Goal: Task Accomplishment & Management: Manage account settings

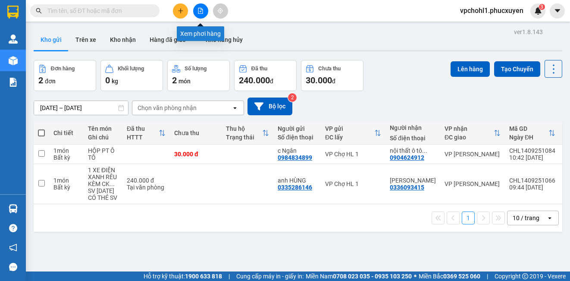
click at [197, 6] on button at bounding box center [200, 10] width 15 height 15
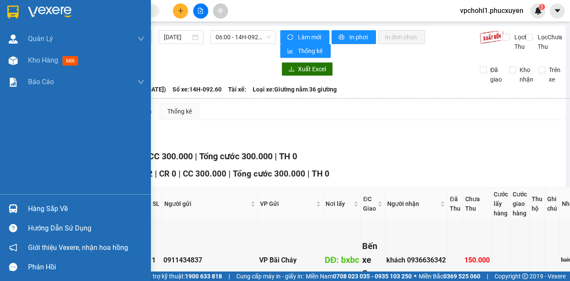
click at [27, 207] on div "Hàng sắp về" at bounding box center [75, 208] width 151 height 19
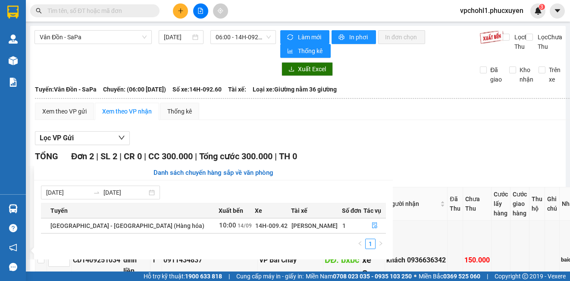
click at [465, 137] on section "Kết quả tìm kiếm ( 0 ) Bộ lọc No Data vpchohl1.phucxuyen 3 [PERSON_NAME] lý gia…" at bounding box center [285, 140] width 570 height 281
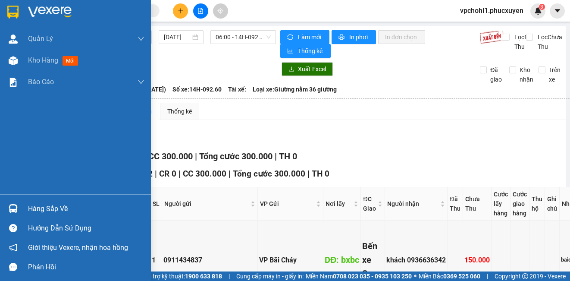
click at [24, 207] on div "Hàng sắp về" at bounding box center [75, 208] width 151 height 19
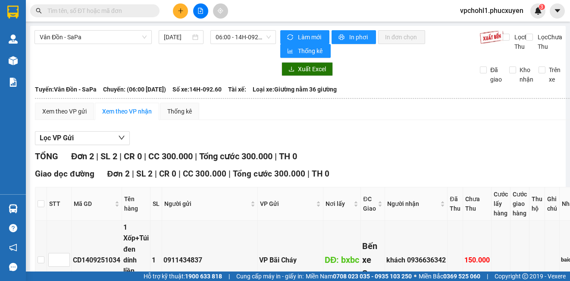
click at [447, 156] on section "Kết quả tìm kiếm ( 0 ) Bộ lọc No Data vpchohl1.phucxuyen 3 [PERSON_NAME] lý gia…" at bounding box center [285, 140] width 570 height 281
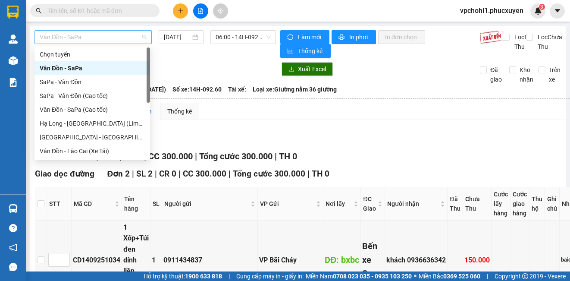
click at [114, 34] on span "Vân Đồn - SaPa" at bounding box center [93, 37] width 107 height 13
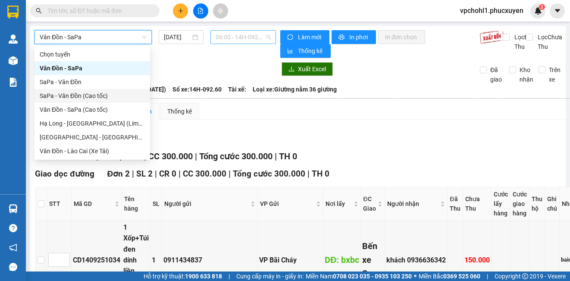
click at [230, 37] on span "06:00 - 14H-092.60" at bounding box center [243, 37] width 55 height 13
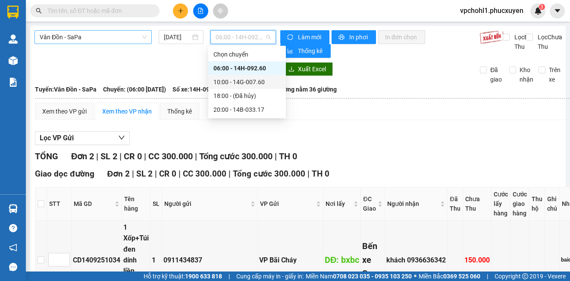
click at [131, 37] on span "Vân Đồn - SaPa" at bounding box center [93, 37] width 107 height 13
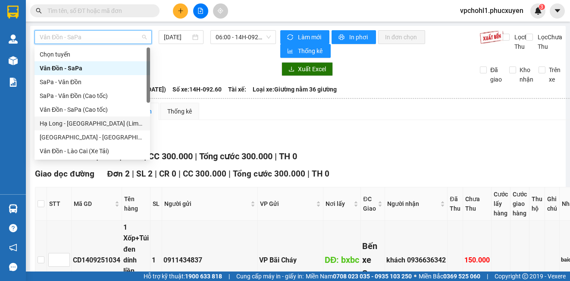
click at [122, 123] on div "Hạ Long - [GEOGRAPHIC_DATA] (Limousine)" at bounding box center [92, 123] width 105 height 9
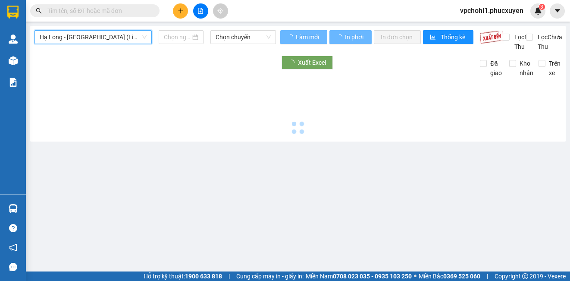
type input "[DATE]"
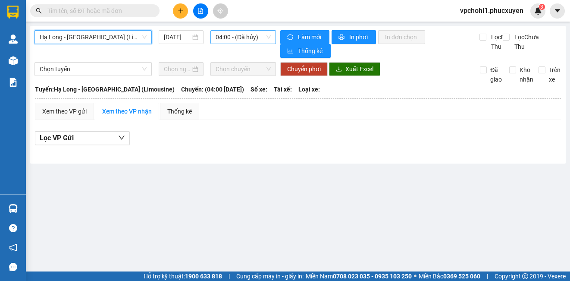
click at [252, 37] on span "04:00 - (Đã hủy)" at bounding box center [243, 37] width 55 height 13
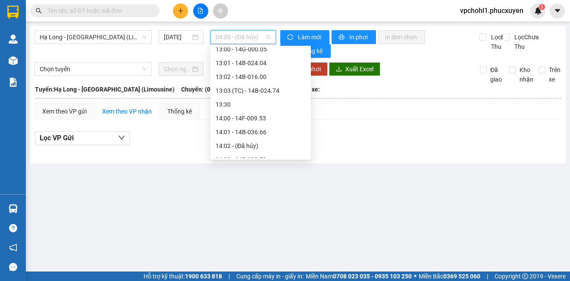
scroll to position [431, 0]
click at [266, 97] on div "13:00 - 14G-000.05" at bounding box center [261, 91] width 90 height 9
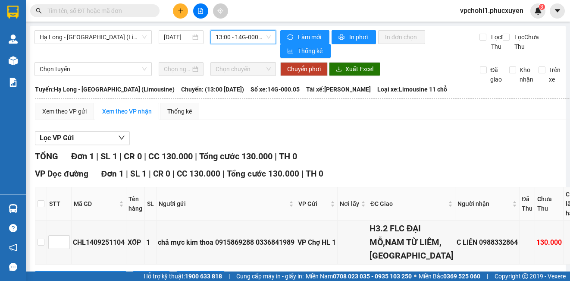
scroll to position [88, 0]
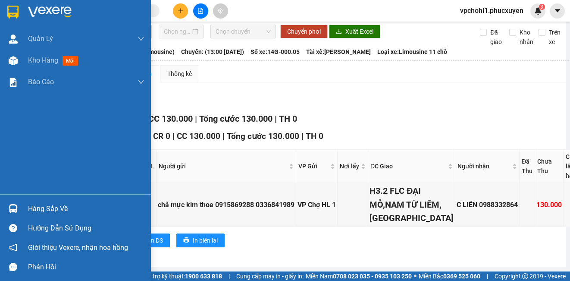
click at [51, 202] on div "Hàng sắp về" at bounding box center [86, 208] width 116 height 13
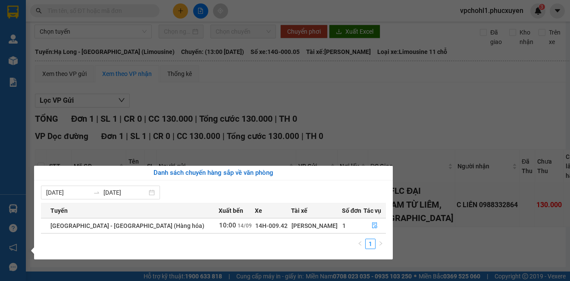
click at [402, 20] on section "Kết quả tìm kiếm ( 0 ) Bộ lọc No Data vpchohl1.phucxuyen 3 [PERSON_NAME] lý gia…" at bounding box center [285, 140] width 570 height 281
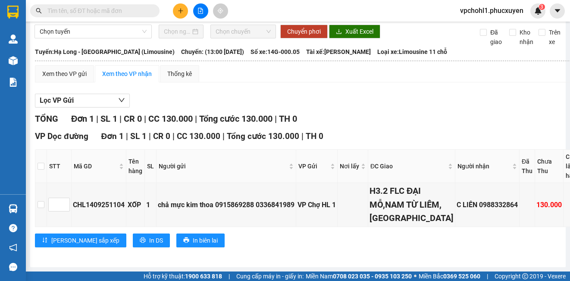
click at [91, 14] on input "text" at bounding box center [98, 10] width 102 height 9
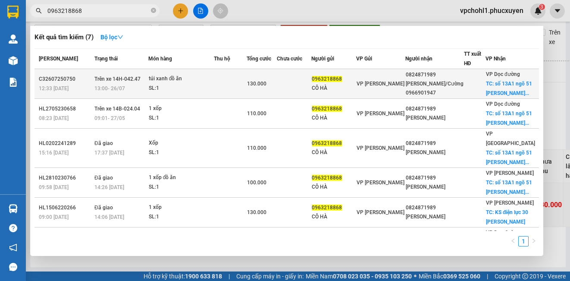
type input "0963218868"
copy span "0963218868"
drag, startPoint x: 330, startPoint y: 78, endPoint x: 358, endPoint y: 78, distance: 27.6
click at [342, 78] on span "0963218868" at bounding box center [327, 79] width 30 height 6
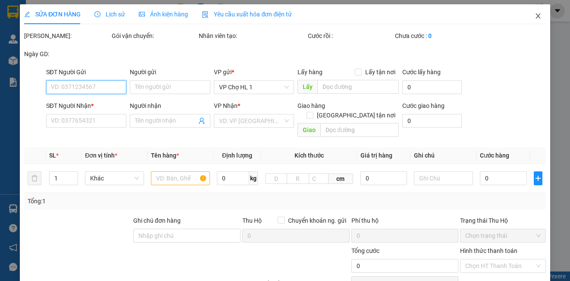
type input "0963218868"
type input "CÔ HÀ"
type input "0824871989"
type input "[PERSON_NAME]/Cường 0966901947"
checkbox input "true"
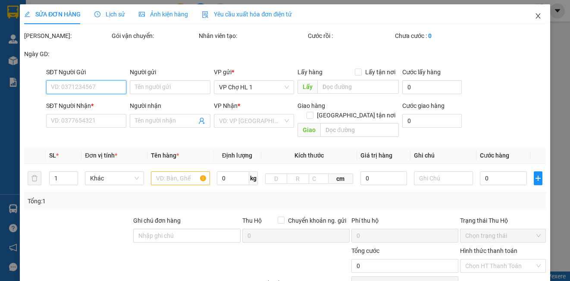
type input "số 13A1 ngõ 51 [PERSON_NAME] , hai bà trưng"
type input "130.000"
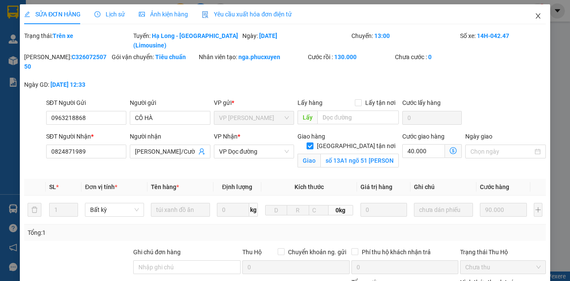
click at [534, 15] on icon "close" at bounding box center [537, 15] width 7 height 7
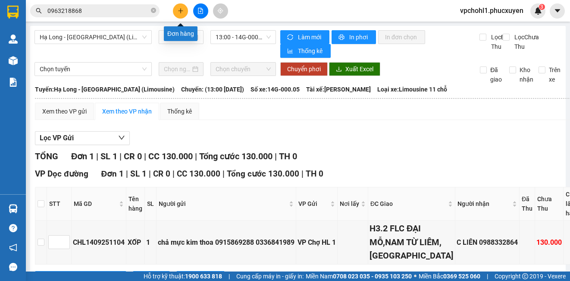
click at [181, 12] on icon "plus" at bounding box center [181, 11] width 6 height 6
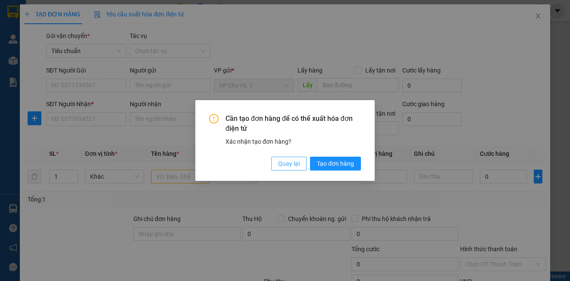
click at [287, 163] on span "Quay lại" at bounding box center [289, 163] width 22 height 9
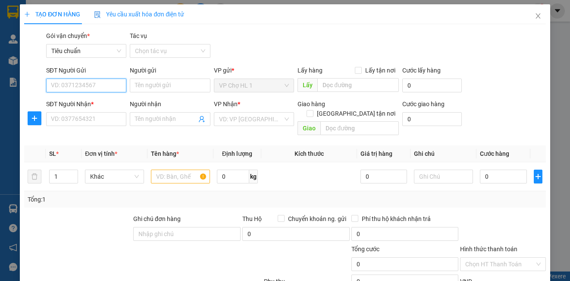
click at [103, 87] on input "SĐT Người Gửi" at bounding box center [86, 85] width 80 height 14
paste input "0963218868"
type input "0963218868"
drag, startPoint x: 103, startPoint y: 101, endPoint x: 113, endPoint y: 93, distance: 13.2
click at [103, 101] on div "0963218868 - CÔ HÀ" at bounding box center [85, 102] width 69 height 9
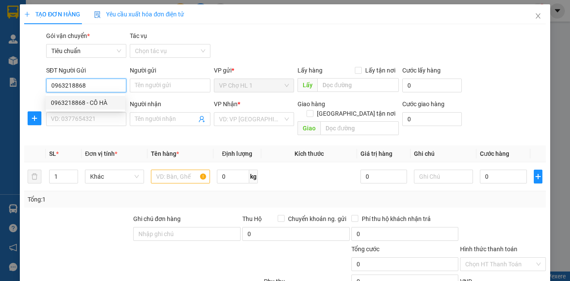
type input "CÔ HÀ"
type input "0963218868"
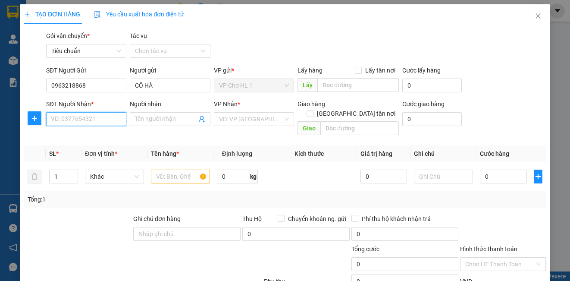
click at [97, 116] on input "SĐT Người Nhận *" at bounding box center [86, 119] width 80 height 14
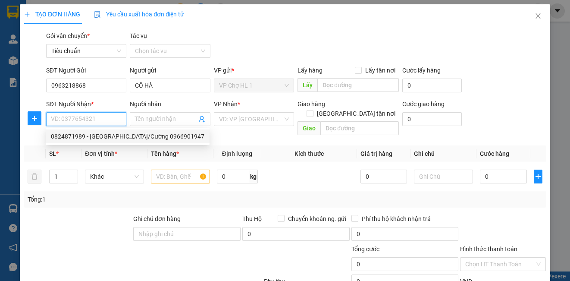
click at [99, 139] on div "0824871989 - [GEOGRAPHIC_DATA]/Cường 0966901947" at bounding box center [127, 135] width 153 height 9
type input "0824871989"
type input "[PERSON_NAME]/Cường 0966901947"
checkbox input "true"
type input "số 13A1 ngõ 51 [PERSON_NAME] , hai bà trưng"
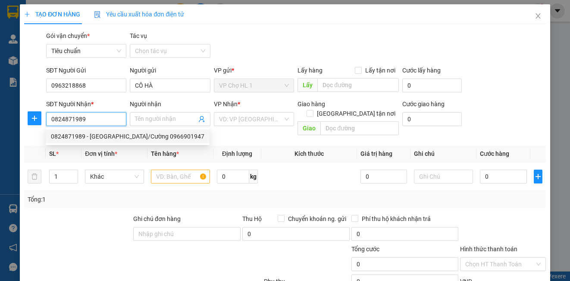
type input "40.000"
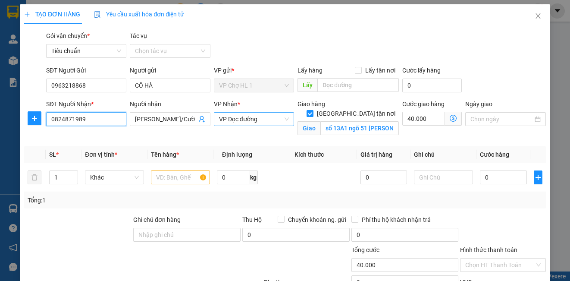
click at [227, 121] on span "VP Dọc đường" at bounding box center [254, 118] width 70 height 13
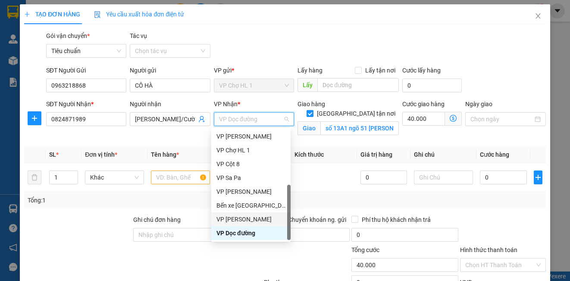
scroll to position [52, 0]
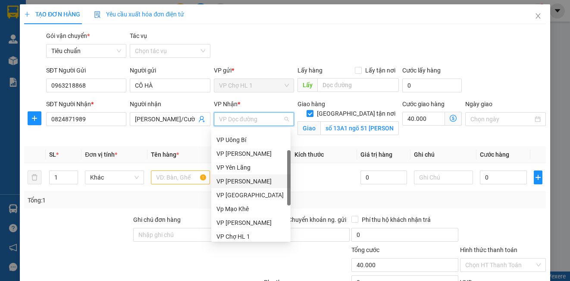
click at [244, 181] on div "VP [PERSON_NAME]" at bounding box center [250, 180] width 69 height 9
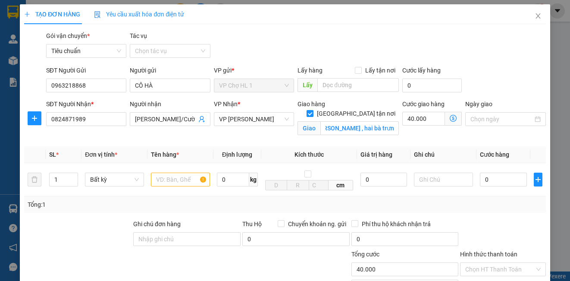
scroll to position [0, 0]
click at [450, 117] on icon "dollar-circle" at bounding box center [453, 118] width 7 height 7
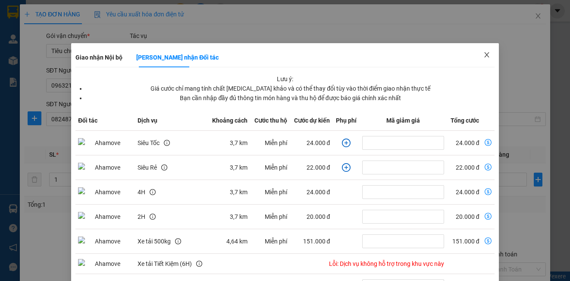
click at [484, 54] on icon "close" at bounding box center [486, 54] width 5 height 5
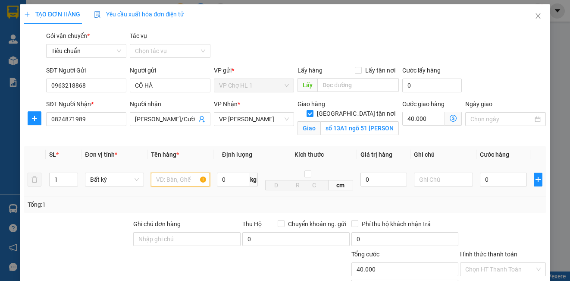
click at [179, 180] on input "text" at bounding box center [180, 179] width 59 height 14
type input "XỐP"
click at [488, 69] on div "SĐT Người Gửi 0963218868 Người gửi CÔ HÀ VP gửi * VP Chợ HL 1 Lấy hàng Lấy tận …" at bounding box center [295, 81] width 503 height 30
click at [501, 179] on input "0" at bounding box center [503, 179] width 47 height 14
type input "8"
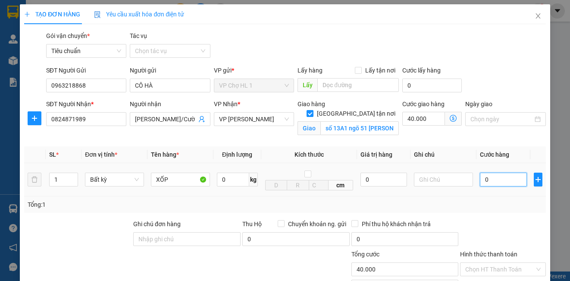
type input "40.008"
type input "80"
type input "40.080"
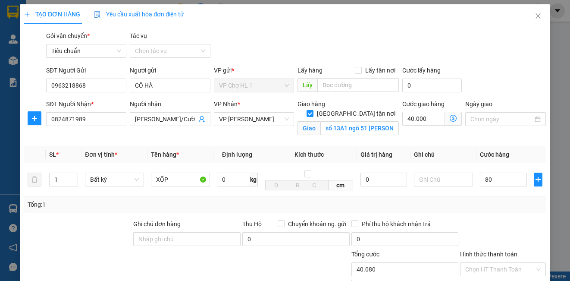
type input "80.000"
type input "120.000"
click at [516, 77] on div "SĐT Người Gửi 0963218868 Người gửi CÔ HÀ VP gửi * VP Chợ HL 1 Lấy hàng Lấy tận …" at bounding box center [295, 81] width 503 height 30
click at [181, 181] on input "XỐP" at bounding box center [180, 179] width 59 height 14
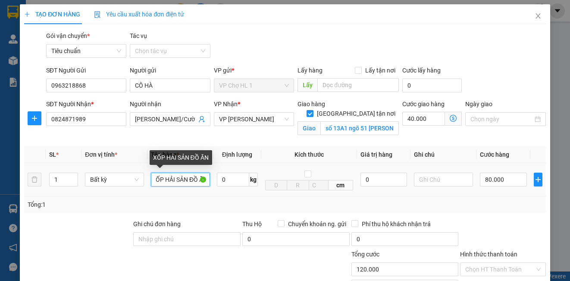
scroll to position [0, 9]
type input "XỐP HẢI SẢN ĐỒ ĂN"
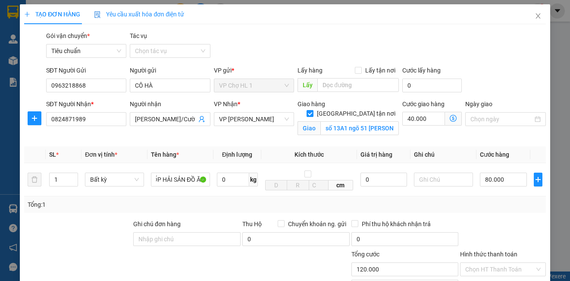
drag, startPoint x: 393, startPoint y: 36, endPoint x: 395, endPoint y: 31, distance: 4.8
click at [393, 35] on div "Gói vận chuyển * Tiêu chuẩn Tác vụ Chọn tác vụ" at bounding box center [295, 46] width 503 height 30
click at [450, 117] on icon "dollar-circle" at bounding box center [453, 118] width 7 height 7
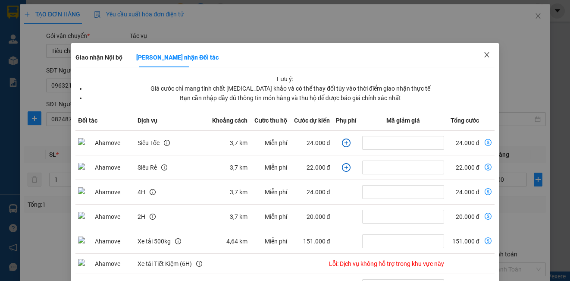
drag, startPoint x: 480, startPoint y: 55, endPoint x: 470, endPoint y: 54, distance: 10.0
click at [484, 55] on icon "close" at bounding box center [486, 54] width 5 height 5
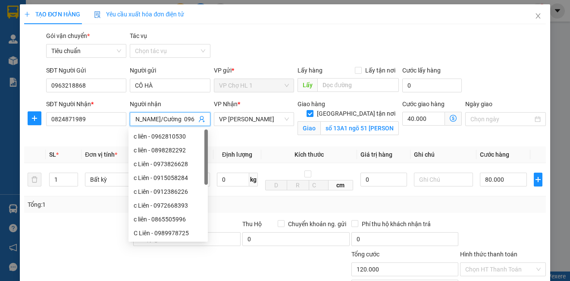
scroll to position [0, 28]
drag, startPoint x: 135, startPoint y: 119, endPoint x: 191, endPoint y: 120, distance: 55.2
click at [191, 120] on input "[PERSON_NAME]/Cường 0966901947" at bounding box center [165, 118] width 61 height 9
click at [480, 64] on div "Transit Pickup Surcharge Ids Transit Deliver Surcharge Ids Transit Deliver Surc…" at bounding box center [284, 196] width 521 height 330
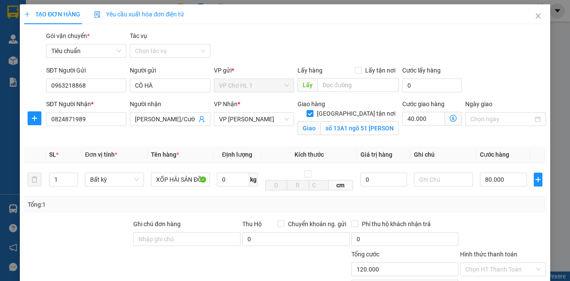
scroll to position [86, 0]
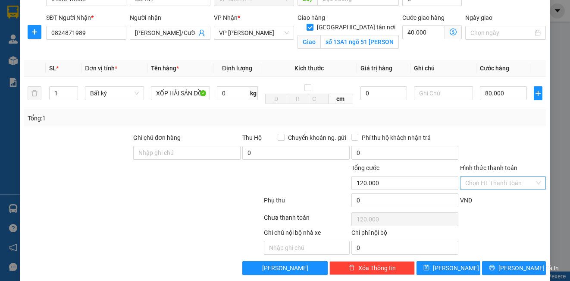
click at [488, 186] on input "Hình thức thanh toán" at bounding box center [499, 182] width 69 height 13
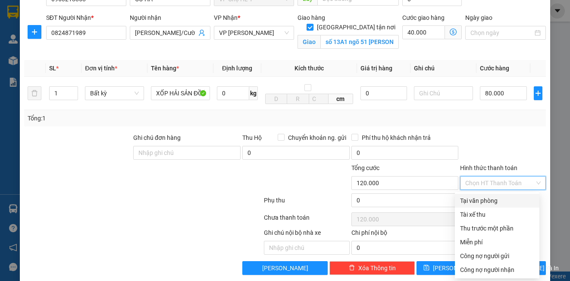
click at [490, 198] on div "Tại văn phòng" at bounding box center [497, 200] width 74 height 9
type input "0"
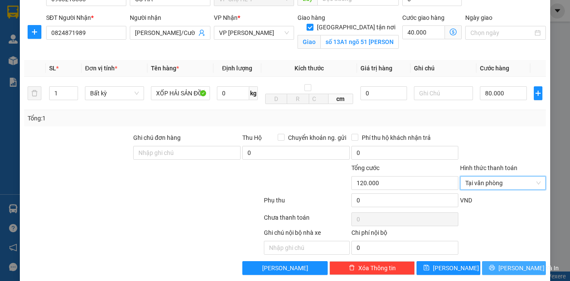
click at [506, 267] on span "[PERSON_NAME] và In" at bounding box center [528, 267] width 60 height 9
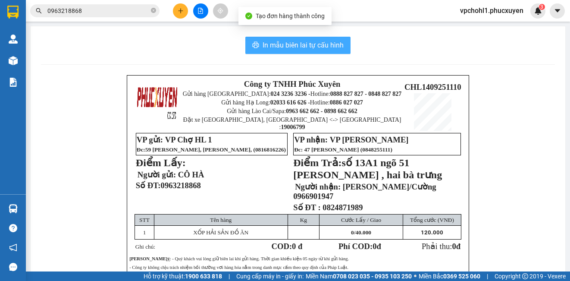
click at [304, 46] on span "In mẫu biên lai tự cấu hình" at bounding box center [302, 45] width 81 height 11
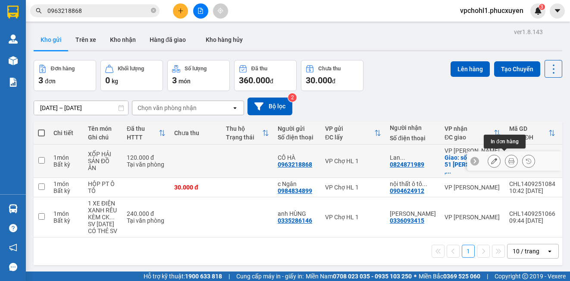
click at [508, 158] on icon at bounding box center [511, 161] width 6 height 6
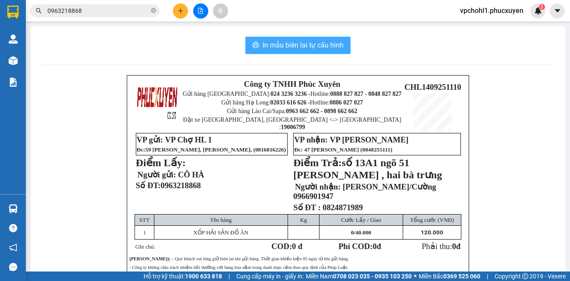
click at [314, 44] on span "In mẫu biên lai tự cấu hình" at bounding box center [302, 45] width 81 height 11
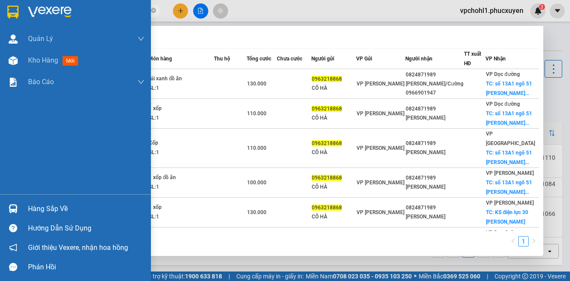
drag, startPoint x: 79, startPoint y: 11, endPoint x: 19, endPoint y: 12, distance: 59.5
click at [19, 12] on section "Kết quả tìm kiếm ( 7 ) Bộ lọc Mã ĐH Trạng thái Món hàng Thu hộ Tổng cước Chưa c…" at bounding box center [285, 140] width 570 height 281
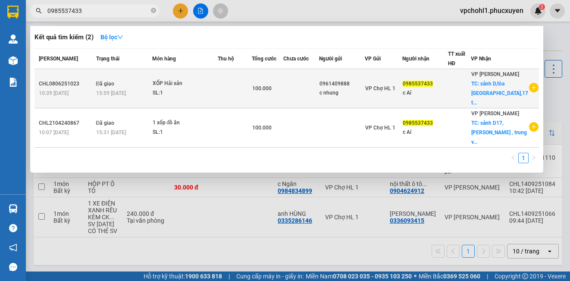
type input "0985537433"
click at [364, 97] on div "c nhung" at bounding box center [341, 92] width 45 height 9
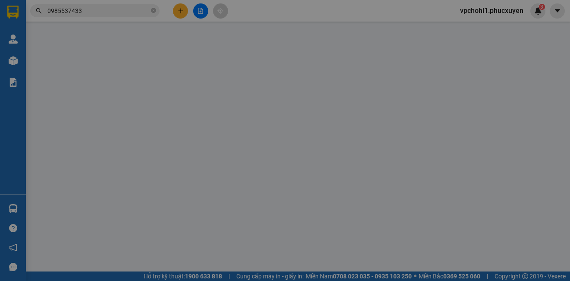
type input "0961409888"
type input "c nhung"
type input "0985537433"
type input "c Aí"
checkbox input "true"
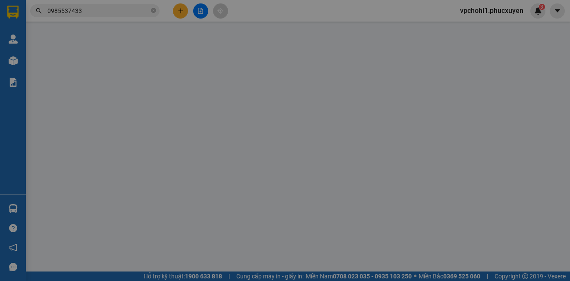
type input "sảnh D,tòa [GEOGRAPHIC_DATA],17 tố hữu,nam từ [GEOGRAPHIC_DATA],[GEOGRAPHIC_DAT…"
type input "40.000"
type input "100.000"
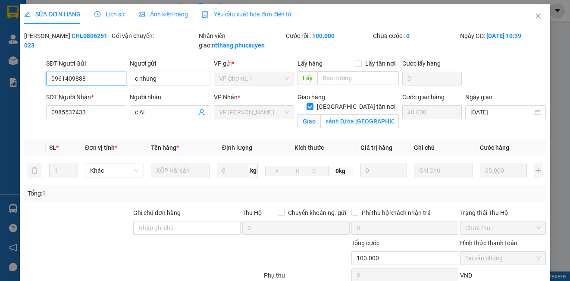
drag, startPoint x: 97, startPoint y: 75, endPoint x: 19, endPoint y: 78, distance: 78.1
click at [20, 78] on div "SỬA ĐƠN HÀNG Lịch sử Ảnh kiện hàng Yêu cầu xuất hóa đơn điện tử Total Paid Fee …" at bounding box center [285, 180] width 530 height 352
click at [535, 16] on icon "close" at bounding box center [537, 15] width 5 height 5
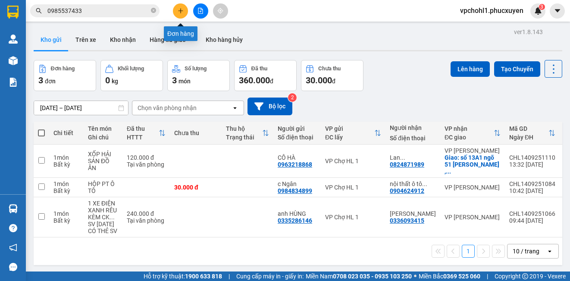
click at [183, 9] on icon "plus" at bounding box center [181, 11] width 6 height 6
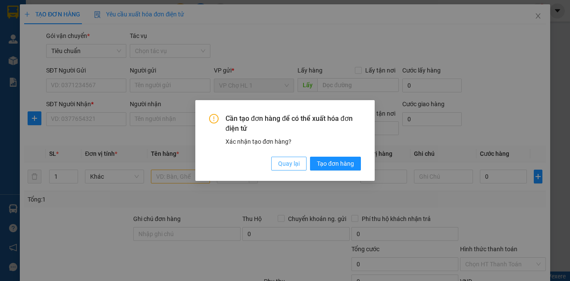
drag, startPoint x: 300, startPoint y: 164, endPoint x: 13, endPoint y: 122, distance: 289.7
click at [298, 163] on button "Quay lại" at bounding box center [288, 163] width 35 height 14
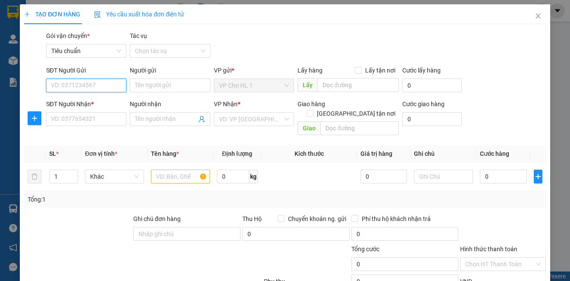
click at [69, 86] on input "SĐT Người Gửi" at bounding box center [86, 85] width 80 height 14
paste input "0961409888"
type input "0961409888"
click at [96, 100] on div "0961409888 - c nhung" at bounding box center [85, 102] width 69 height 9
type input "c nhung"
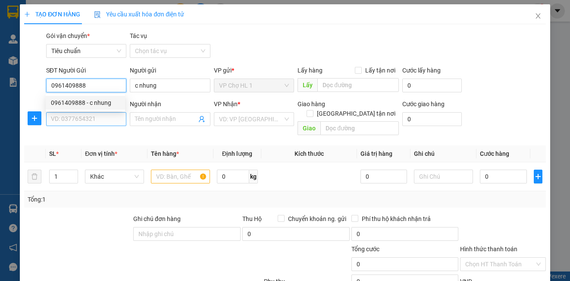
type input "0961409888"
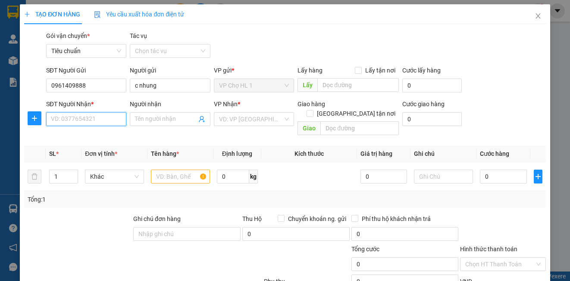
click at [84, 123] on input "SĐT Người Nhận *" at bounding box center [86, 119] width 80 height 14
paste input "0961409888"
click at [86, 117] on input "0961409888" at bounding box center [86, 119] width 80 height 14
type input "0961409888"
click at [159, 120] on input "Người nhận" at bounding box center [165, 118] width 61 height 9
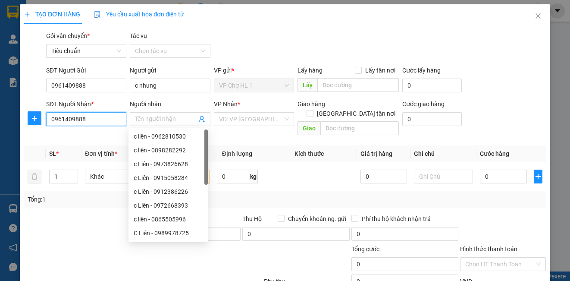
click at [96, 116] on input "0961409888" at bounding box center [86, 119] width 80 height 14
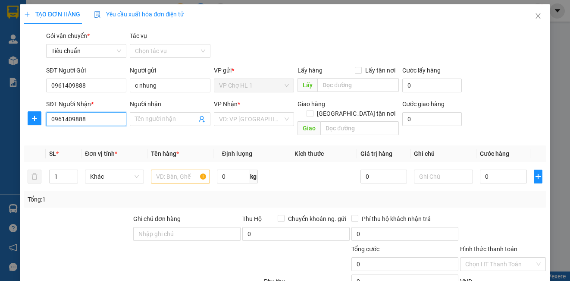
drag, startPoint x: 89, startPoint y: 116, endPoint x: 2, endPoint y: 116, distance: 87.1
click at [2, 116] on div "TẠO ĐƠN HÀNG Yêu cầu xuất hóa đơn điện tử Transit Pickup Surcharge Ids Transit …" at bounding box center [285, 140] width 570 height 281
click at [534, 13] on icon "close" at bounding box center [537, 15] width 7 height 7
click at [527, 13] on span "vpchohl1.phucxuyen" at bounding box center [491, 10] width 77 height 11
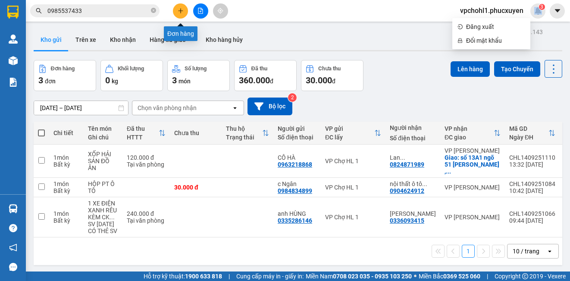
click at [180, 9] on icon "plus" at bounding box center [181, 11] width 6 height 6
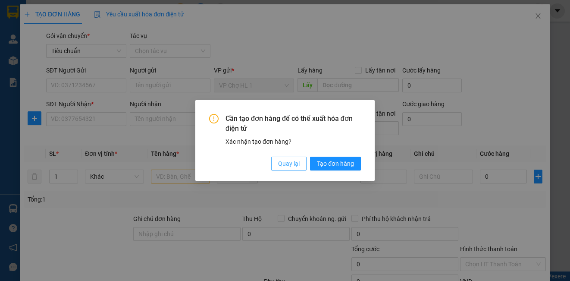
drag, startPoint x: 290, startPoint y: 163, endPoint x: 114, endPoint y: 120, distance: 181.5
click at [291, 163] on span "Quay lại" at bounding box center [289, 163] width 22 height 9
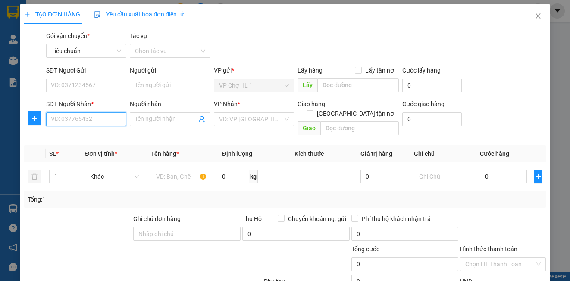
click at [92, 114] on input "SĐT Người Nhận *" at bounding box center [86, 119] width 80 height 14
paste input "0961409888"
type input "0961409888"
drag, startPoint x: 87, startPoint y: 121, endPoint x: 36, endPoint y: 120, distance: 51.7
click at [36, 120] on div "SĐT Người Nhận * 0961409888 0961409888 Người nhận Tên người nhận VP Nhận * VD: …" at bounding box center [284, 119] width 523 height 40
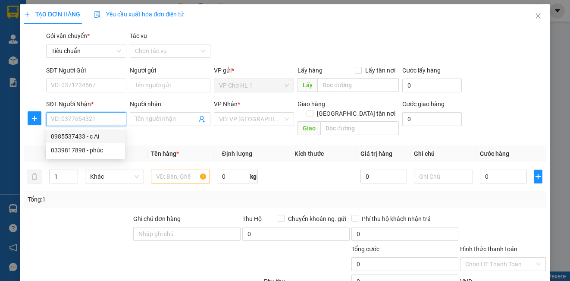
click at [75, 137] on div "0985537433 - c Aí" at bounding box center [85, 135] width 69 height 9
type input "0985537433"
type input "c Aí"
checkbox input "true"
type input "sảnh D,tòa [GEOGRAPHIC_DATA],17 tố hữu,nam từ [GEOGRAPHIC_DATA],[GEOGRAPHIC_DAT…"
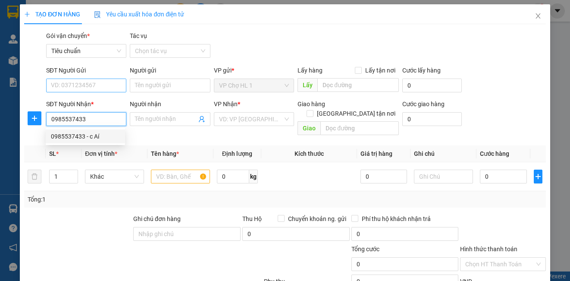
type input "40.000"
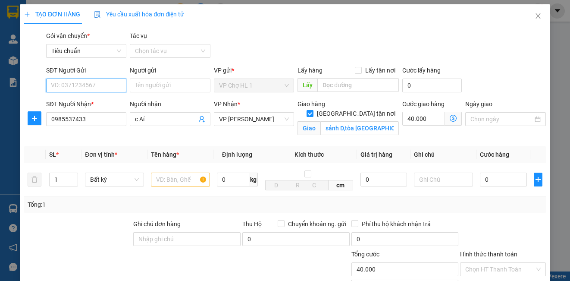
click at [90, 85] on input "SĐT Người Gửi" at bounding box center [86, 85] width 80 height 14
click at [92, 103] on div "0961409888 - c nhung" at bounding box center [85, 102] width 69 height 9
type input "0961409888"
type input "c nhung"
click at [163, 181] on input "text" at bounding box center [180, 179] width 59 height 14
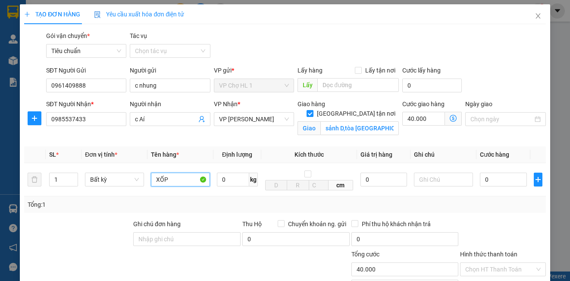
type input "XỐP"
click at [507, 83] on div "SĐT Người Gửi 0961409888 Người gửi c nhung VP gửi * VP Chợ HL 1 Lấy hàng Lấy tậ…" at bounding box center [295, 81] width 503 height 30
click at [445, 116] on span at bounding box center [453, 119] width 17 height 14
click at [450, 116] on icon "dollar-circle" at bounding box center [453, 118] width 7 height 7
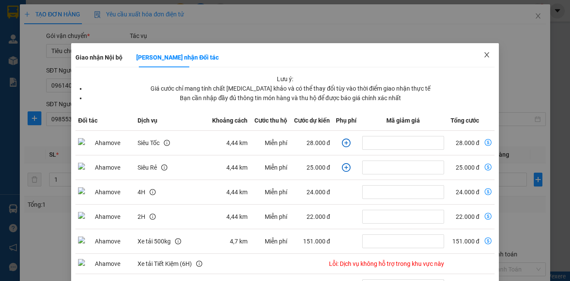
click at [483, 52] on icon "close" at bounding box center [486, 54] width 7 height 7
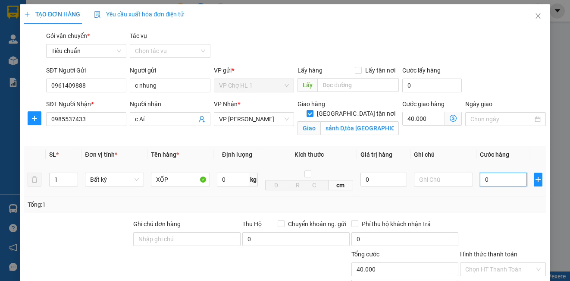
click at [492, 177] on input "0" at bounding box center [503, 179] width 47 height 14
type input "6"
type input "40.006"
type input "60"
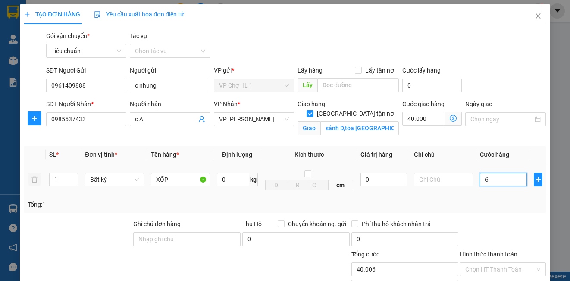
type input "40.060"
type input "60.000"
type input "100.000"
click at [503, 79] on div "SĐT Người Gửi 0961409888 Người gửi c nhung VP gửi * VP Chợ HL 1 Lấy hàng Lấy tậ…" at bounding box center [295, 81] width 503 height 30
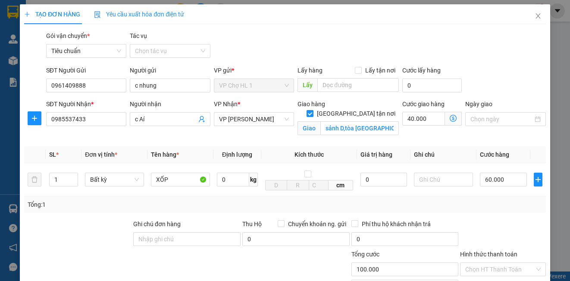
scroll to position [43, 0]
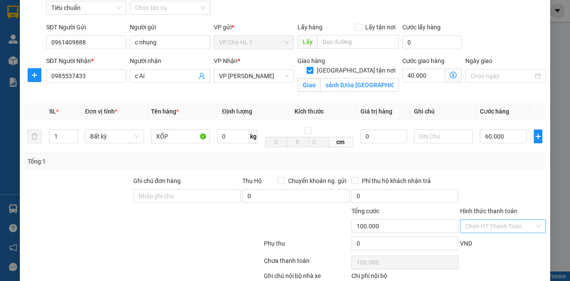
click at [486, 229] on input "Hình thức thanh toán" at bounding box center [499, 225] width 69 height 13
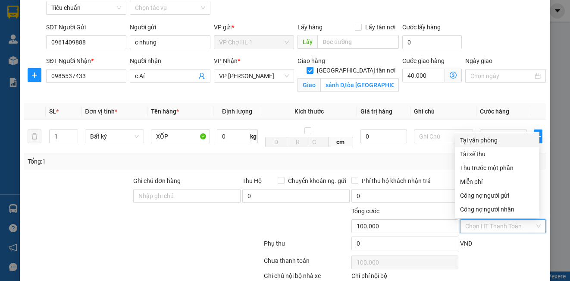
click at [484, 139] on div "Tại văn phòng" at bounding box center [497, 139] width 74 height 9
type input "0"
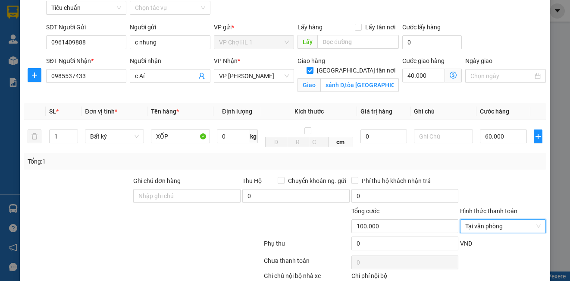
scroll to position [86, 0]
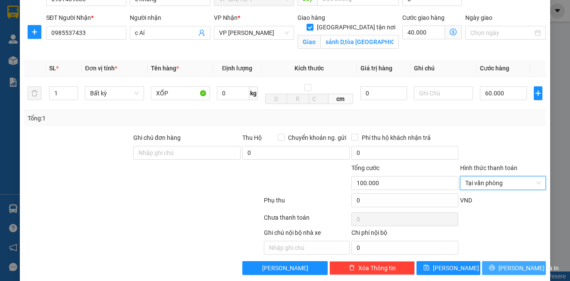
click at [515, 270] on span "[PERSON_NAME] và In" at bounding box center [528, 267] width 60 height 9
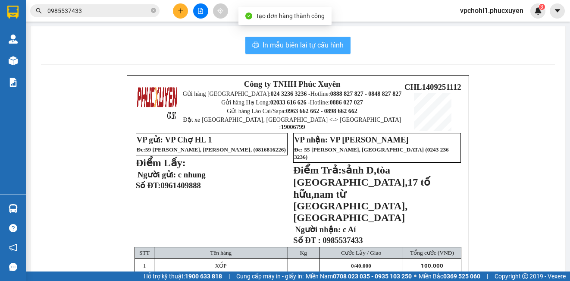
click at [313, 46] on span "In mẫu biên lai tự cấu hình" at bounding box center [302, 45] width 81 height 11
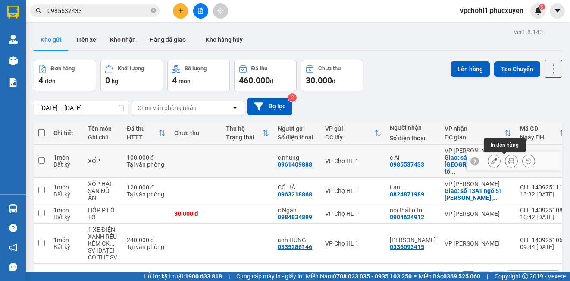
click at [508, 163] on icon at bounding box center [511, 161] width 6 height 6
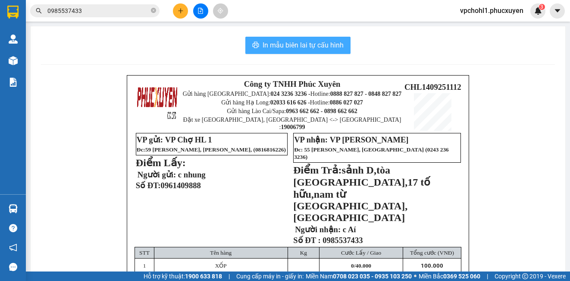
click at [292, 41] on span "In mẫu biên lai tự cấu hình" at bounding box center [302, 45] width 81 height 11
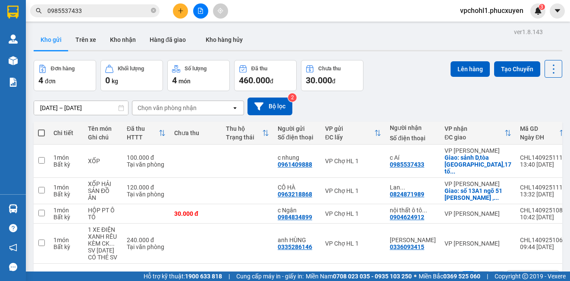
click at [97, 9] on input "0985537433" at bounding box center [98, 10] width 102 height 9
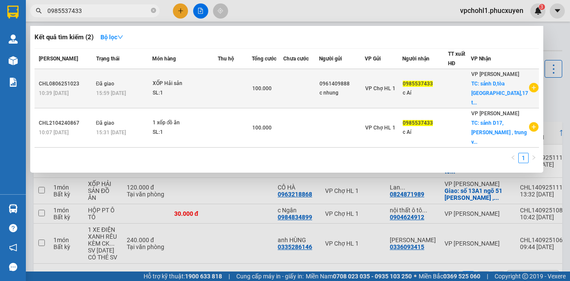
click at [138, 94] on div "15:59 [DATE]" at bounding box center [124, 92] width 56 height 9
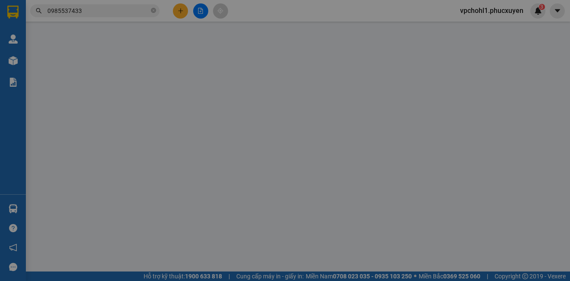
type input "0961409888"
type input "c nhung"
type input "0985537433"
type input "c Aí"
checkbox input "true"
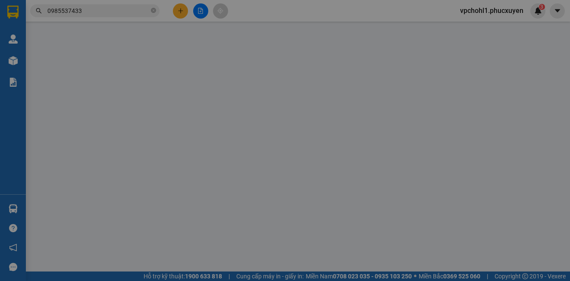
type input "sảnh D,tòa [GEOGRAPHIC_DATA],17 tố hữu,nam từ [GEOGRAPHIC_DATA],[GEOGRAPHIC_DAT…"
type input "40.000"
type input "100.000"
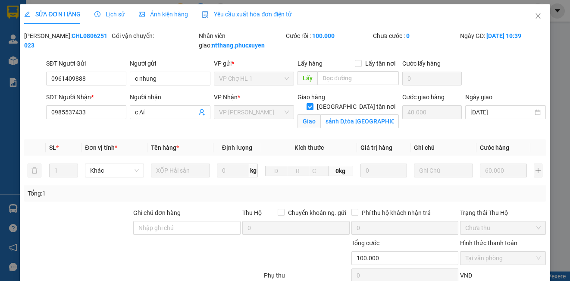
click at [108, 12] on span "Lịch sử" at bounding box center [109, 14] width 31 height 7
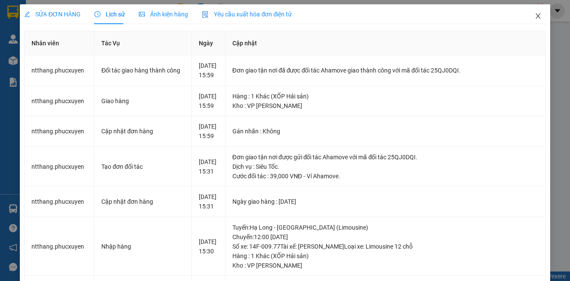
drag, startPoint x: 530, startPoint y: 17, endPoint x: 479, endPoint y: 1, distance: 53.3
click at [534, 16] on icon "close" at bounding box center [537, 15] width 7 height 7
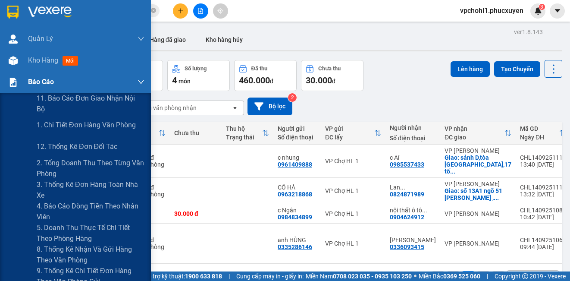
click at [33, 74] on div "Báo cáo" at bounding box center [86, 82] width 116 height 22
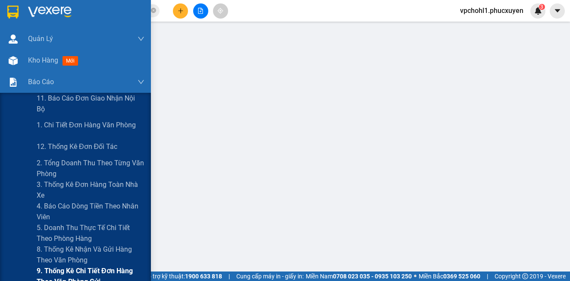
click at [68, 269] on span "9. Thống kê chi tiết đơn hàng theo văn phòng gửi" at bounding box center [91, 276] width 108 height 22
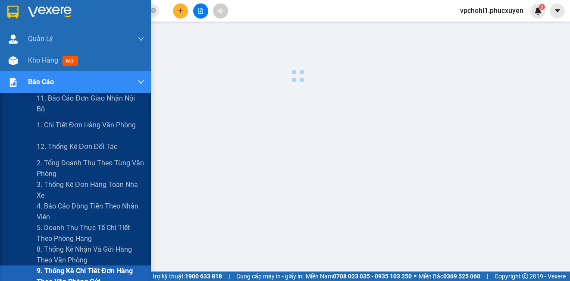
click at [68, 269] on span "9. Thống kê chi tiết đơn hàng theo văn phòng gửi" at bounding box center [91, 276] width 108 height 22
click at [78, 122] on span "1. Chi tiết đơn hàng văn phòng" at bounding box center [87, 124] width 100 height 11
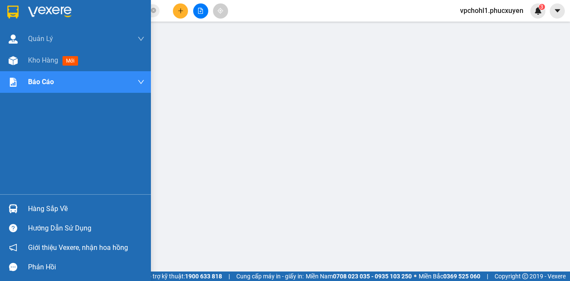
click at [42, 209] on div "Hàng sắp về" at bounding box center [86, 208] width 116 height 13
click at [34, 61] on span "Kho hàng" at bounding box center [43, 60] width 30 height 8
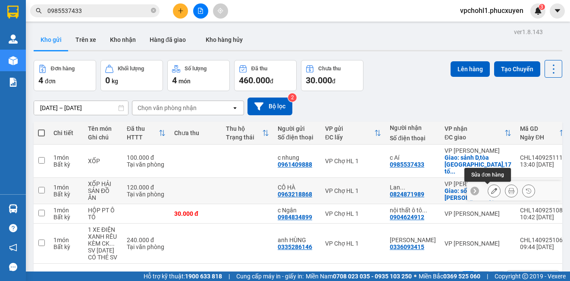
click at [491, 191] on icon at bounding box center [494, 190] width 6 height 6
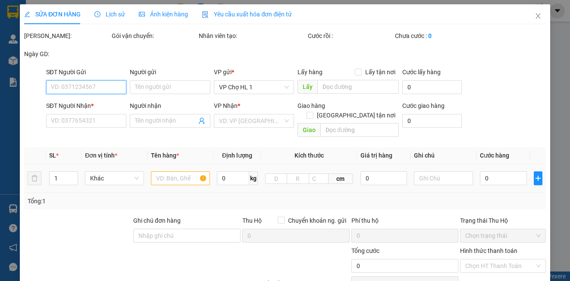
type input "0963218868"
type input "CÔ HÀ"
type input "0824871989"
type input "[PERSON_NAME]/Cường 0966901947"
checkbox input "true"
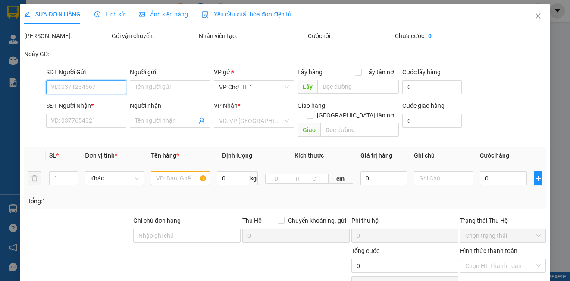
type input "số 13A1 ngõ 51 [PERSON_NAME] , hai bà trưng"
type input "120.000"
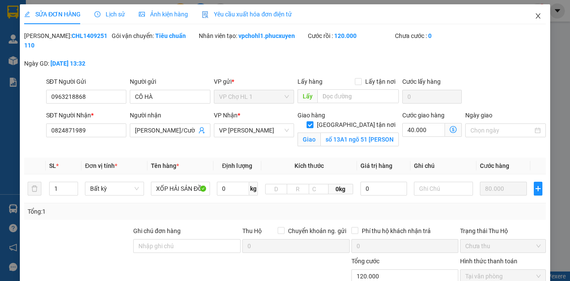
click at [534, 14] on icon "close" at bounding box center [537, 15] width 7 height 7
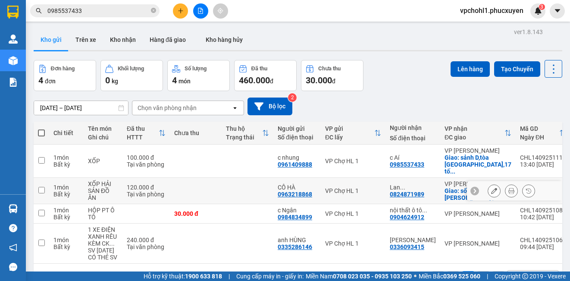
click at [42, 188] on input "checkbox" at bounding box center [41, 190] width 6 height 6
checkbox input "true"
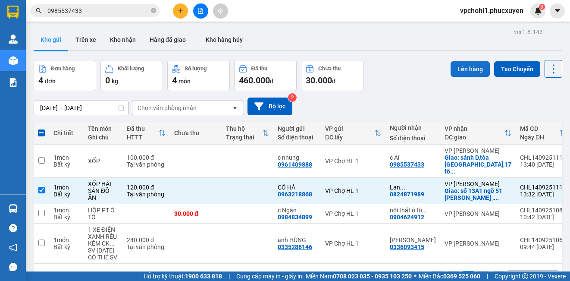
click at [460, 73] on button "Lên hàng" at bounding box center [469, 69] width 39 height 16
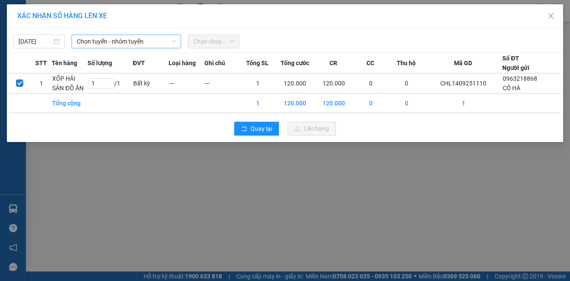
click at [108, 43] on span "Chọn tuyến - nhóm tuyến" at bounding box center [126, 41] width 99 height 13
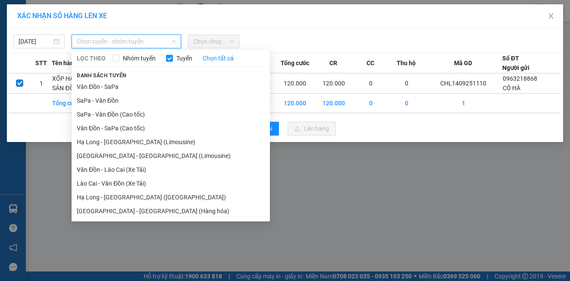
drag, startPoint x: 124, startPoint y: 143, endPoint x: 144, endPoint y: 102, distance: 45.5
click at [125, 140] on li "Hạ Long - [GEOGRAPHIC_DATA] (Limousine)" at bounding box center [171, 142] width 198 height 14
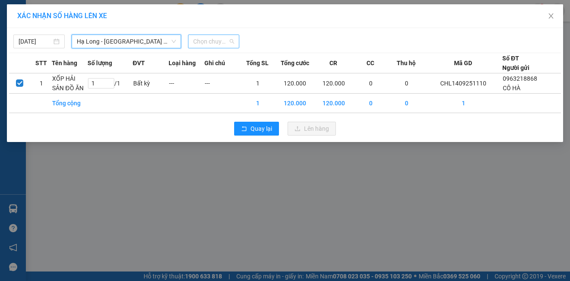
click at [200, 41] on span "Chọn chuyến" at bounding box center [213, 41] width 41 height 13
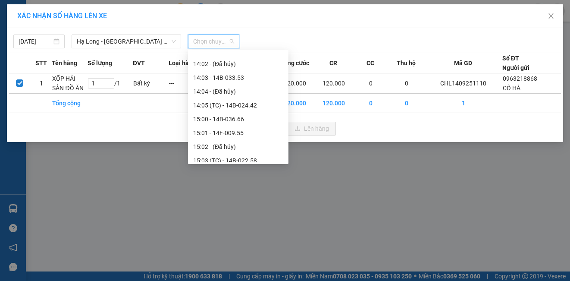
scroll to position [603, 0]
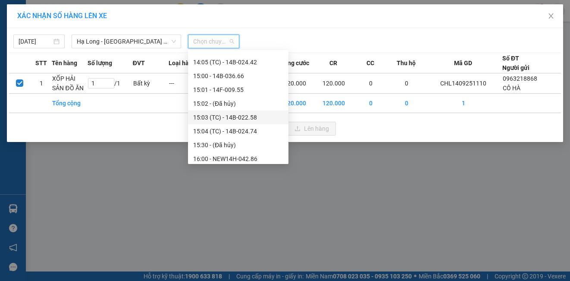
click at [244, 120] on div "15:03 (TC) - 14B-022.58" at bounding box center [238, 116] width 90 height 9
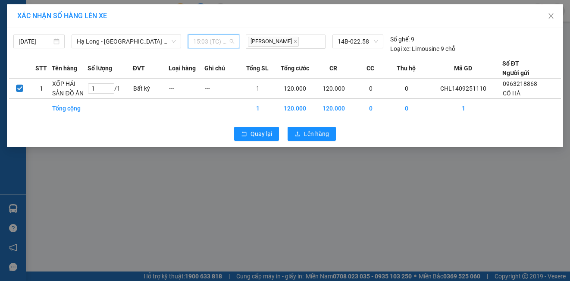
click at [223, 43] on span "15:03 (TC) - 14B-022.58" at bounding box center [213, 41] width 41 height 13
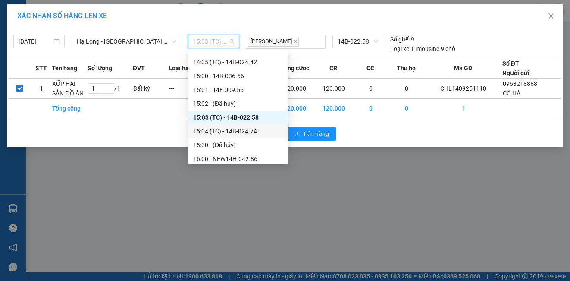
click at [231, 129] on div "15:04 (TC) - 14B-024.74" at bounding box center [238, 130] width 90 height 9
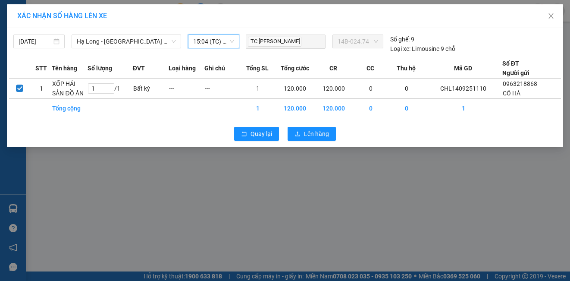
click at [216, 40] on span "15:04 (TC) - 14B-024.74" at bounding box center [213, 41] width 41 height 13
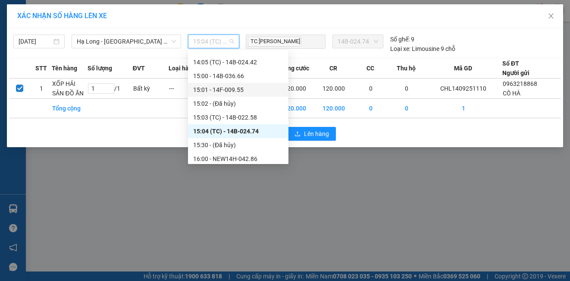
click at [229, 90] on div "15:01 - 14F-009.55" at bounding box center [238, 89] width 90 height 9
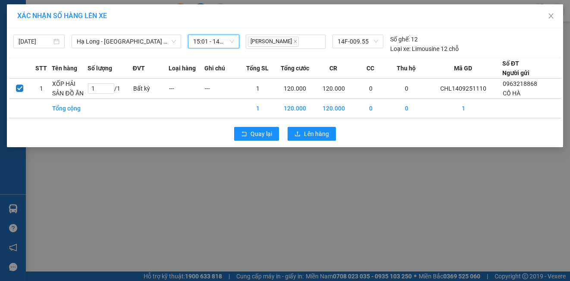
click at [223, 43] on span "15:01 - 14F-009.55" at bounding box center [213, 41] width 41 height 13
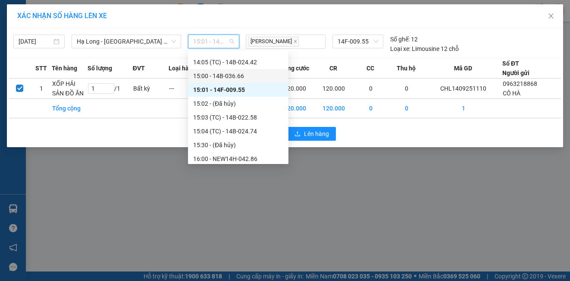
click at [228, 76] on div "15:00 - 14B-036.66" at bounding box center [238, 75] width 90 height 9
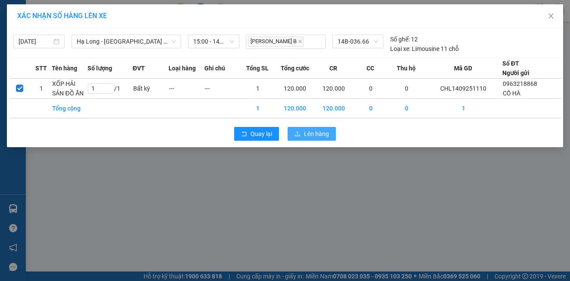
click at [312, 132] on span "Lên hàng" at bounding box center [316, 133] width 25 height 9
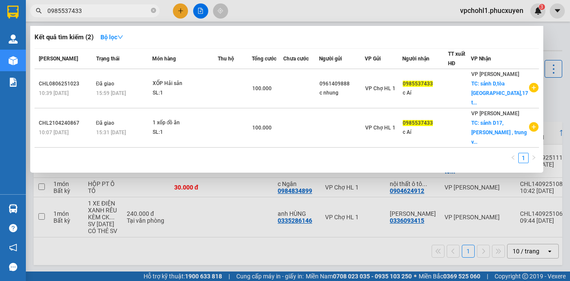
drag, startPoint x: 86, startPoint y: 11, endPoint x: 39, endPoint y: 11, distance: 47.4
click at [39, 11] on div "0985537433" at bounding box center [84, 10] width 168 height 13
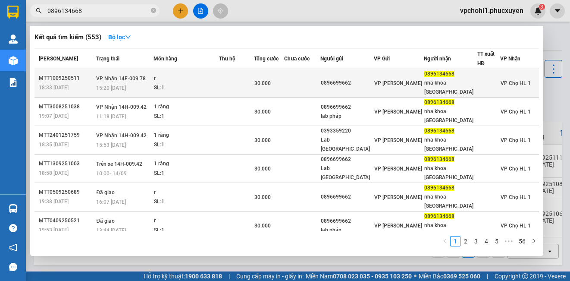
type input "0896134668"
click at [174, 78] on div "r" at bounding box center [186, 78] width 65 height 9
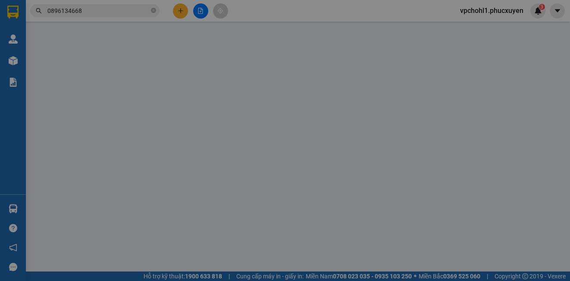
type input "0896699662"
type input "0896134668"
type input "nha khoa [GEOGRAPHIC_DATA]"
type input "30.000"
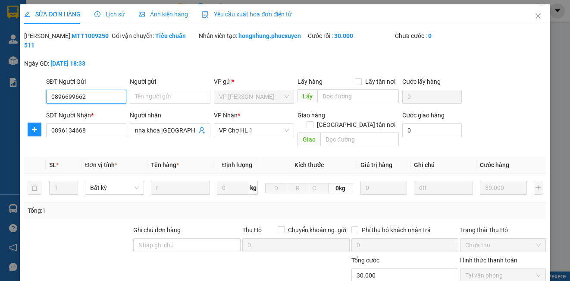
scroll to position [103, 0]
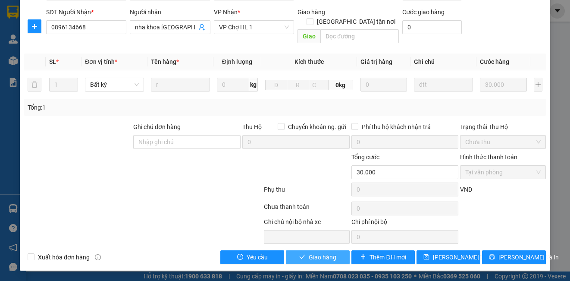
click at [325, 260] on span "Giao hàng" at bounding box center [323, 256] width 28 height 9
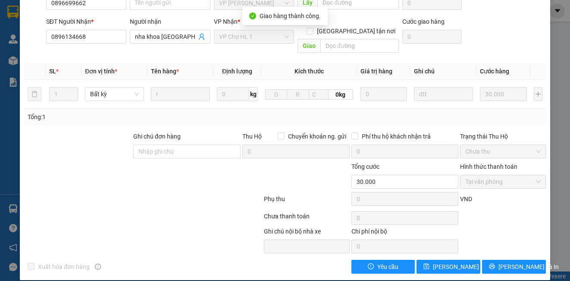
scroll to position [0, 0]
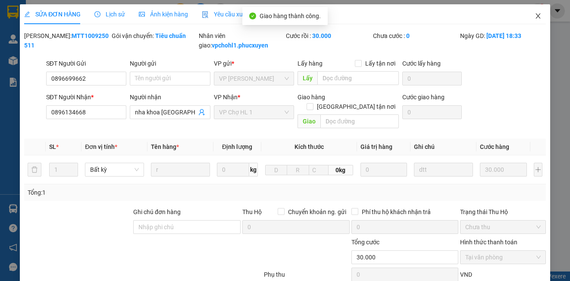
click at [534, 16] on icon "close" at bounding box center [537, 15] width 7 height 7
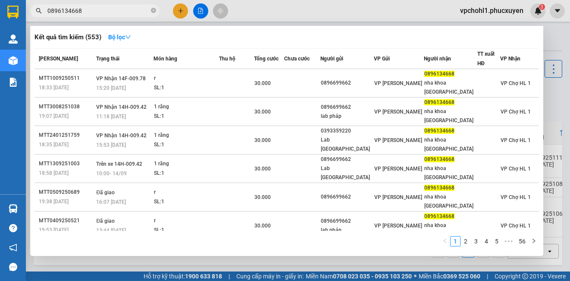
drag, startPoint x: 78, startPoint y: 10, endPoint x: 34, endPoint y: 5, distance: 44.2
click at [34, 5] on span "0896134668" at bounding box center [94, 10] width 129 height 13
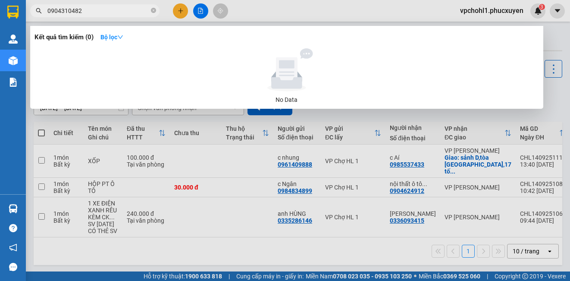
type input "0904310482"
drag, startPoint x: 103, startPoint y: 12, endPoint x: 31, endPoint y: 13, distance: 72.0
click at [31, 14] on span "0904310482" at bounding box center [94, 10] width 129 height 13
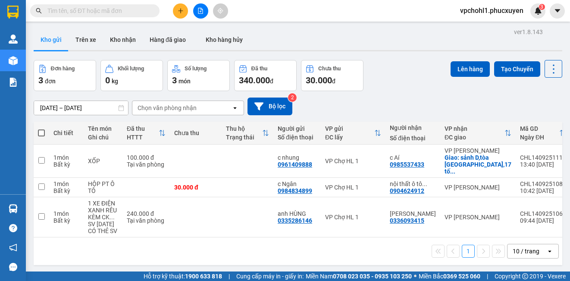
click at [55, 14] on input "text" at bounding box center [98, 10] width 102 height 9
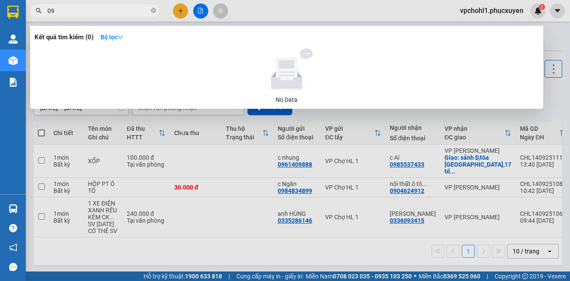
type input "0"
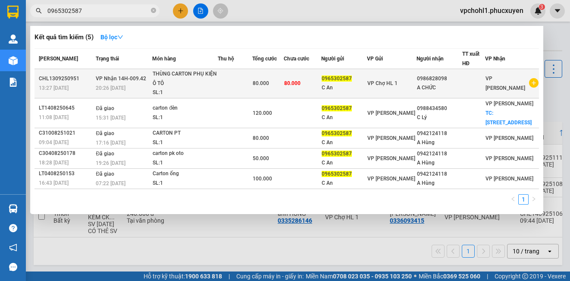
type input "0965302587"
copy tr "0965302587"
drag, startPoint x: 332, startPoint y: 78, endPoint x: 365, endPoint y: 81, distance: 32.9
click at [365, 81] on tr "CHL1309250951 13:27 [DATE] VP Nhận 14H-009.42 20:26 [DATE] THÙNG CARTON PHỤ KIỆ…" at bounding box center [286, 83] width 504 height 29
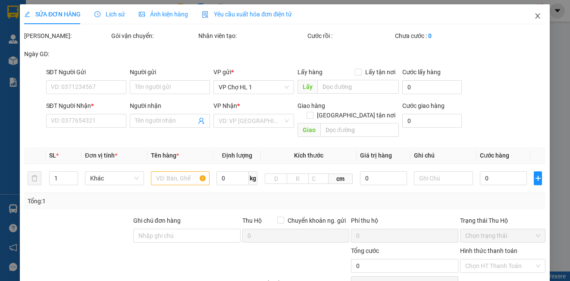
click at [534, 16] on icon "close" at bounding box center [537, 15] width 7 height 7
type input "0965302587"
type input "C An"
type input "0986828098"
type input "A CHỨC"
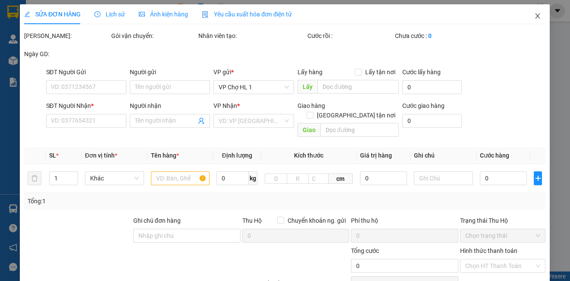
type input "80.000"
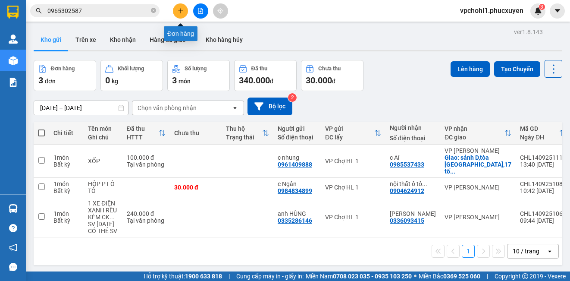
click at [181, 9] on icon "plus" at bounding box center [180, 10] width 0 height 5
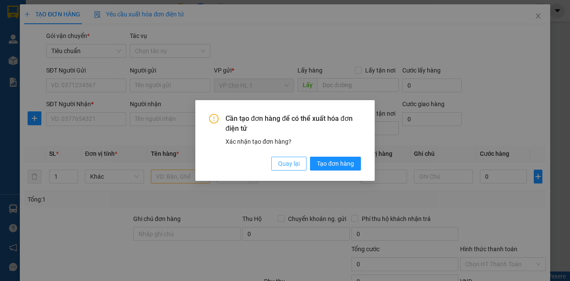
click at [291, 163] on span "Quay lại" at bounding box center [289, 163] width 22 height 9
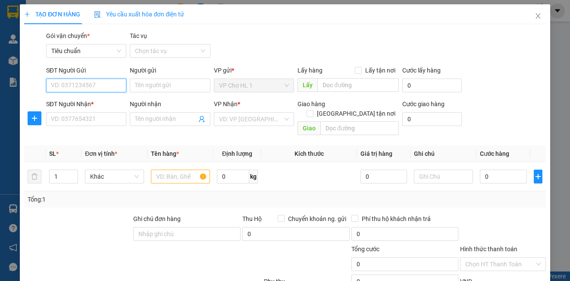
click at [81, 85] on input "SĐT Người Gửi" at bounding box center [86, 85] width 80 height 14
paste input "0965302587"
click at [52, 86] on input "0965302587" at bounding box center [86, 85] width 80 height 14
type input "0965302587"
click at [86, 101] on div "0965302587 - C An" at bounding box center [85, 102] width 69 height 9
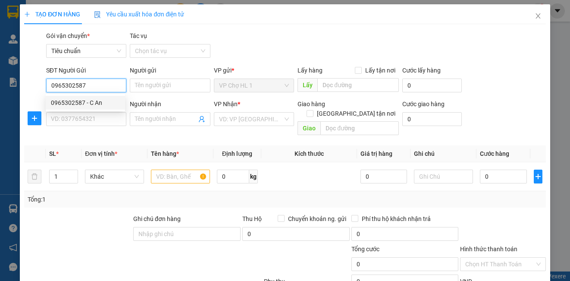
type input "C An"
type input "0965302587"
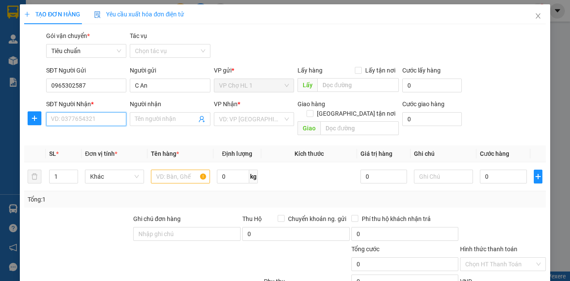
click at [88, 120] on input "SĐT Người Nhận *" at bounding box center [86, 119] width 80 height 14
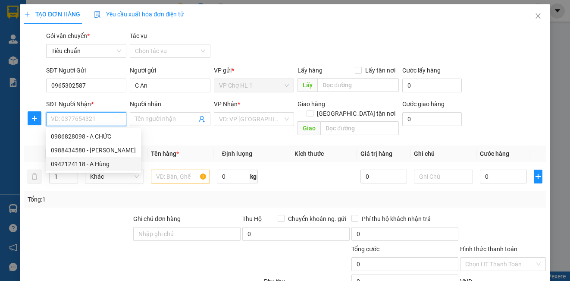
drag, startPoint x: 101, startPoint y: 163, endPoint x: 119, endPoint y: 162, distance: 17.3
click at [101, 162] on div "0942124118 - A Hùng" at bounding box center [93, 163] width 85 height 9
type input "0942124118"
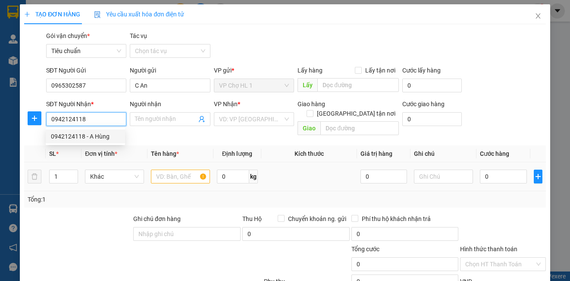
type input "A Hùng"
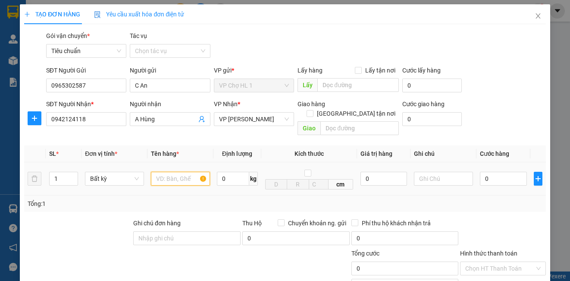
drag, startPoint x: 172, startPoint y: 173, endPoint x: 172, endPoint y: 168, distance: 4.8
click at [172, 172] on input "text" at bounding box center [180, 179] width 59 height 14
type input "THÙNG CARTON CÒI"
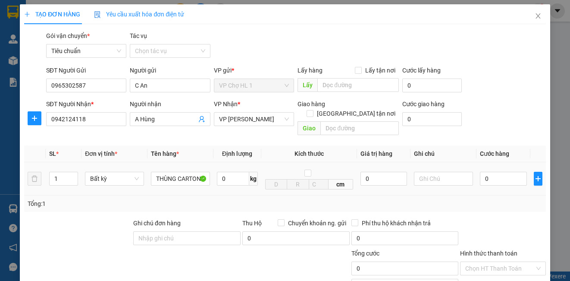
click at [501, 176] on div "0" at bounding box center [503, 178] width 47 height 17
click at [501, 172] on input "0" at bounding box center [503, 179] width 47 height 14
type input "1"
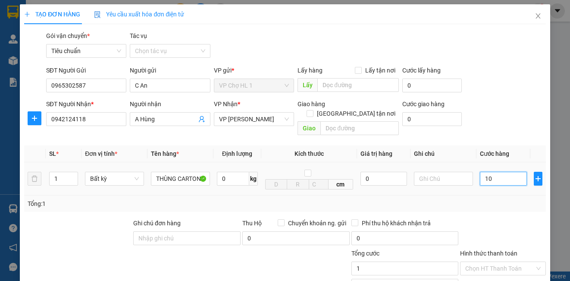
type input "100"
type input "100.000"
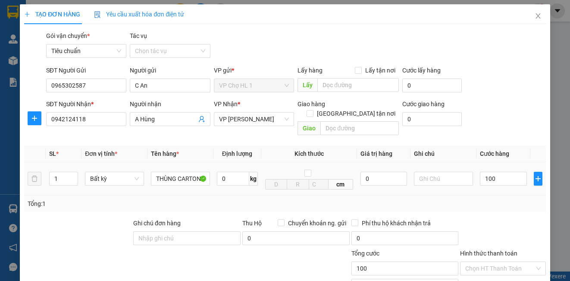
type input "100.000"
click at [486, 129] on div "SĐT Người Nhận * 0942124118 Người nhận A Hùng VP Nhận * VP [PERSON_NAME] Giao h…" at bounding box center [295, 119] width 503 height 40
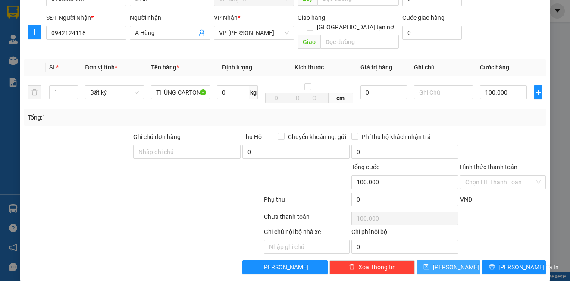
click at [448, 263] on button "[PERSON_NAME]" at bounding box center [448, 267] width 64 height 14
type input "0"
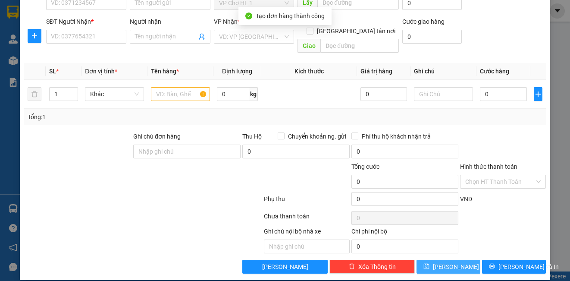
scroll to position [0, 0]
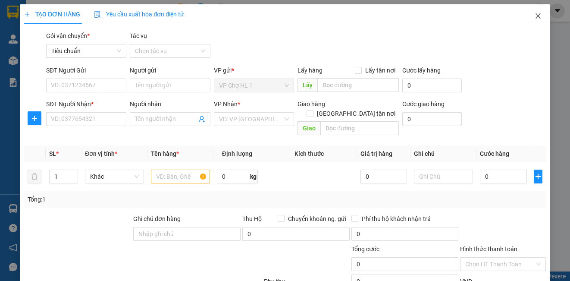
click at [535, 16] on icon "close" at bounding box center [537, 15] width 5 height 5
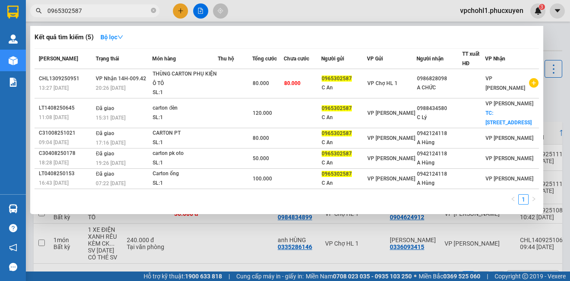
drag, startPoint x: 90, startPoint y: 13, endPoint x: 45, endPoint y: 13, distance: 44.4
click at [45, 13] on span "0965302587" at bounding box center [94, 10] width 129 height 13
click at [182, 11] on div at bounding box center [285, 140] width 570 height 281
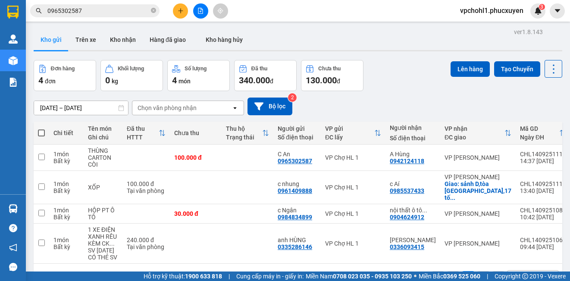
click at [182, 11] on icon "plus" at bounding box center [181, 11] width 6 height 6
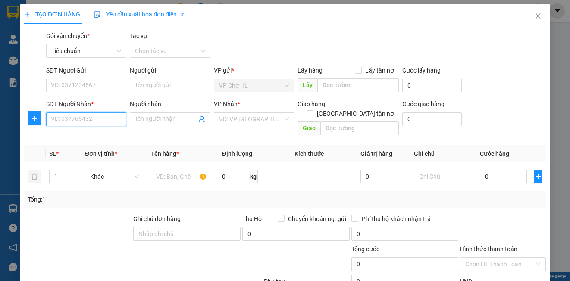
click at [97, 119] on input "SĐT Người Nhận *" at bounding box center [86, 119] width 80 height 14
paste input "0965302587"
type input "0965302587"
drag, startPoint x: 90, startPoint y: 118, endPoint x: 38, endPoint y: 118, distance: 51.7
click at [38, 118] on div "SĐT Người Nhận * 0965302587 0965302587 Người nhận Tên người nhận VP Nhận * VD: …" at bounding box center [284, 119] width 523 height 40
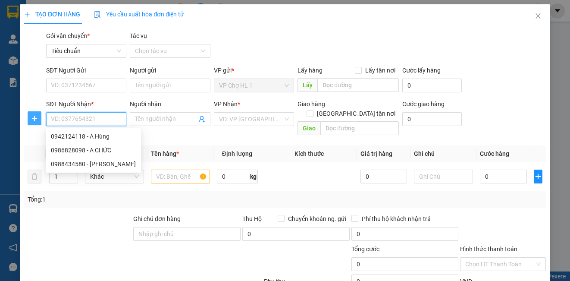
paste input "0965302587"
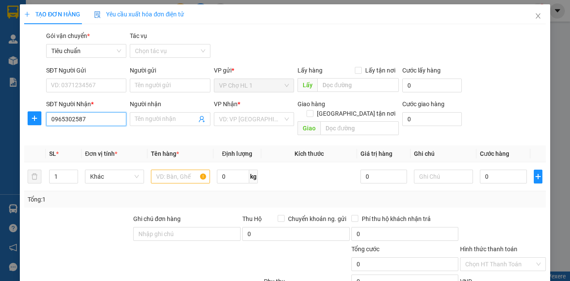
drag, startPoint x: 87, startPoint y: 120, endPoint x: 59, endPoint y: 119, distance: 28.9
click at [59, 119] on input "0965302587" at bounding box center [86, 119] width 80 height 14
type input "0965302587"
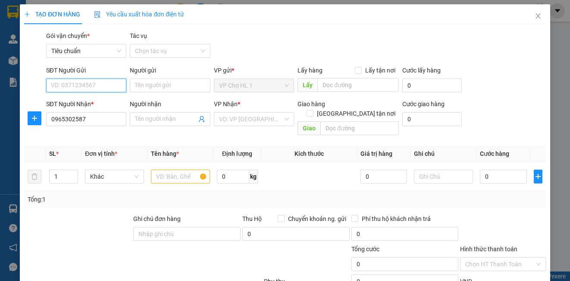
click at [91, 85] on input "SĐT Người Gửi" at bounding box center [86, 85] width 80 height 14
paste input "0965302587"
type input "0965302587"
click at [99, 101] on div "0965302587 - C An" at bounding box center [85, 102] width 69 height 9
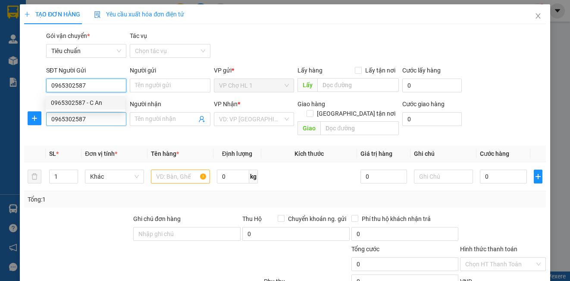
type input "C An"
type input "0965302587"
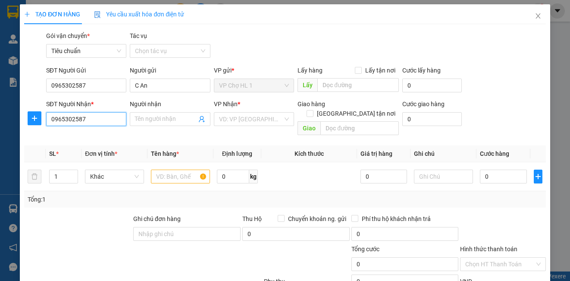
drag, startPoint x: 90, startPoint y: 119, endPoint x: 46, endPoint y: 110, distance: 44.8
click at [46, 118] on input "0965302587" at bounding box center [86, 119] width 80 height 14
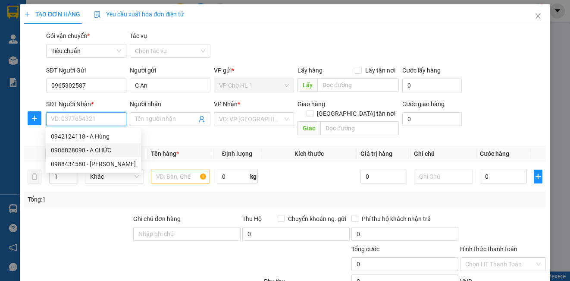
click at [97, 148] on div "0986828098 - A CHỨC" at bounding box center [93, 149] width 85 height 9
type input "0986828098"
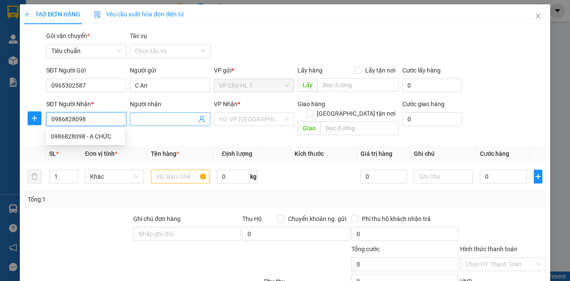
type input "A CHỨC"
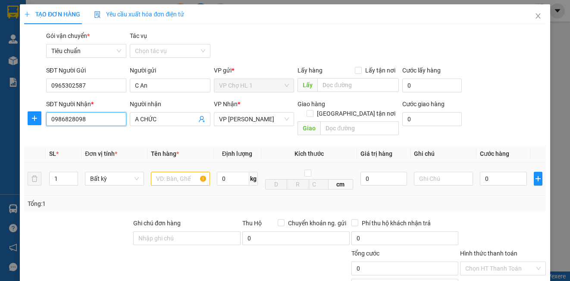
type input "0986828098"
click at [181, 172] on input "text" at bounding box center [180, 179] width 59 height 14
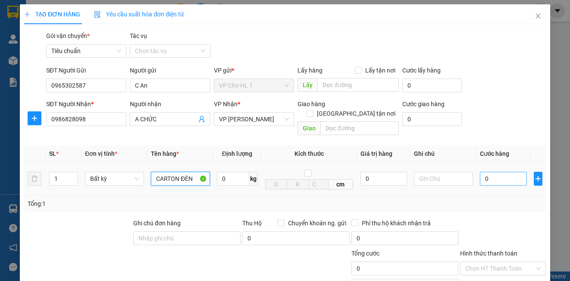
type input "CARTON ĐÈN"
click at [497, 172] on input "0" at bounding box center [503, 179] width 47 height 14
type input "5"
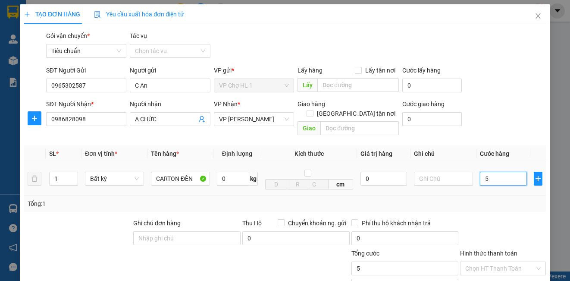
type input "50"
type input "50.000"
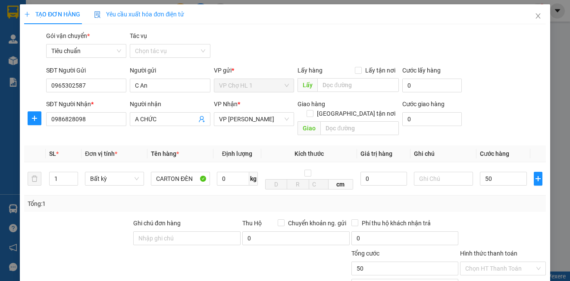
type input "50.000"
click at [501, 111] on div "SĐT Người Nhận * 0986828098 Người nhận A CHỨC VP Nhận * VP Minh Khai Giao hàng …" at bounding box center [295, 119] width 503 height 40
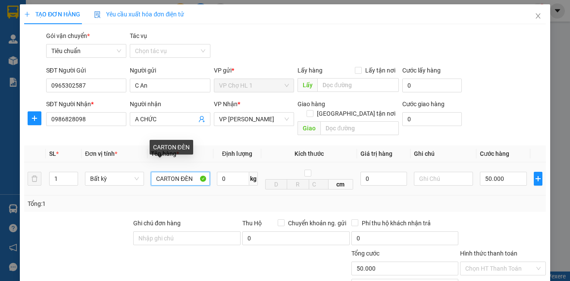
click at [192, 172] on input "CARTON ĐÈN" at bounding box center [180, 179] width 59 height 14
type input "CARTON ĐÈN LDE"
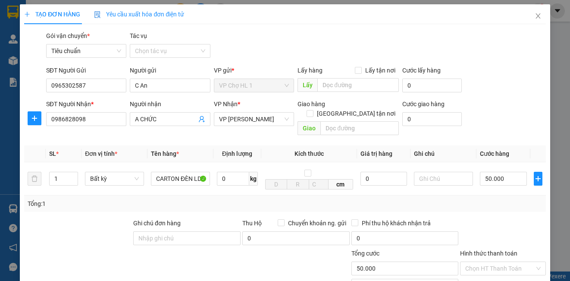
click at [493, 80] on div "SĐT Người Gửi 0965302587 Người gửi C An VP gửi * VP Chợ HL 1 Lấy hàng Lấy tận n…" at bounding box center [295, 81] width 503 height 30
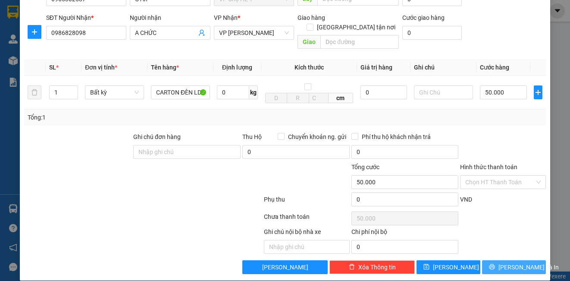
click at [506, 262] on span "[PERSON_NAME] và In" at bounding box center [528, 266] width 60 height 9
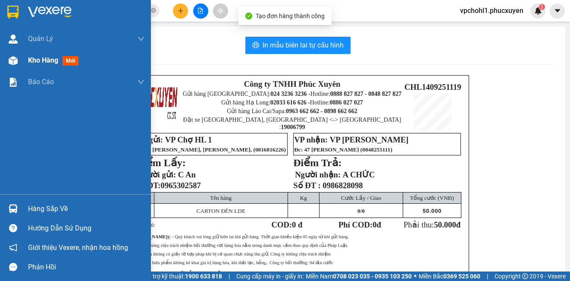
click at [35, 59] on span "Kho hàng" at bounding box center [43, 60] width 30 height 8
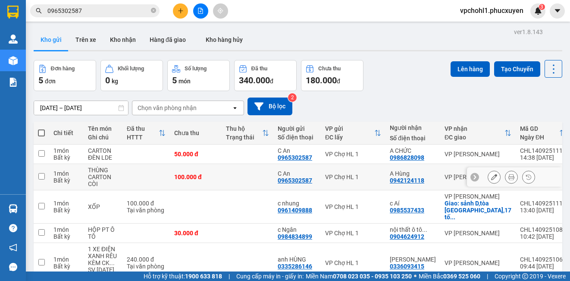
click at [491, 176] on icon at bounding box center [494, 177] width 6 height 6
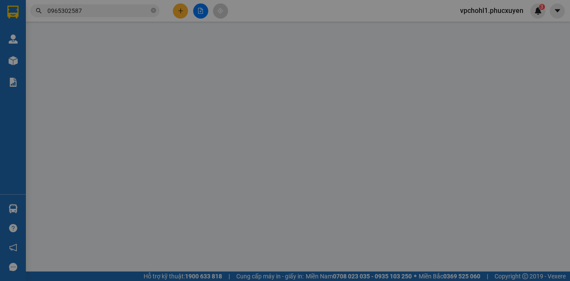
type input "0965302587"
type input "C An"
type input "0942124118"
type input "A Hùng"
type input "100.000"
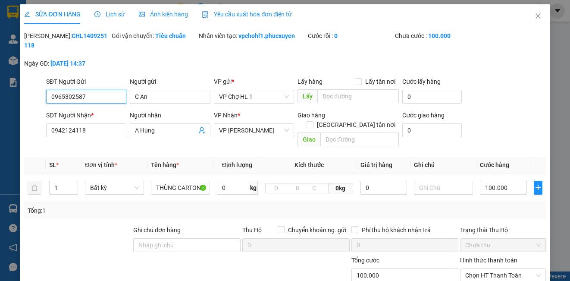
scroll to position [86, 0]
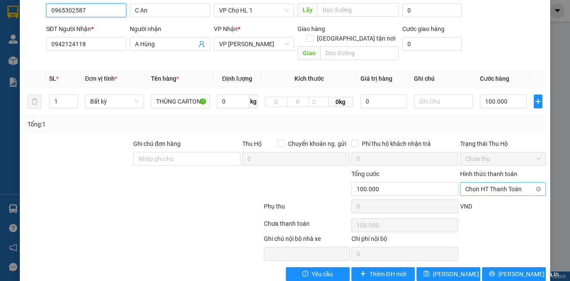
click at [488, 182] on span "Chọn HT Thanh Toán" at bounding box center [502, 188] width 75 height 13
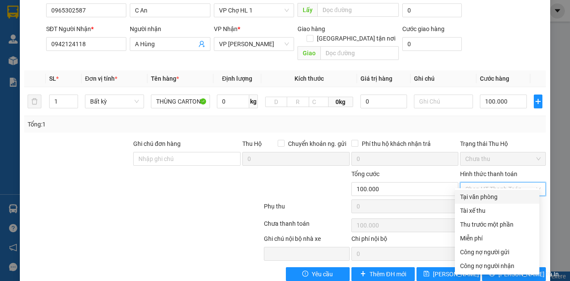
click at [481, 198] on div "Tại văn phòng" at bounding box center [497, 196] width 74 height 9
type input "0"
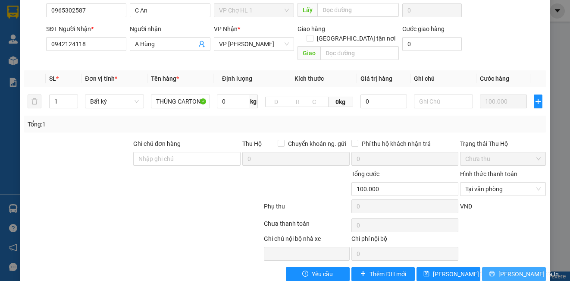
click at [511, 269] on span "[PERSON_NAME] và In" at bounding box center [528, 273] width 60 height 9
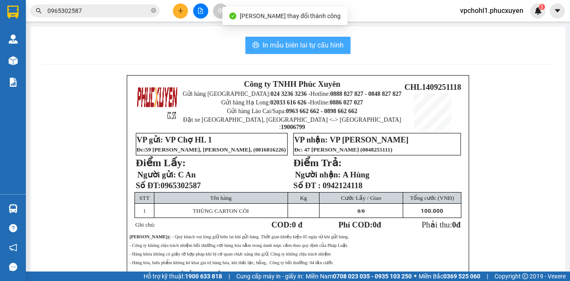
click at [294, 44] on span "In mẫu biên lai tự cấu hình" at bounding box center [302, 45] width 81 height 11
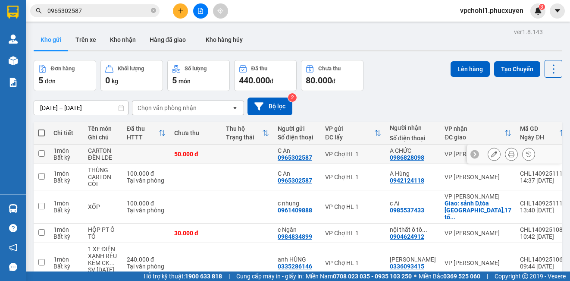
click at [491, 156] on icon at bounding box center [494, 154] width 6 height 6
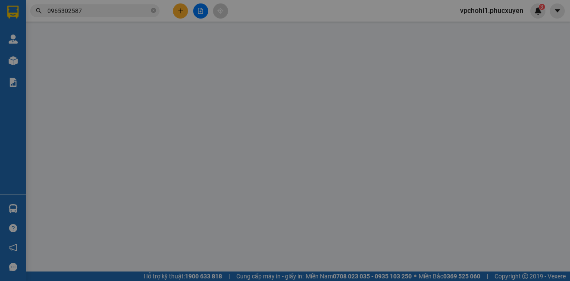
type input "0965302587"
type input "C An"
type input "0986828098"
type input "A CHỨC"
type input "50.000"
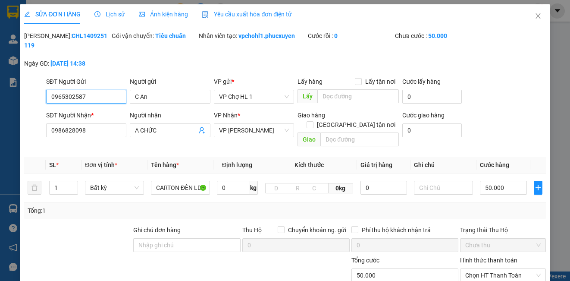
scroll to position [86, 0]
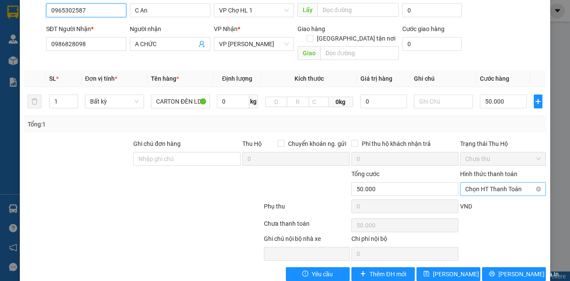
click at [480, 184] on span "Chọn HT Thanh Toán" at bounding box center [502, 188] width 75 height 13
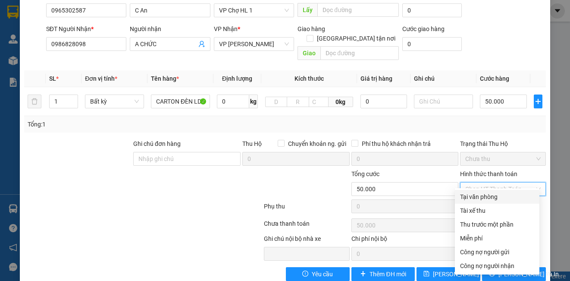
click at [472, 195] on div "Tại văn phòng" at bounding box center [497, 196] width 74 height 9
type input "0"
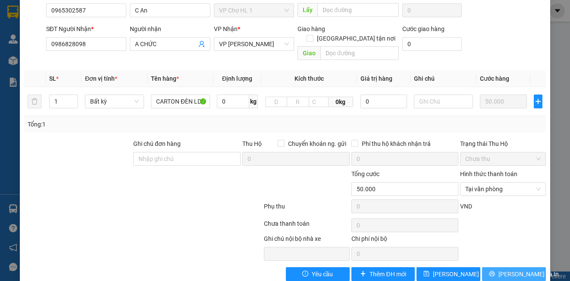
click at [498, 268] on button "[PERSON_NAME] và In" at bounding box center [514, 274] width 64 height 14
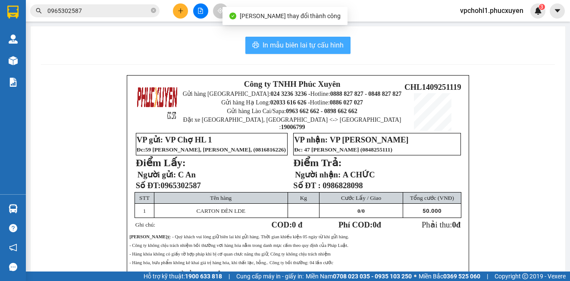
click at [275, 44] on span "In mẫu biên lai tự cấu hình" at bounding box center [302, 45] width 81 height 11
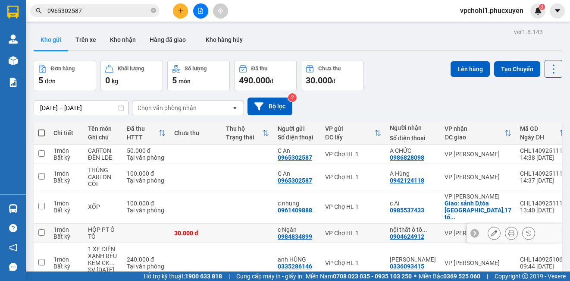
scroll to position [43, 0]
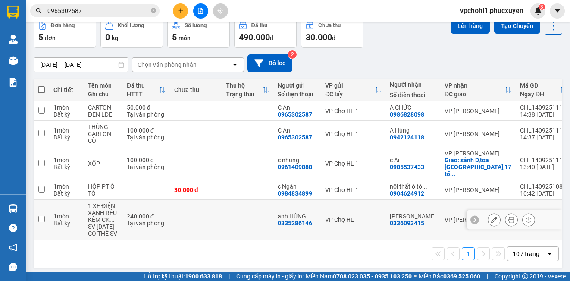
click at [508, 220] on icon at bounding box center [511, 219] width 6 height 6
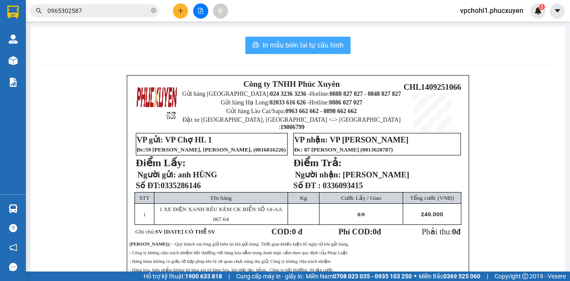
drag, startPoint x: 323, startPoint y: 44, endPoint x: 329, endPoint y: 70, distance: 27.0
click at [323, 43] on span "In mẫu biên lai tự cấu hình" at bounding box center [302, 45] width 81 height 11
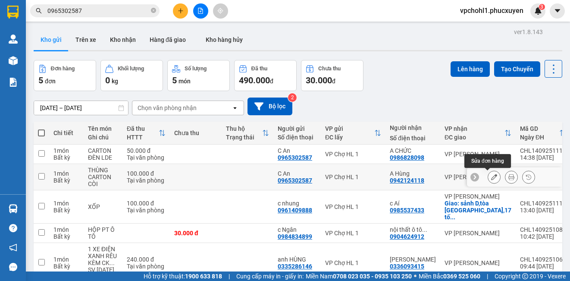
click at [491, 178] on icon at bounding box center [494, 177] width 6 height 6
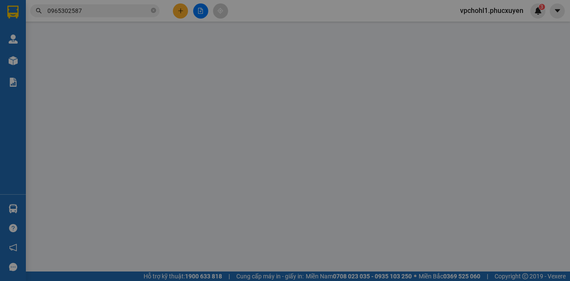
type input "0965302587"
type input "C An"
type input "0942124118"
type input "A Hùng"
type input "100.000"
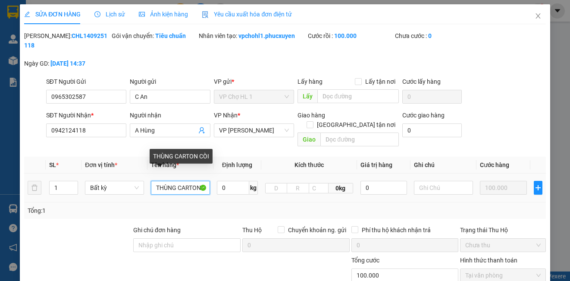
scroll to position [0, 10]
drag, startPoint x: 155, startPoint y: 178, endPoint x: 197, endPoint y: 181, distance: 42.8
click at [197, 181] on input "THÙNG CARTON CÒI" at bounding box center [180, 188] width 59 height 14
click at [191, 181] on input "THÙNG CARTON CÒI" at bounding box center [180, 188] width 59 height 14
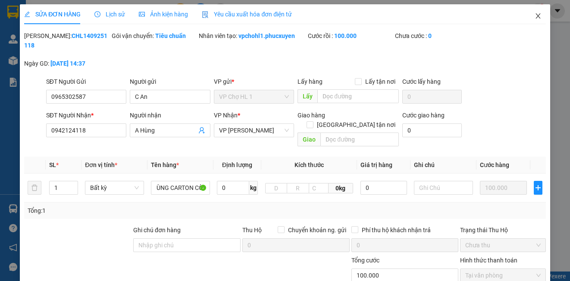
click at [530, 13] on span "Close" at bounding box center [538, 16] width 24 height 24
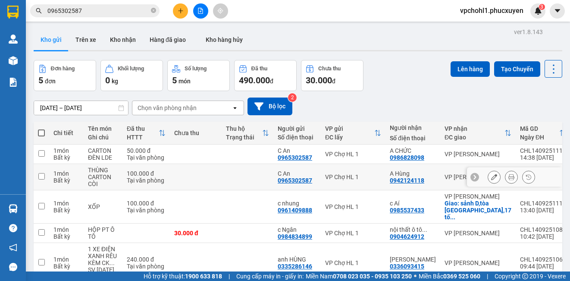
scroll to position [43, 0]
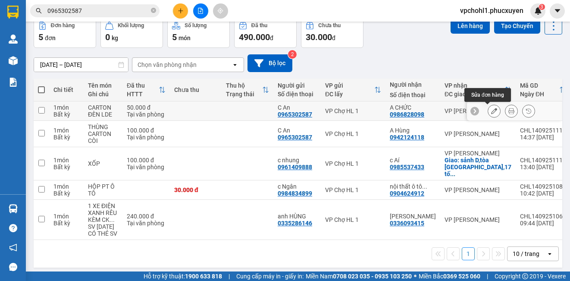
click at [491, 111] on icon at bounding box center [494, 111] width 6 height 6
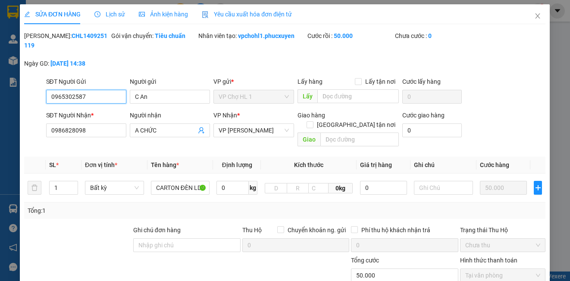
type input "0965302587"
type input "C An"
type input "0986828098"
type input "A CHỨC"
type input "50.000"
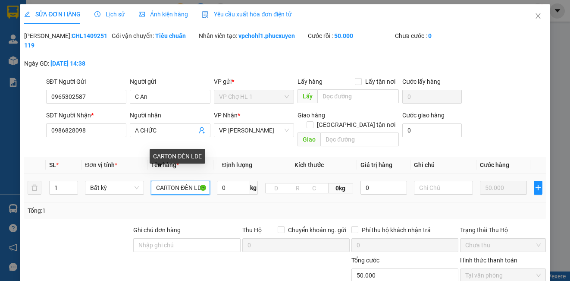
scroll to position [0, 2]
drag, startPoint x: 178, startPoint y: 175, endPoint x: 195, endPoint y: 175, distance: 17.2
click at [195, 181] on input "CARTON ĐÈN LDE" at bounding box center [180, 188] width 59 height 14
click at [196, 181] on input "CARTON ĐÈN LDE" at bounding box center [180, 188] width 59 height 14
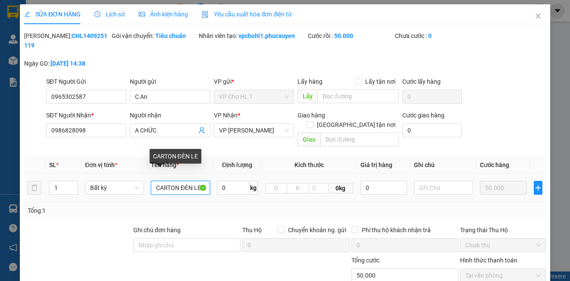
drag, startPoint x: 153, startPoint y: 179, endPoint x: 207, endPoint y: 179, distance: 53.4
click at [207, 181] on input "CARTON ĐÈN LE" at bounding box center [180, 188] width 59 height 14
click at [192, 181] on input "CARTON ĐÈN LE" at bounding box center [180, 188] width 59 height 14
drag, startPoint x: 192, startPoint y: 178, endPoint x: 199, endPoint y: 178, distance: 6.9
click at [199, 181] on input "CARTON ĐÈN LE" at bounding box center [180, 188] width 59 height 14
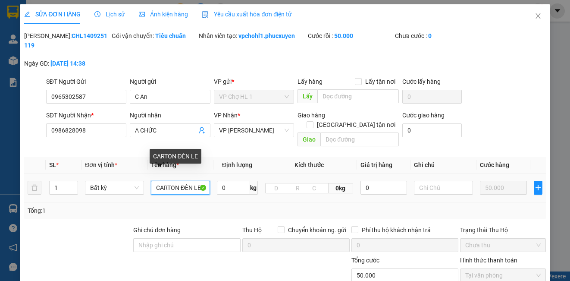
click at [199, 181] on input "CARTON ĐÈN LE" at bounding box center [180, 188] width 59 height 14
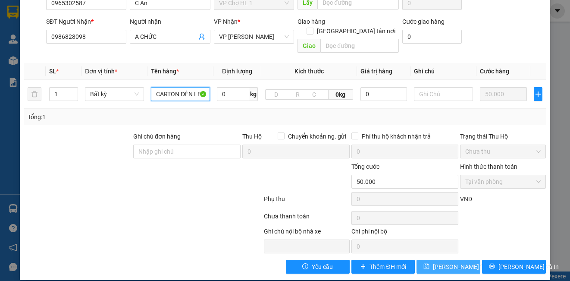
type input "CARTON ĐÈN LED"
click at [454, 262] on span "[PERSON_NAME] thay đổi" at bounding box center [467, 266] width 69 height 9
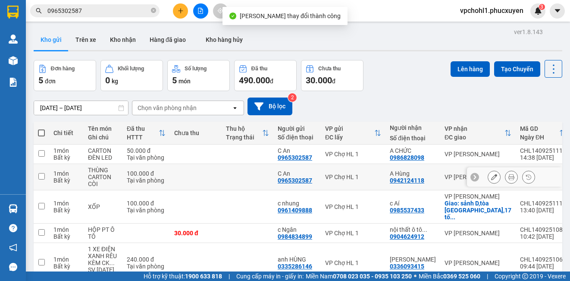
scroll to position [43, 0]
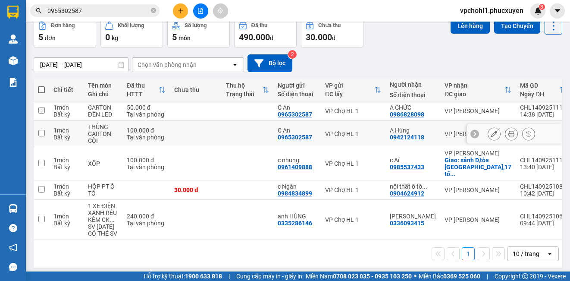
click at [491, 134] on icon at bounding box center [494, 134] width 6 height 6
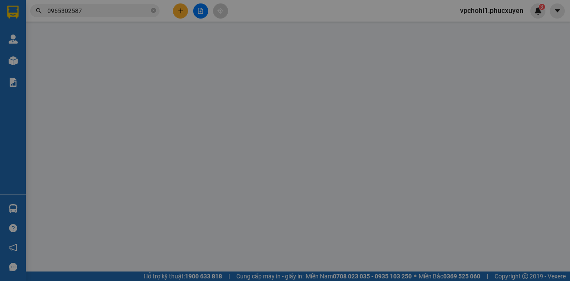
type input "0965302587"
type input "C An"
type input "0942124118"
type input "A Hùng"
type input "100.000"
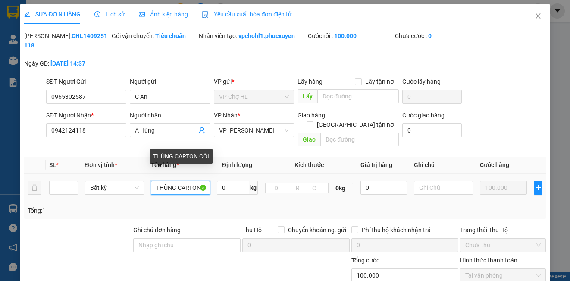
scroll to position [0, 10]
drag, startPoint x: 153, startPoint y: 177, endPoint x: 199, endPoint y: 180, distance: 46.6
click at [199, 181] on input "THÙNG CARTON CÒI" at bounding box center [180, 188] width 59 height 14
click at [195, 181] on input "THÙNG CARTON CÒI" at bounding box center [180, 188] width 59 height 14
drag, startPoint x: 169, startPoint y: 178, endPoint x: 197, endPoint y: 178, distance: 28.0
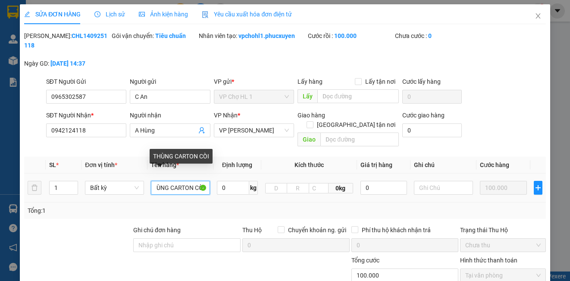
click at [197, 181] on input "THÙNG CARTON CÒI" at bounding box center [180, 188] width 59 height 14
click at [189, 181] on input "THÙNG CARTON CÒI" at bounding box center [180, 188] width 59 height 14
click at [191, 181] on input "THÙNG CARTON CÒI" at bounding box center [180, 188] width 59 height 14
drag, startPoint x: 191, startPoint y: 177, endPoint x: 197, endPoint y: 178, distance: 5.8
click at [197, 181] on input "THÙNG CARTON CÒI" at bounding box center [180, 188] width 59 height 14
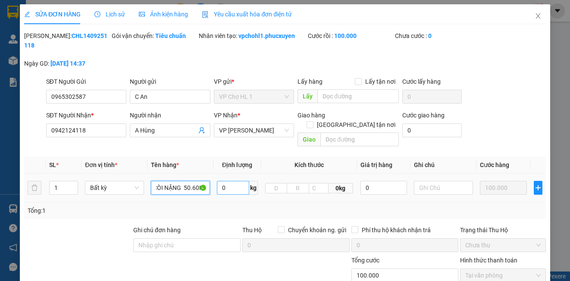
scroll to position [0, 53]
type input "THÙNG CARTON CÒI NẶNG 50.60KG"
click at [490, 120] on div "SĐT Người Nhận * 0942124118 Người nhận A Hùng VP Nhận * VP [PERSON_NAME] Giao h…" at bounding box center [295, 130] width 503 height 40
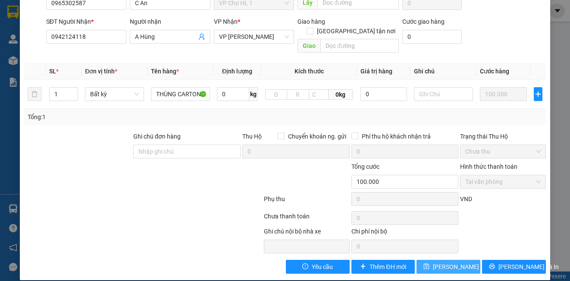
click at [456, 262] on span "[PERSON_NAME] thay đổi" at bounding box center [467, 266] width 69 height 9
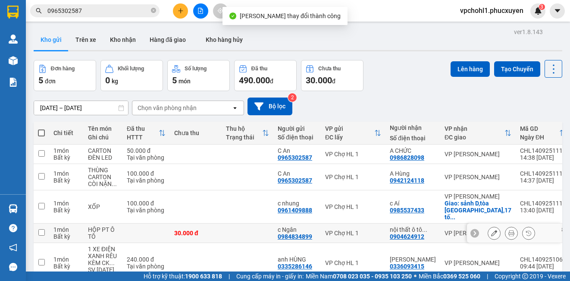
scroll to position [50, 0]
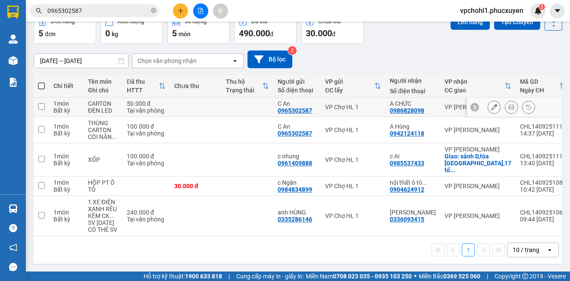
click at [41, 103] on input "checkbox" at bounding box center [41, 106] width 6 height 6
checkbox input "true"
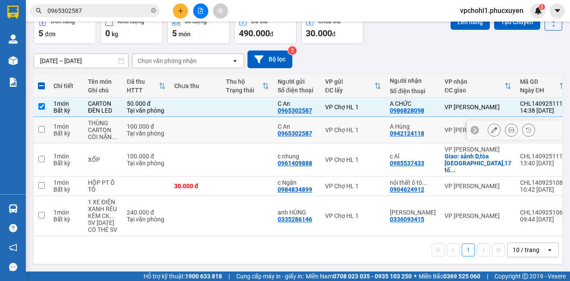
click at [43, 126] on input "checkbox" at bounding box center [41, 129] width 6 height 6
checkbox input "true"
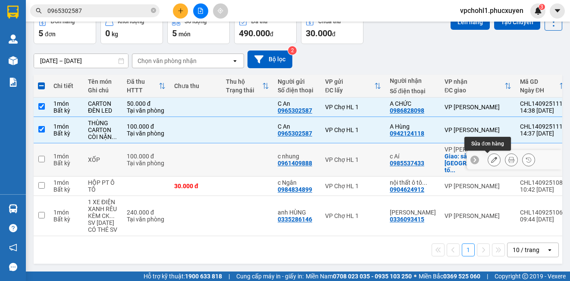
click at [491, 156] on icon at bounding box center [494, 159] width 6 height 6
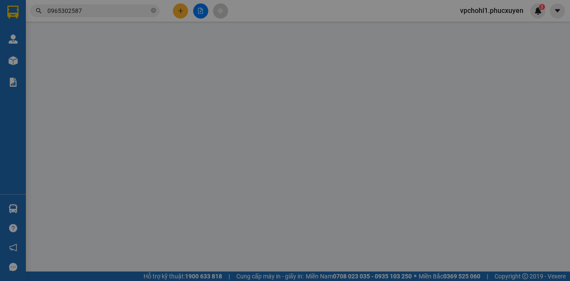
type input "0961409888"
type input "c nhung"
type input "0985537433"
type input "c Aí"
checkbox input "true"
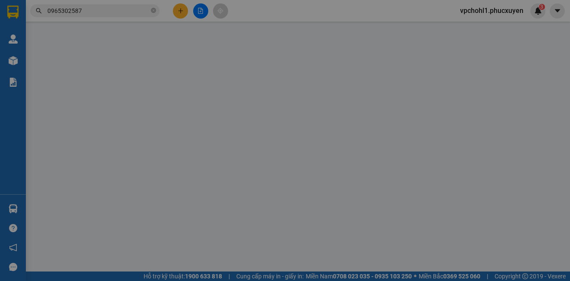
type input "sảnh D,tòa [GEOGRAPHIC_DATA],17 tố hữu,nam từ [GEOGRAPHIC_DATA],[GEOGRAPHIC_DAT…"
type input "100.000"
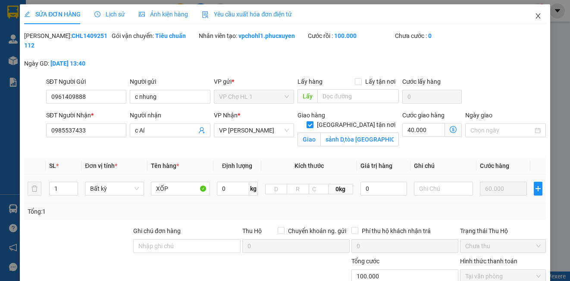
click at [534, 15] on icon "close" at bounding box center [537, 15] width 7 height 7
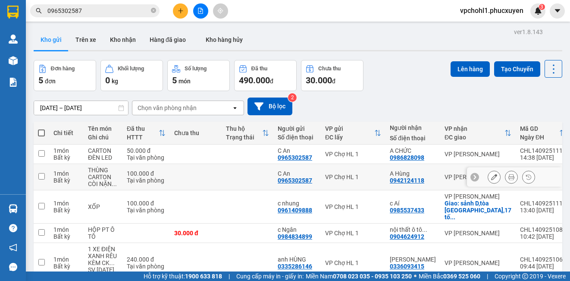
scroll to position [43, 0]
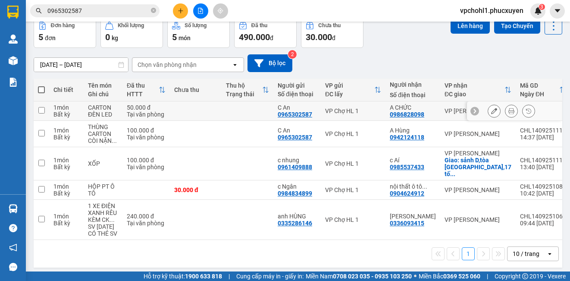
click at [38, 109] on input "checkbox" at bounding box center [41, 110] width 6 height 6
checkbox input "true"
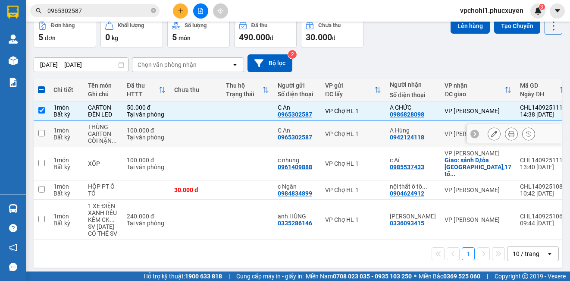
click at [42, 132] on input "checkbox" at bounding box center [41, 133] width 6 height 6
checkbox input "true"
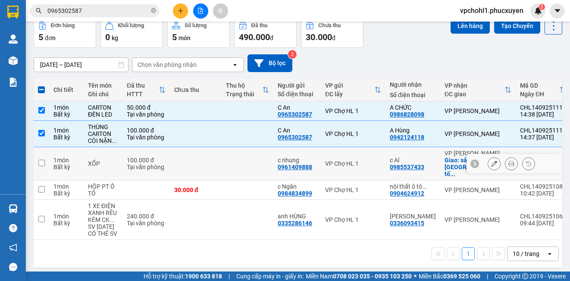
click at [40, 162] on input "checkbox" at bounding box center [41, 162] width 6 height 6
checkbox input "true"
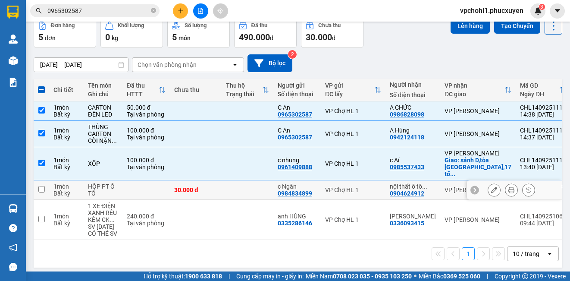
click at [42, 189] on input "checkbox" at bounding box center [41, 189] width 6 height 6
checkbox input "true"
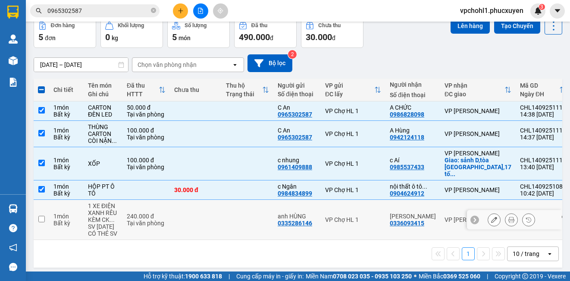
click at [491, 220] on icon at bounding box center [494, 219] width 6 height 6
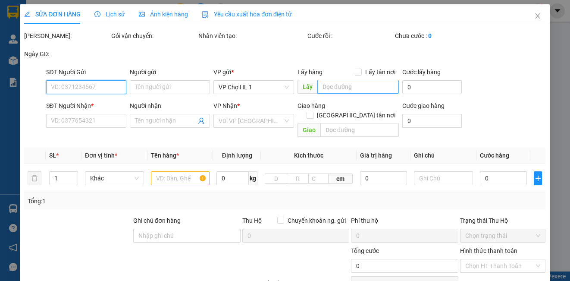
type input "0335286146"
type input "anh HÙNG"
type input "0336093415"
type input "[PERSON_NAME]"
type input "240.000"
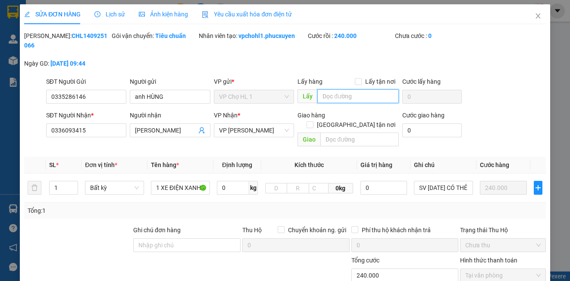
click at [355, 101] on input "text" at bounding box center [357, 96] width 81 height 14
click at [262, 130] on span "VP [PERSON_NAME]" at bounding box center [254, 130] width 70 height 13
type input "87 CỔ LINH"
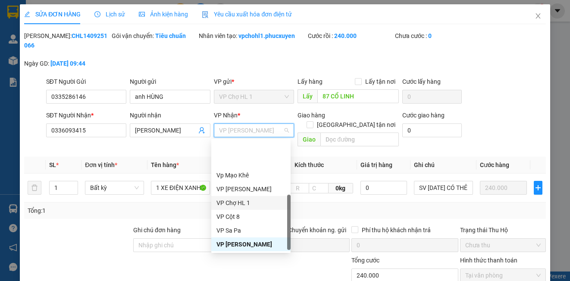
scroll to position [138, 0]
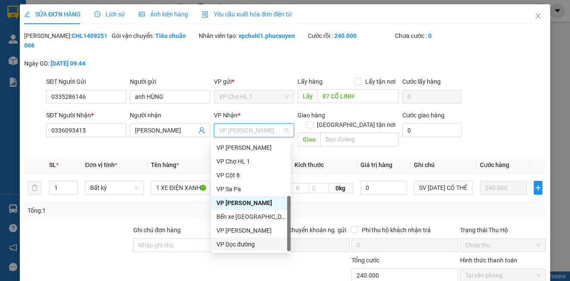
click at [259, 246] on div "VP Dọc đường" at bounding box center [250, 243] width 69 height 9
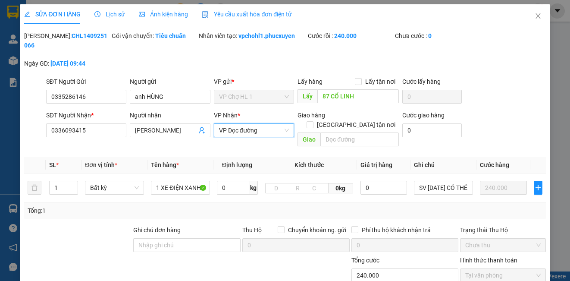
scroll to position [94, 0]
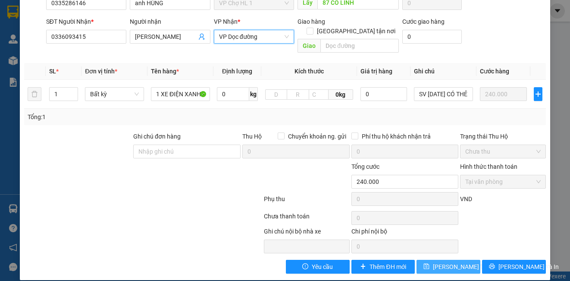
click at [460, 262] on span "[PERSON_NAME] thay đổi" at bounding box center [467, 266] width 69 height 9
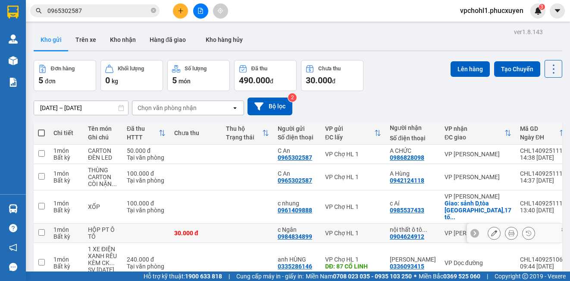
scroll to position [50, 0]
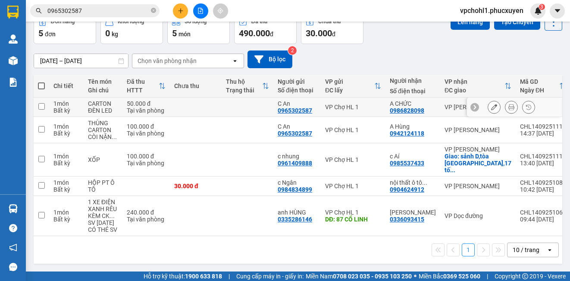
click at [43, 103] on input "checkbox" at bounding box center [41, 106] width 6 height 6
checkbox input "true"
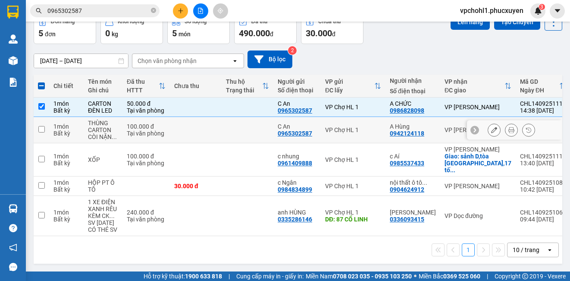
click at [36, 124] on td at bounding box center [42, 130] width 16 height 26
checkbox input "true"
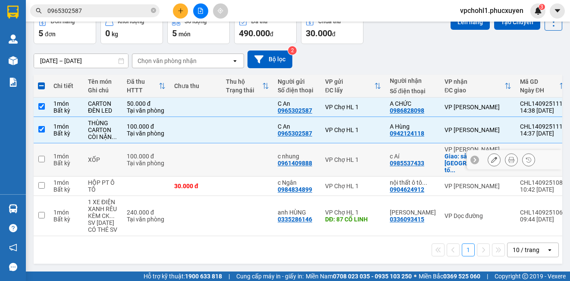
click at [41, 156] on input "checkbox" at bounding box center [41, 159] width 6 height 6
checkbox input "true"
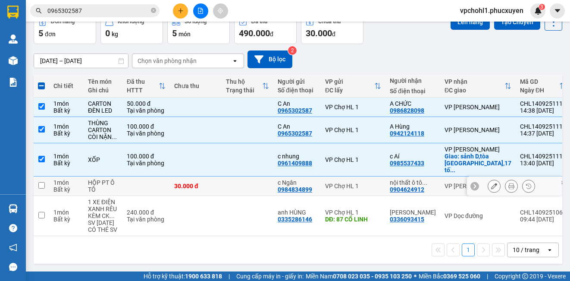
click at [43, 182] on input "checkbox" at bounding box center [41, 185] width 6 height 6
checkbox input "true"
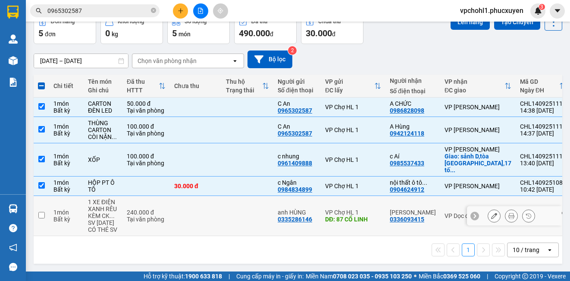
click at [41, 212] on input "checkbox" at bounding box center [41, 215] width 6 height 6
checkbox input "true"
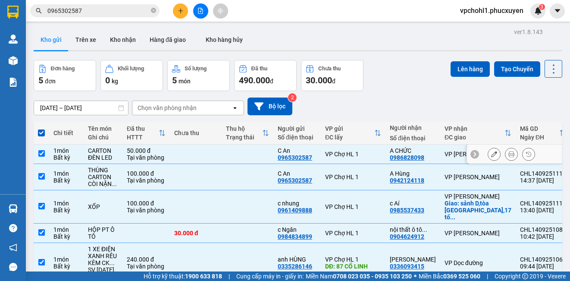
scroll to position [43, 0]
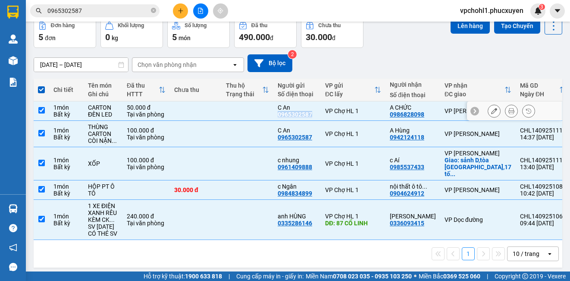
copy div "0965302587"
drag, startPoint x: 278, startPoint y: 114, endPoint x: 313, endPoint y: 117, distance: 35.9
click at [313, 117] on div "C An 0965302587" at bounding box center [297, 111] width 39 height 14
checkbox input "false"
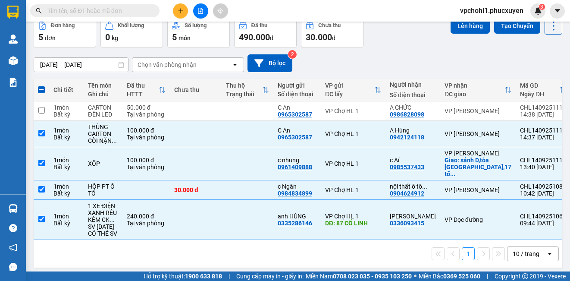
paste input "0965302587"
type input "0965302587"
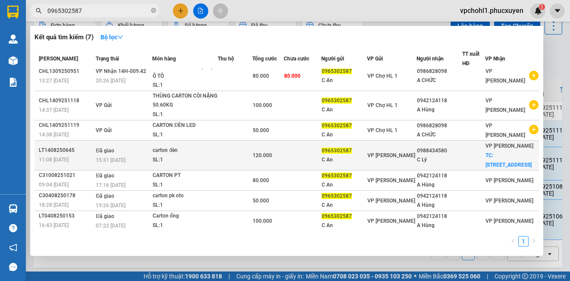
scroll to position [0, 0]
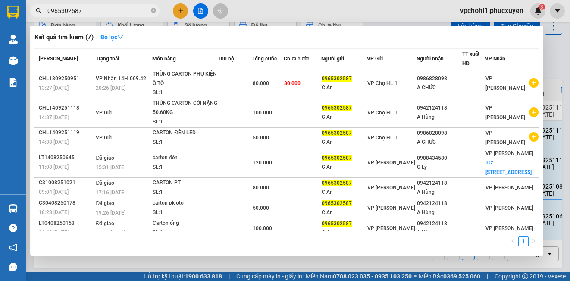
click at [361, 13] on div at bounding box center [285, 140] width 570 height 281
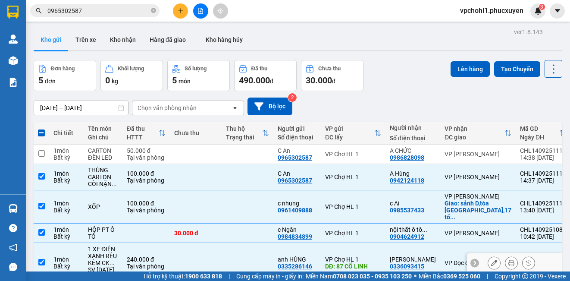
scroll to position [43, 0]
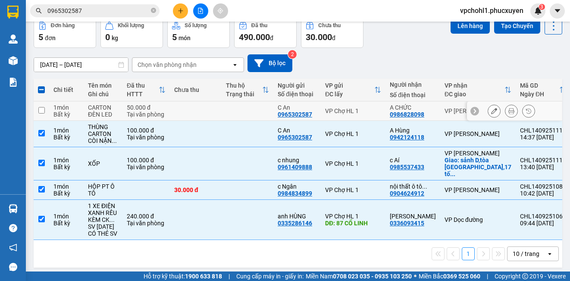
click at [41, 109] on input "checkbox" at bounding box center [41, 110] width 6 height 6
checkbox input "true"
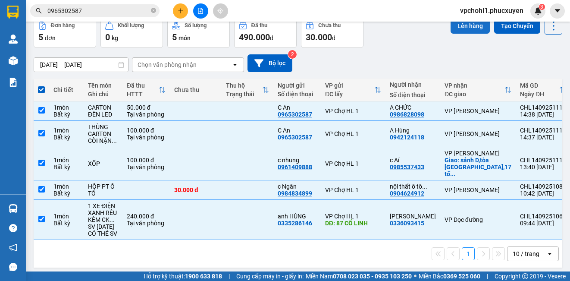
click at [464, 28] on button "Lên hàng" at bounding box center [469, 26] width 39 height 16
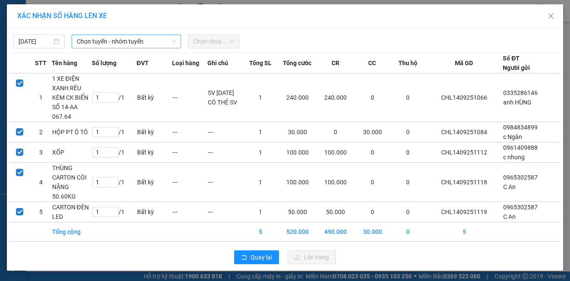
click at [125, 43] on span "Chọn tuyến - nhóm tuyến" at bounding box center [126, 41] width 99 height 13
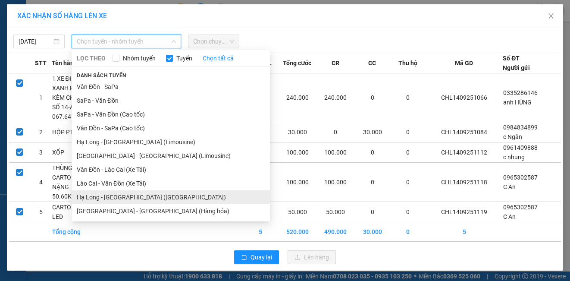
click at [134, 199] on li "Hạ Long - [GEOGRAPHIC_DATA] ([GEOGRAPHIC_DATA])" at bounding box center [171, 197] width 198 height 14
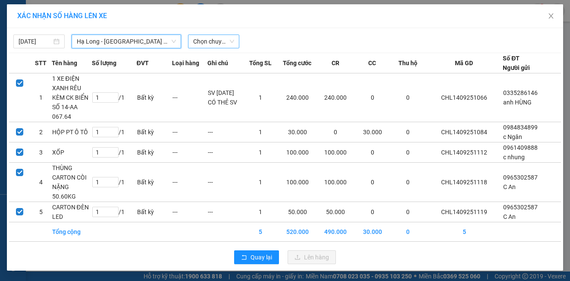
click at [214, 39] on span "Chọn chuyến" at bounding box center [213, 41] width 41 height 13
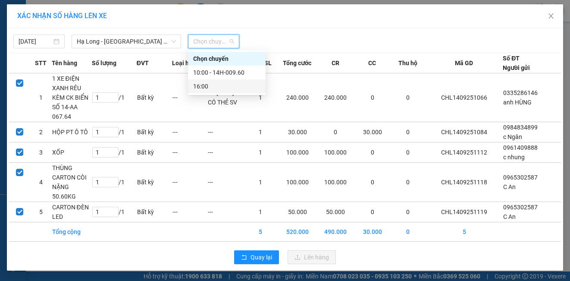
click at [197, 88] on div "16:00" at bounding box center [226, 85] width 67 height 9
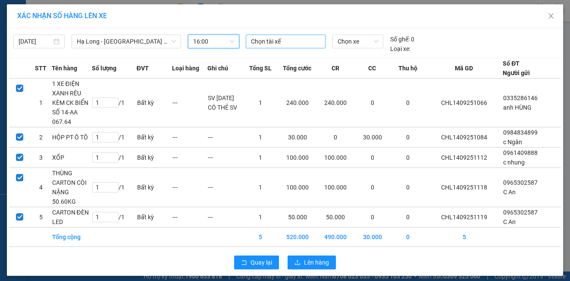
click at [272, 45] on div at bounding box center [285, 41] width 75 height 10
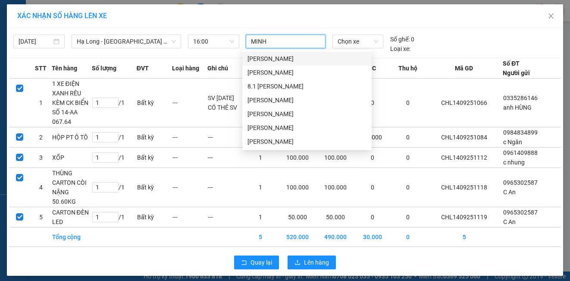
type input "MINH"
click at [263, 69] on div "[PERSON_NAME]" at bounding box center [306, 72] width 119 height 9
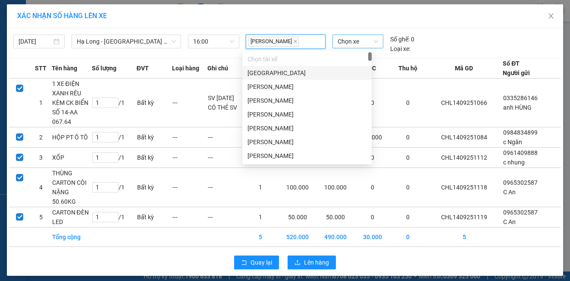
click at [344, 43] on span "Chọn xe" at bounding box center [357, 41] width 41 height 13
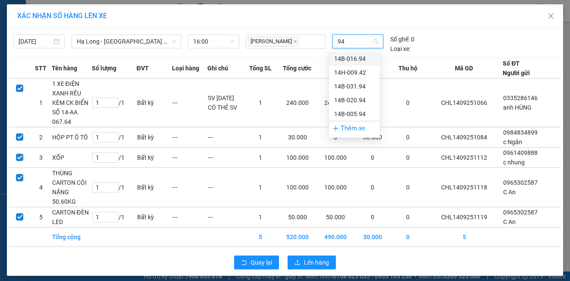
type input "942"
click at [347, 57] on div "14H-009.42" at bounding box center [354, 58] width 41 height 9
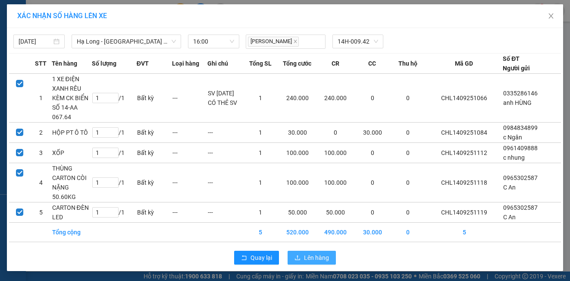
click at [310, 259] on span "Lên hàng" at bounding box center [316, 257] width 25 height 9
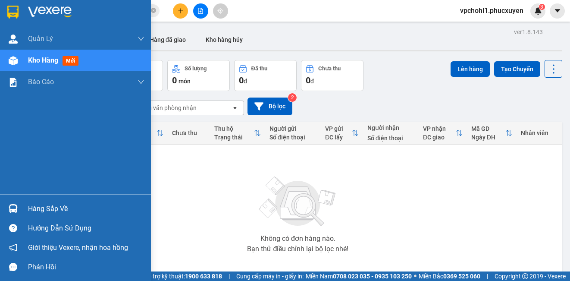
click at [28, 212] on div "Hàng sắp về" at bounding box center [86, 208] width 116 height 13
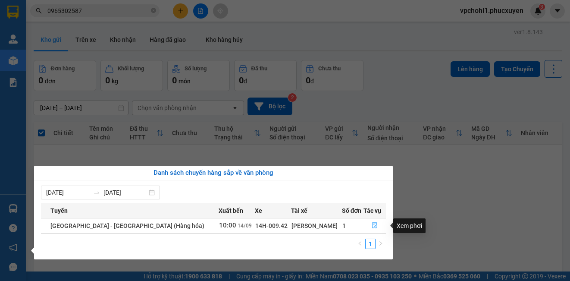
click at [372, 227] on icon "file-done" at bounding box center [375, 225] width 6 height 6
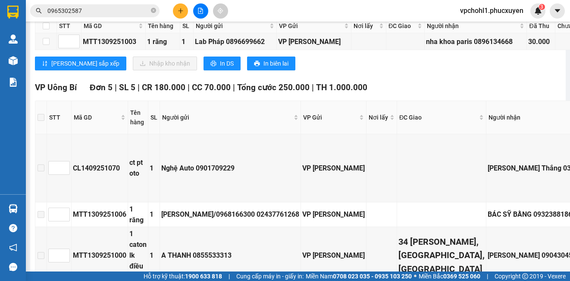
scroll to position [388, 0]
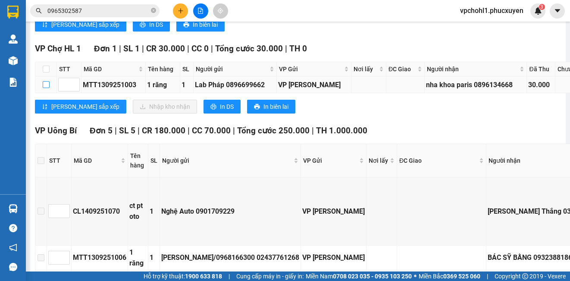
click at [45, 88] on input "checkbox" at bounding box center [46, 84] width 7 height 7
checkbox input "true"
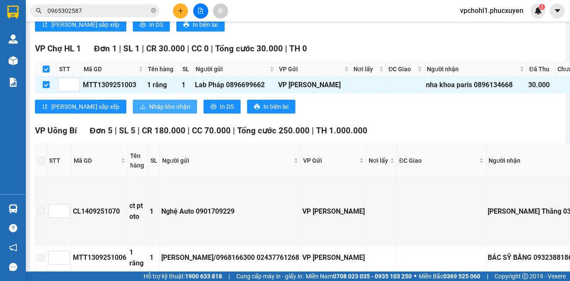
click at [149, 111] on span "Nhập kho nhận" at bounding box center [169, 106] width 41 height 9
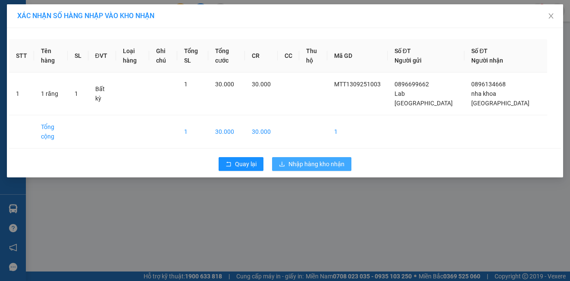
click at [291, 159] on span "Nhập hàng kho nhận" at bounding box center [316, 163] width 56 height 9
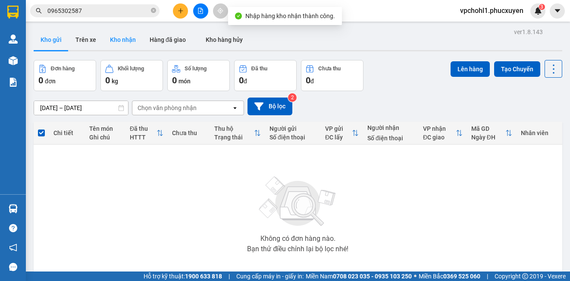
click at [119, 31] on button "Kho nhận" at bounding box center [123, 39] width 40 height 21
click at [115, 44] on button "Kho nhận" at bounding box center [123, 39] width 40 height 21
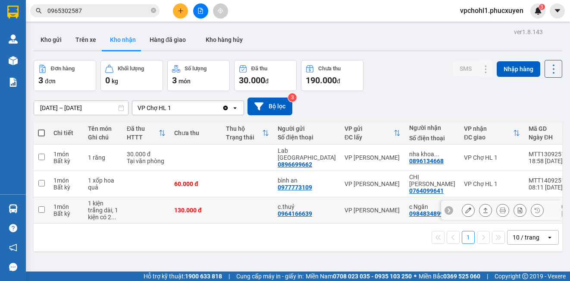
click at [465, 207] on icon at bounding box center [468, 210] width 6 height 6
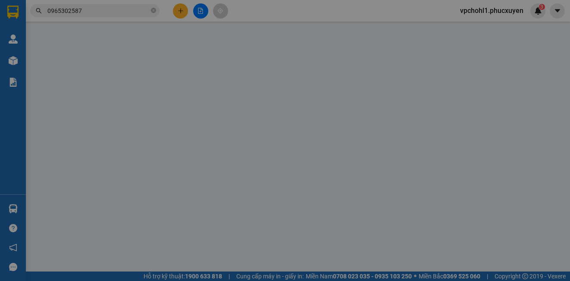
type input "0964166639"
type input "c.thuỷ"
type input "0984834899"
type input "c Ngân"
type input "130.000"
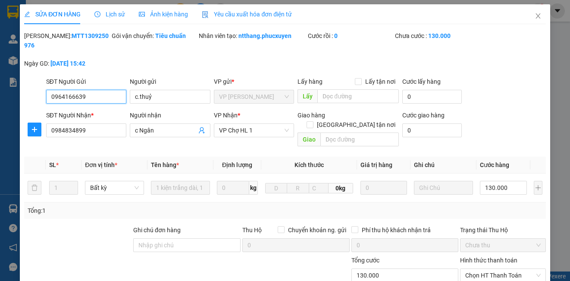
scroll to position [86, 0]
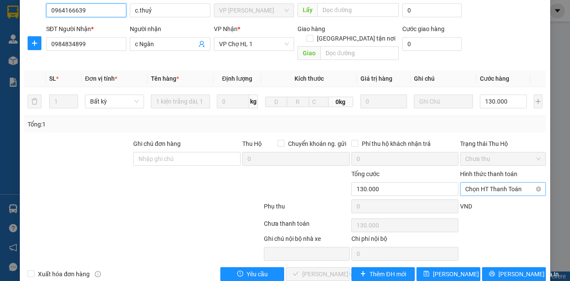
click at [483, 182] on span "Chọn HT Thanh Toán" at bounding box center [502, 188] width 75 height 13
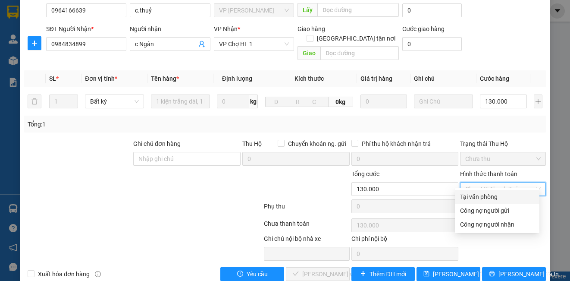
click at [474, 197] on div "Tại văn phòng" at bounding box center [497, 196] width 74 height 9
type input "0"
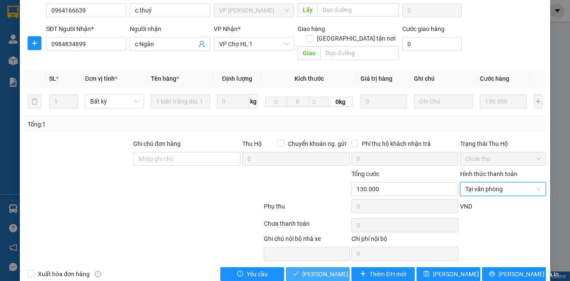
click at [316, 269] on span "[PERSON_NAME] và Giao hàng" at bounding box center [343, 273] width 83 height 9
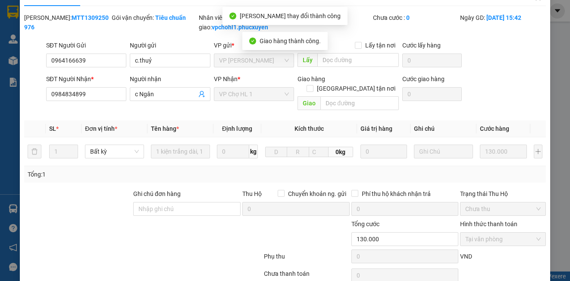
scroll to position [0, 0]
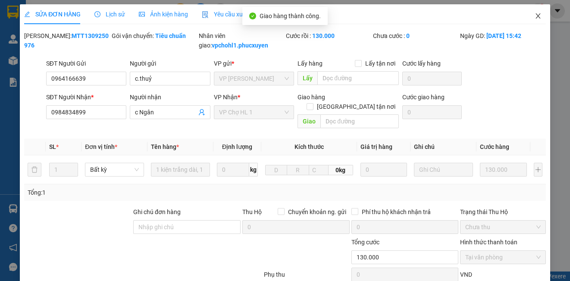
click at [534, 16] on icon "close" at bounding box center [537, 15] width 7 height 7
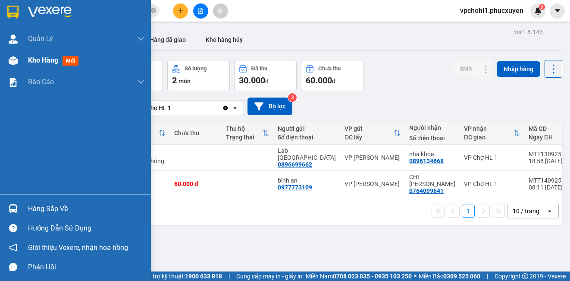
click at [31, 61] on span "Kho hàng" at bounding box center [43, 60] width 30 height 8
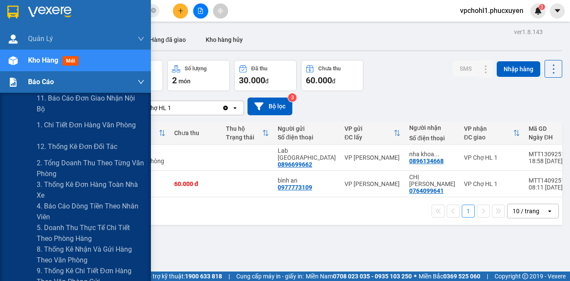
click at [30, 79] on span "Báo cáo" at bounding box center [41, 81] width 26 height 11
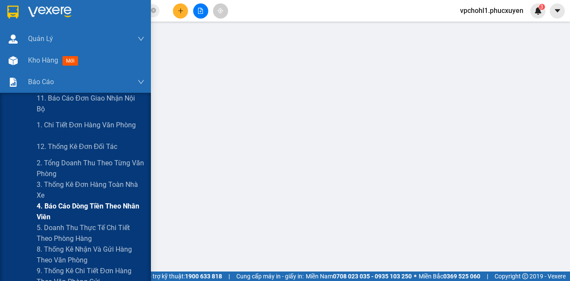
scroll to position [43, 0]
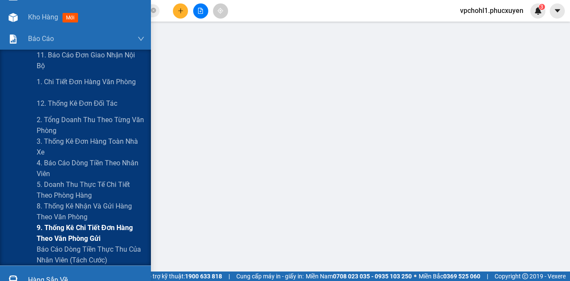
click at [74, 231] on span "9. Thống kê chi tiết đơn hàng theo văn phòng gửi" at bounding box center [91, 233] width 108 height 22
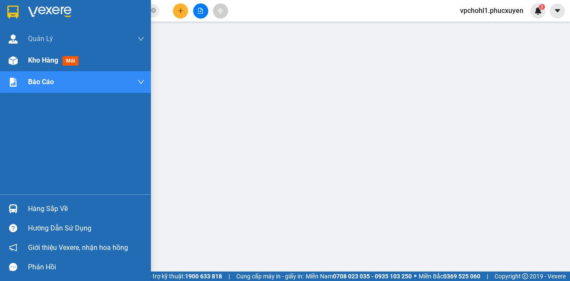
click at [31, 62] on span "Kho hàng" at bounding box center [43, 60] width 30 height 8
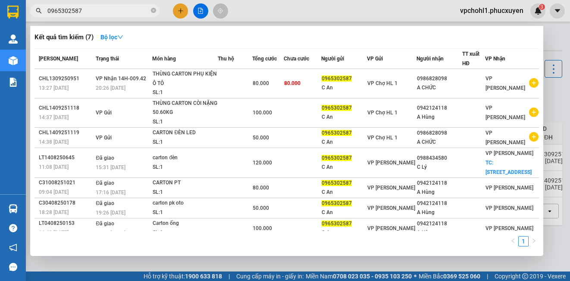
drag, startPoint x: 62, startPoint y: 11, endPoint x: 34, endPoint y: 11, distance: 27.6
click at [34, 11] on span "0965302587" at bounding box center [94, 10] width 129 height 13
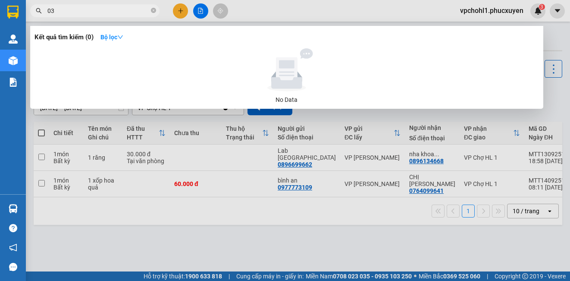
type input "0"
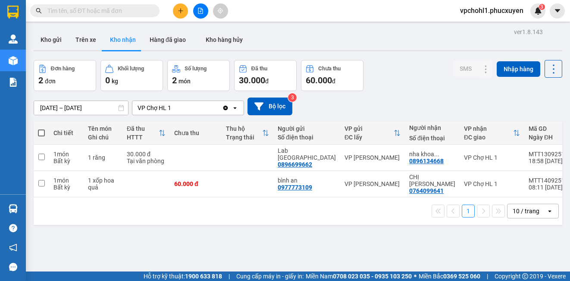
click at [201, 11] on icon "file-add" at bounding box center [200, 11] width 6 height 6
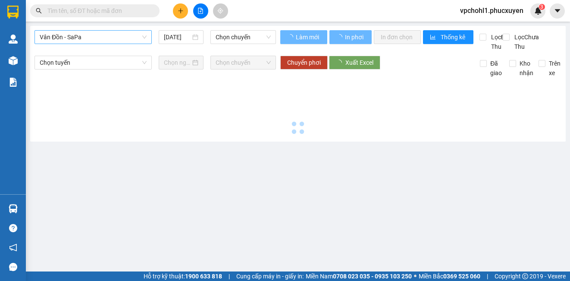
click at [134, 34] on span "Vân Đồn - SaPa" at bounding box center [93, 37] width 107 height 13
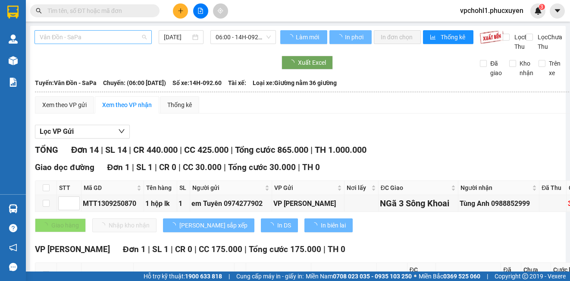
click at [123, 36] on span "Vân Đồn - SaPa" at bounding box center [93, 37] width 107 height 13
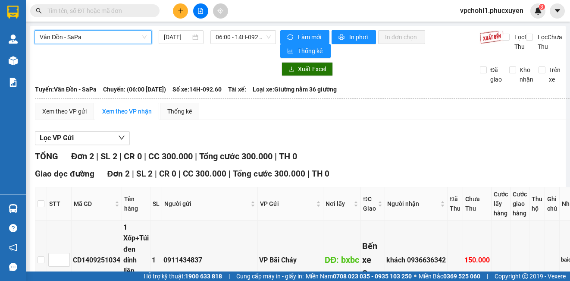
click at [112, 37] on span "Vân Đồn - SaPa" at bounding box center [93, 37] width 107 height 13
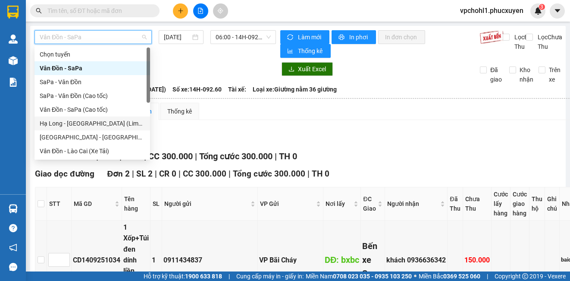
drag, startPoint x: 107, startPoint y: 125, endPoint x: 189, endPoint y: 59, distance: 104.9
click at [108, 125] on div "Hạ Long - [GEOGRAPHIC_DATA] (Limousine)" at bounding box center [92, 123] width 105 height 9
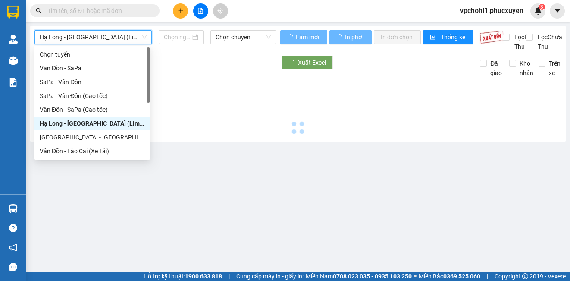
type input "[DATE]"
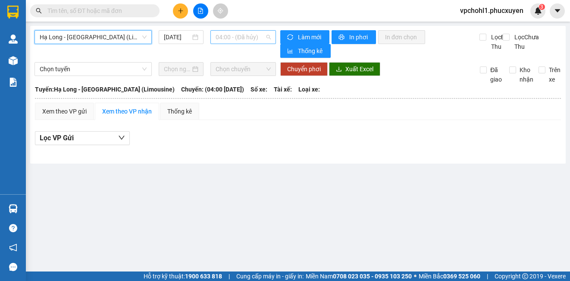
click at [222, 34] on span "04:00 - (Đã hủy)" at bounding box center [243, 37] width 55 height 13
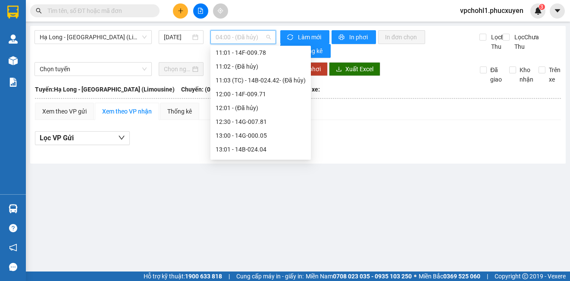
scroll to position [302, 0]
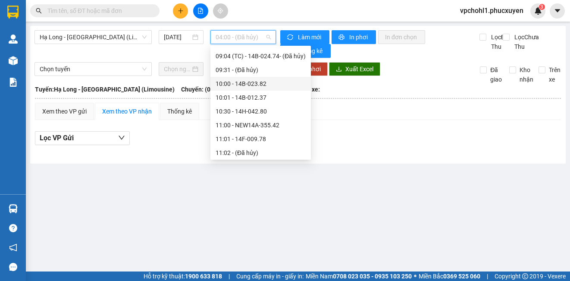
click at [256, 82] on div "10:00 - 14B-023.82" at bounding box center [261, 83] width 90 height 9
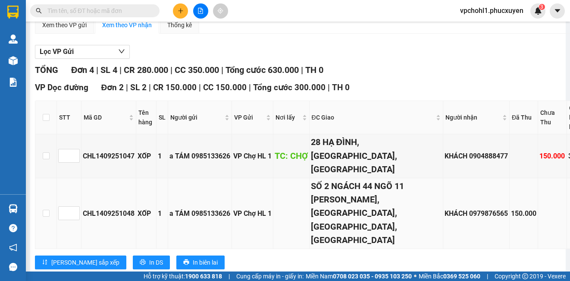
scroll to position [129, 0]
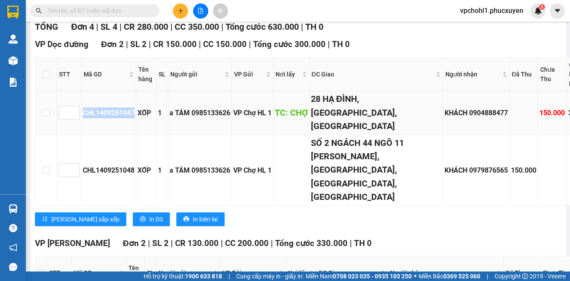
copy div "CHL1409251047"
drag, startPoint x: 72, startPoint y: 119, endPoint x: 127, endPoint y: 131, distance: 56.3
click at [127, 131] on td "CHL1409251047" at bounding box center [108, 113] width 55 height 44
click at [91, 8] on input "text" at bounding box center [98, 10] width 102 height 9
paste input "CHL1409251047"
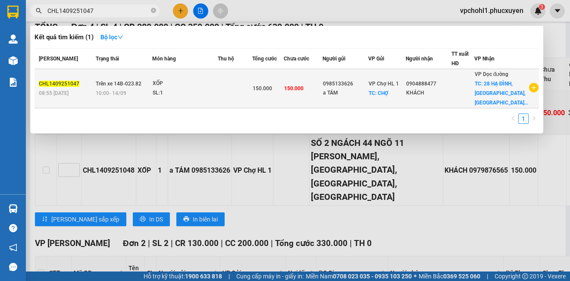
type input "CHL1409251047"
click at [181, 90] on div "SL: 1" at bounding box center [185, 92] width 65 height 9
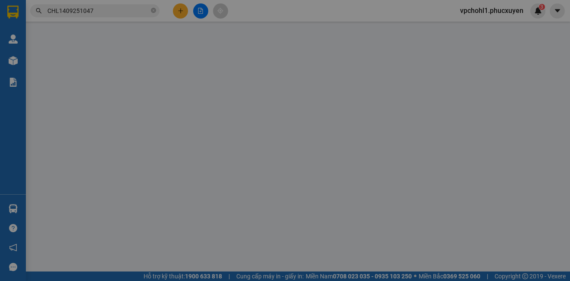
type input "0985133626"
type input "a TÁM"
checkbox input "true"
type input "CHỢ"
type input "0904888477"
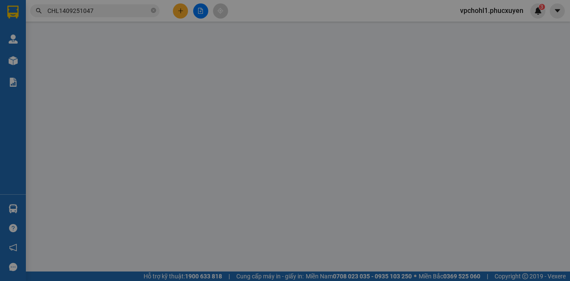
type input "KHÁCH"
checkbox input "true"
type input "28 HẠ ĐÌNH,THANH XUÂN,HÀ NỘI"
type input "150.000"
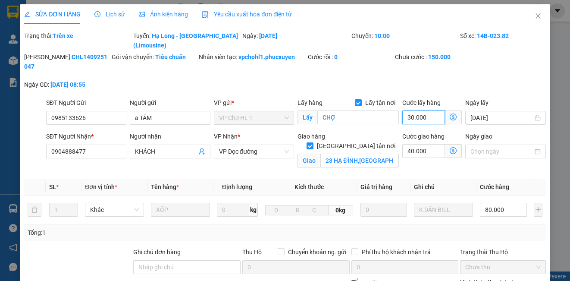
click at [426, 110] on input "30.000" at bounding box center [423, 117] width 43 height 14
type input "120.000"
type input "0"
click at [423, 144] on input "40.000" at bounding box center [423, 151] width 43 height 14
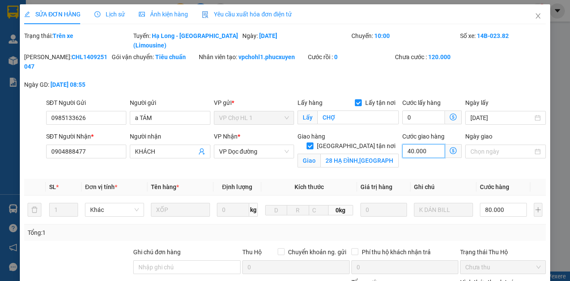
type input "80.000"
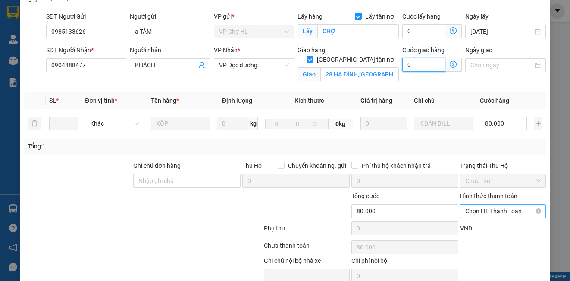
click at [478, 204] on span "Chọn HT Thanh Toán" at bounding box center [502, 210] width 75 height 13
type input "0"
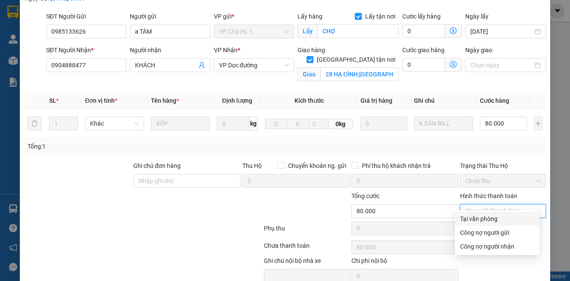
click at [468, 220] on div "Tại văn phòng" at bounding box center [497, 218] width 74 height 9
type input "0"
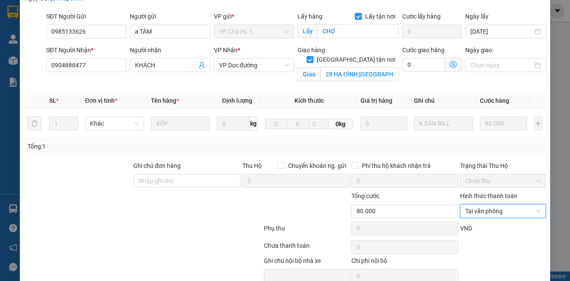
scroll to position [116, 0]
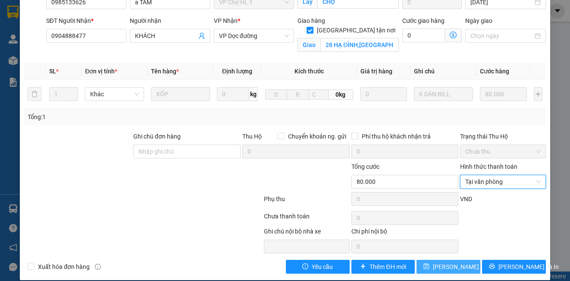
click at [462, 262] on span "[PERSON_NAME] thay đổi" at bounding box center [467, 266] width 69 height 9
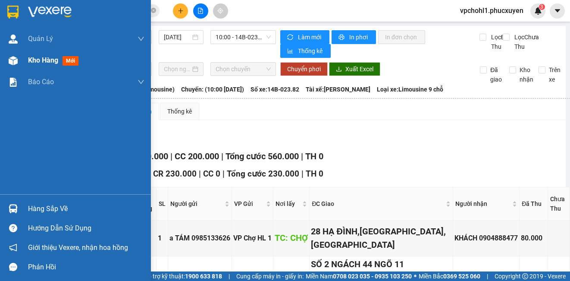
click at [33, 62] on span "Kho hàng" at bounding box center [43, 60] width 30 height 8
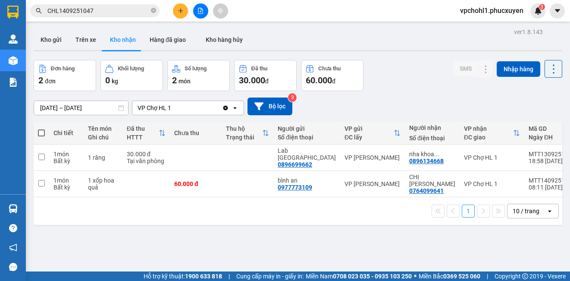
drag, startPoint x: 49, startPoint y: 37, endPoint x: 147, endPoint y: 60, distance: 101.4
click at [49, 37] on button "Kho gửi" at bounding box center [51, 39] width 35 height 21
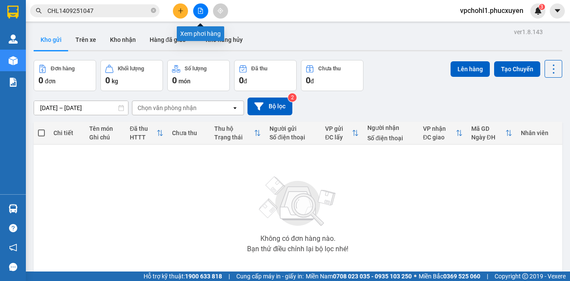
click at [197, 6] on button at bounding box center [200, 10] width 15 height 15
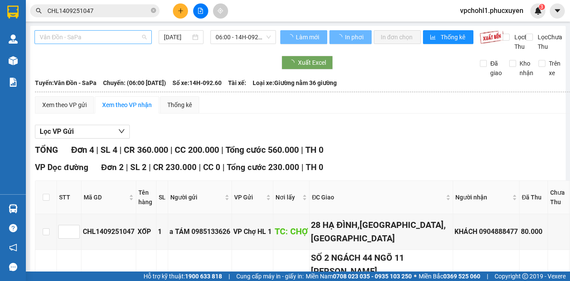
click at [91, 37] on span "Vân Đồn - SaPa" at bounding box center [93, 37] width 107 height 13
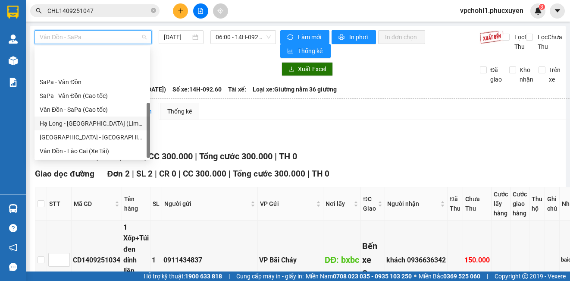
scroll to position [41, 0]
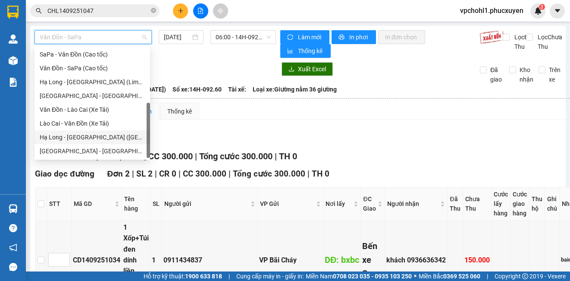
click at [101, 141] on div "Hạ Long - [GEOGRAPHIC_DATA] ([GEOGRAPHIC_DATA])" at bounding box center [92, 136] width 105 height 9
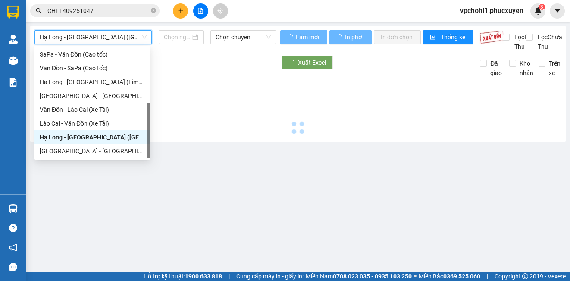
type input "[DATE]"
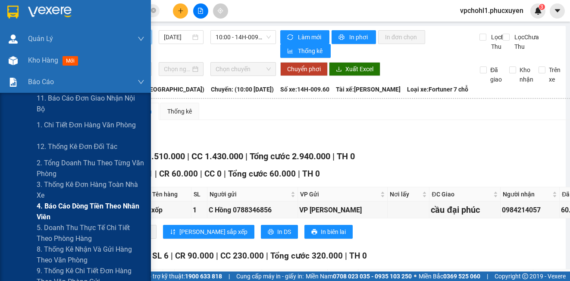
scroll to position [43, 0]
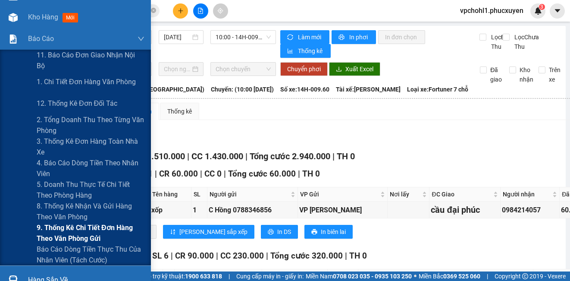
click at [49, 231] on span "9. Thống kê chi tiết đơn hàng theo văn phòng gửi" at bounding box center [91, 233] width 108 height 22
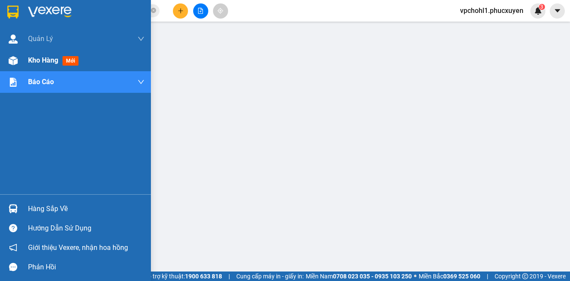
click at [45, 61] on span "Kho hàng" at bounding box center [43, 60] width 30 height 8
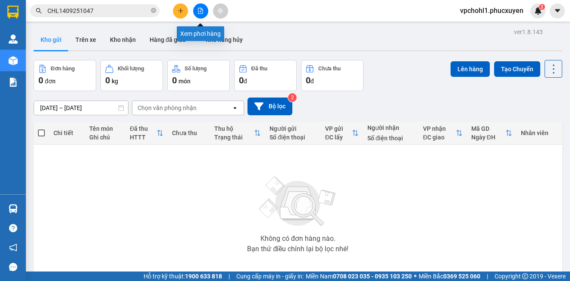
click at [198, 9] on icon "file-add" at bounding box center [200, 11] width 5 height 6
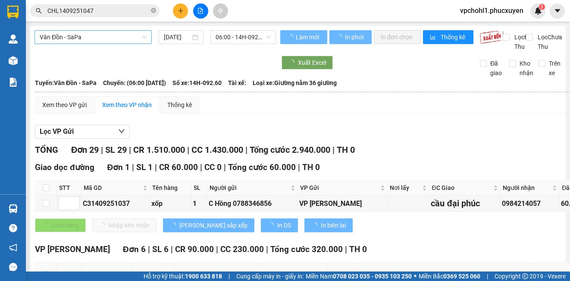
click at [134, 38] on span "Vân Đồn - SaPa" at bounding box center [93, 37] width 107 height 13
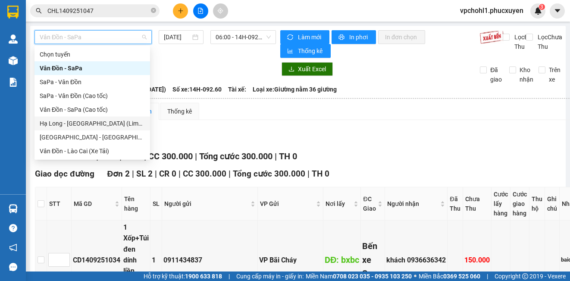
scroll to position [41, 0]
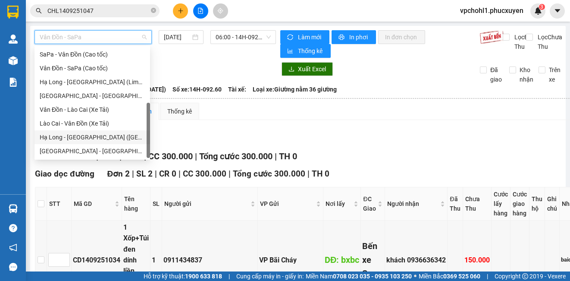
click at [108, 141] on div "Hạ Long - [GEOGRAPHIC_DATA] ([GEOGRAPHIC_DATA])" at bounding box center [92, 136] width 105 height 9
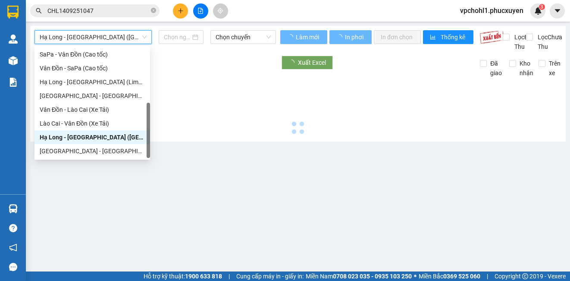
type input "[DATE]"
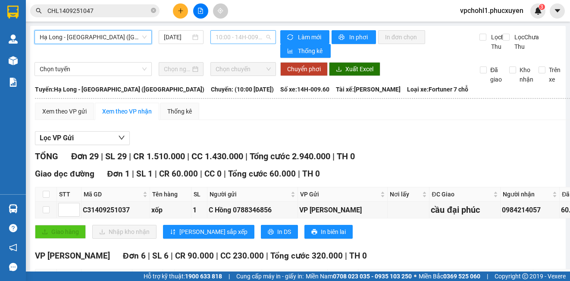
click at [228, 37] on span "10:00 - 14H-009.60" at bounding box center [243, 37] width 55 height 13
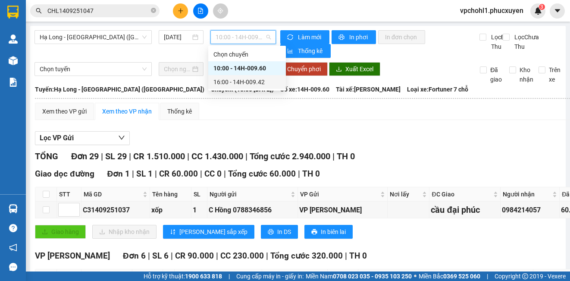
click at [225, 80] on div "16:00 - 14H-009.42" at bounding box center [246, 81] width 67 height 9
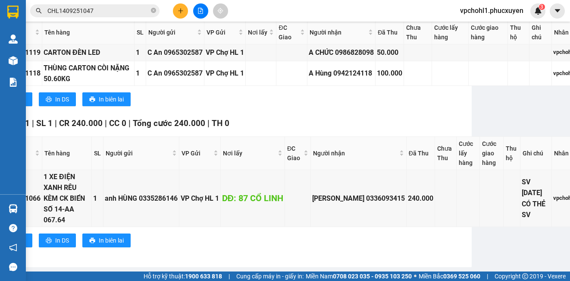
scroll to position [450, 52]
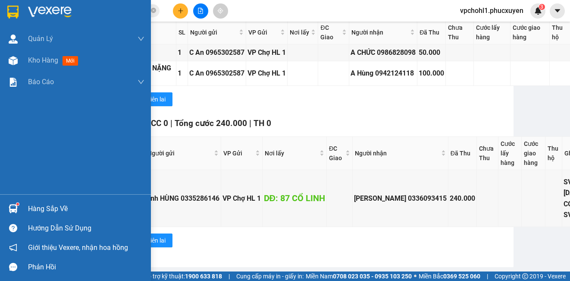
click at [34, 203] on div "Hàng sắp về" at bounding box center [86, 208] width 116 height 13
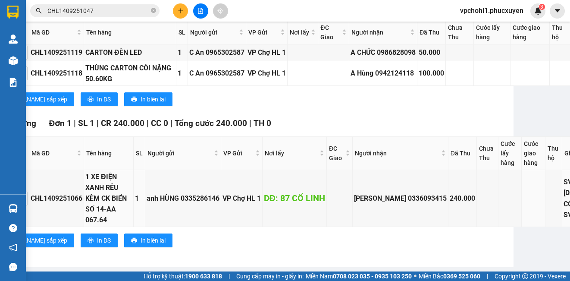
click at [435, 216] on section "Kết quả tìm kiếm ( 1 ) Bộ lọc Mã ĐH Trạng thái Món hàng Thu hộ Tổng cước Chưa c…" at bounding box center [285, 140] width 570 height 281
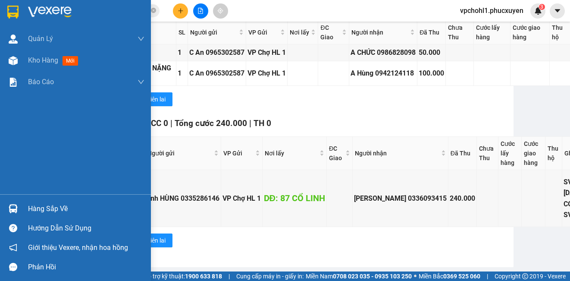
click at [37, 209] on div "Hàng sắp về" at bounding box center [86, 208] width 116 height 13
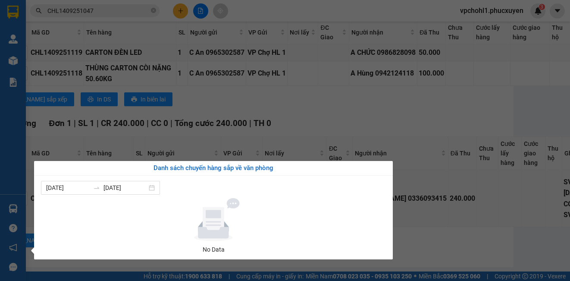
click at [379, 205] on div at bounding box center [213, 219] width 338 height 43
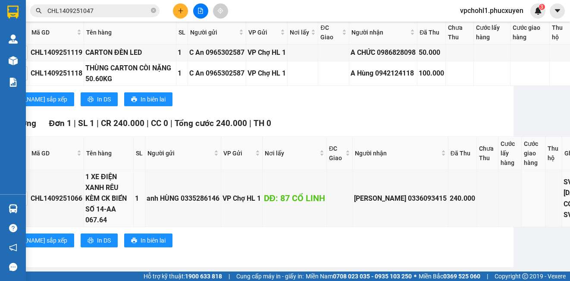
click at [294, 135] on section "Kết quả tìm kiếm ( 1 ) Bộ lọc Mã ĐH Trạng thái Món hàng Thu hộ Tổng cước Chưa c…" at bounding box center [285, 140] width 570 height 281
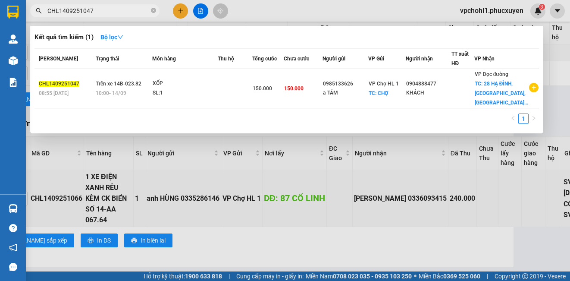
drag, startPoint x: 105, startPoint y: 12, endPoint x: 41, endPoint y: 7, distance: 64.0
click at [42, 9] on span "CHL1409251047" at bounding box center [94, 10] width 129 height 13
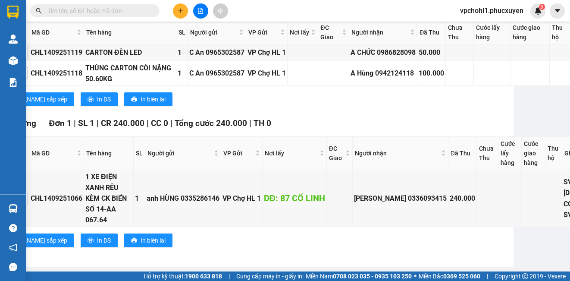
paste input "0944024745"
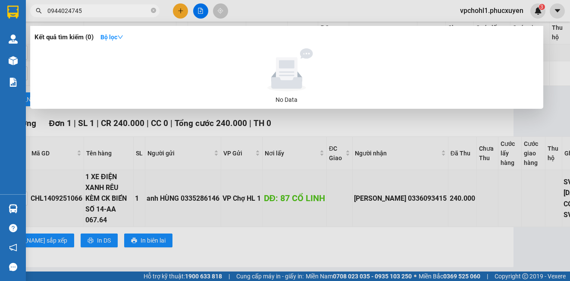
type input "0944024745"
click at [439, 229] on div at bounding box center [285, 140] width 570 height 281
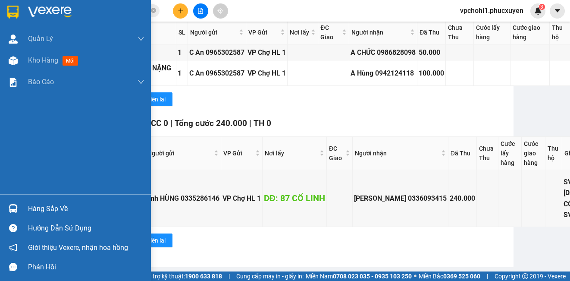
click at [18, 211] on div at bounding box center [13, 208] width 15 height 15
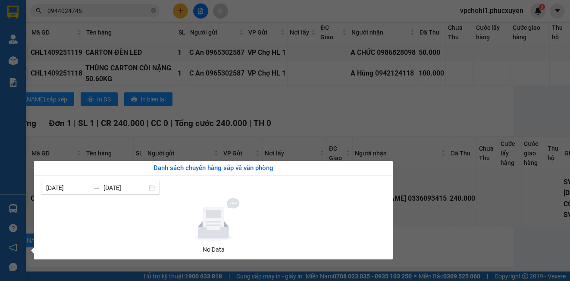
click at [478, 225] on section "Kết quả tìm kiếm ( 0 ) Bộ lọc No Data 0944024745 vpchohl1.phucxuyen 3 Quản Lý Q…" at bounding box center [285, 140] width 570 height 281
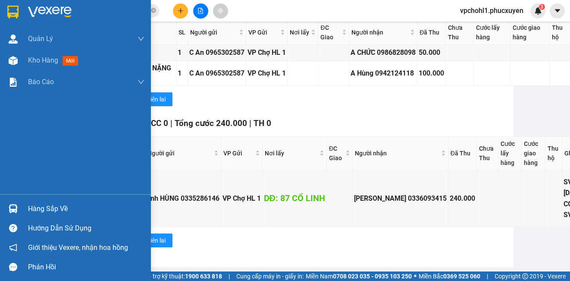
click at [15, 212] on img at bounding box center [13, 208] width 9 height 9
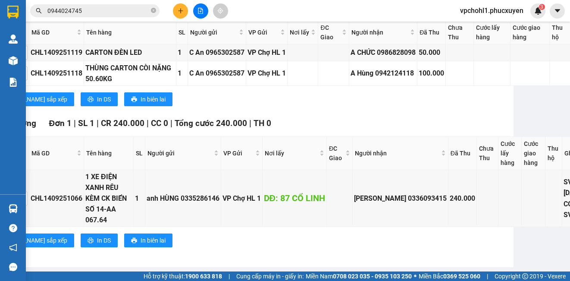
click at [437, 221] on section "Kết quả tìm kiếm ( 0 ) Bộ lọc No Data 0944024745 vpchohl1.phucxuyen 3 Quản Lý Q…" at bounding box center [285, 140] width 570 height 281
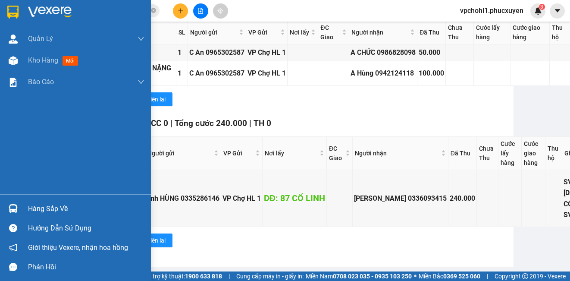
click at [31, 209] on div "Hàng sắp về" at bounding box center [86, 208] width 116 height 13
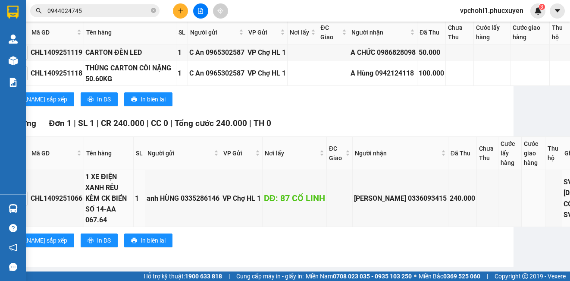
click at [447, 199] on section "Kết quả tìm kiếm ( 0 ) Bộ lọc No Data 0944024745 vpchohl1.phucxuyen 3 Quản Lý Q…" at bounding box center [285, 140] width 570 height 281
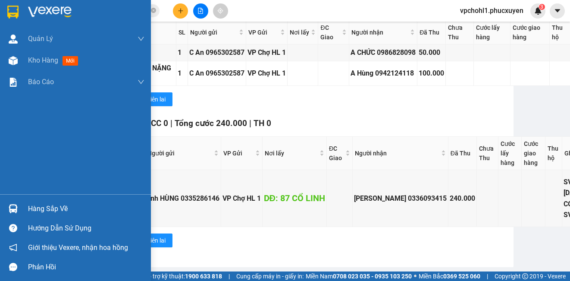
click at [39, 211] on div "Hàng sắp về" at bounding box center [86, 208] width 116 height 13
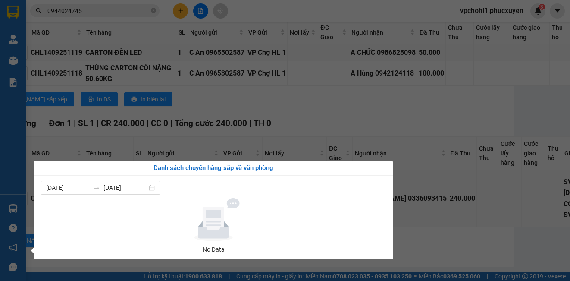
click at [490, 215] on section "Kết quả tìm kiếm ( 0 ) Bộ lọc No Data 0944024745 vpchohl1.phucxuyen 3 Quản Lý Q…" at bounding box center [285, 140] width 570 height 281
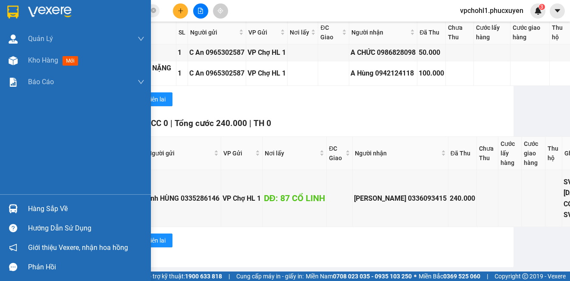
click at [41, 209] on div "Hàng sắp về" at bounding box center [86, 208] width 116 height 13
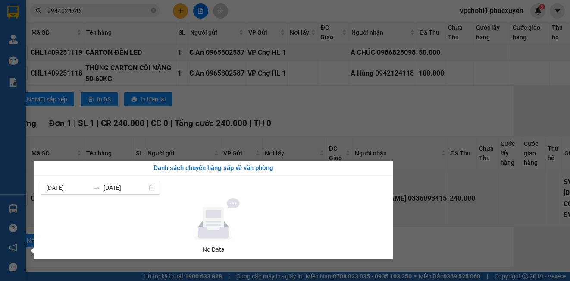
click at [491, 227] on section "Kết quả tìm kiếm ( 0 ) Bộ lọc No Data 0944024745 vpchohl1.phucxuyen 3 Quản Lý Q…" at bounding box center [285, 140] width 570 height 281
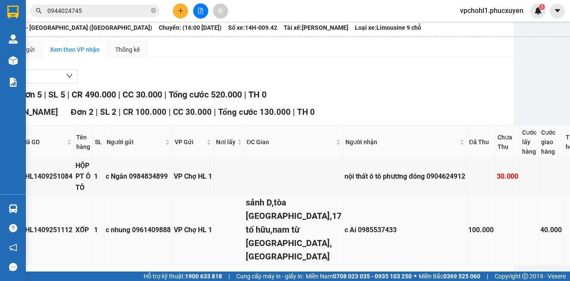
scroll to position [0, 52]
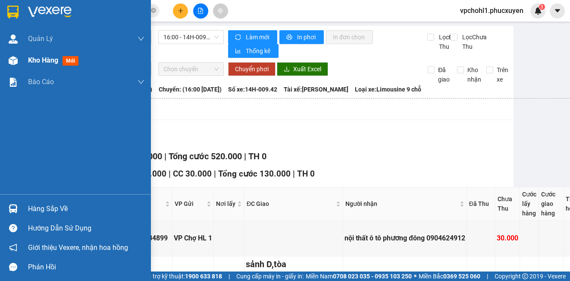
click at [31, 62] on span "Kho hàng" at bounding box center [43, 60] width 30 height 8
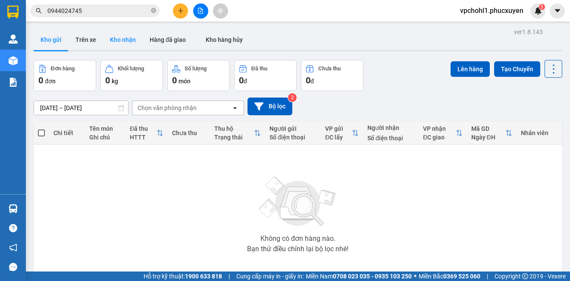
click at [129, 40] on button "Kho nhận" at bounding box center [123, 39] width 40 height 21
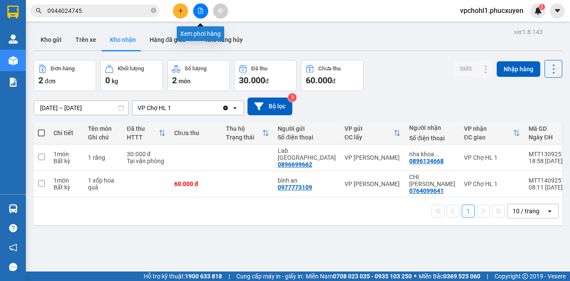
click at [202, 9] on icon "file-add" at bounding box center [200, 11] width 6 height 6
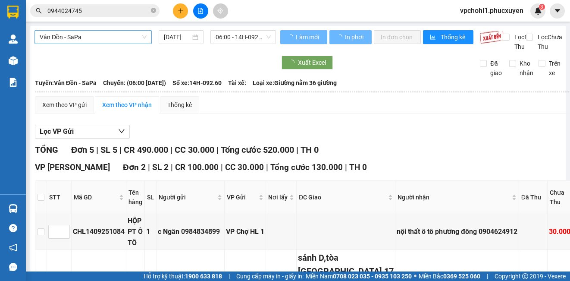
click at [91, 36] on span "Vân Đồn - SaPa" at bounding box center [93, 37] width 107 height 13
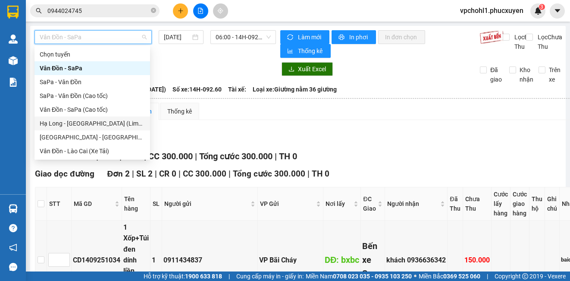
click at [104, 122] on div "Hạ Long - [GEOGRAPHIC_DATA] (Limousine)" at bounding box center [92, 123] width 105 height 9
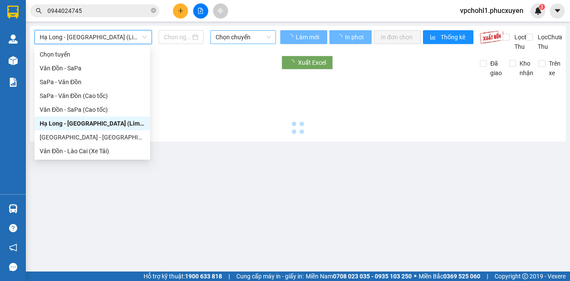
type input "[DATE]"
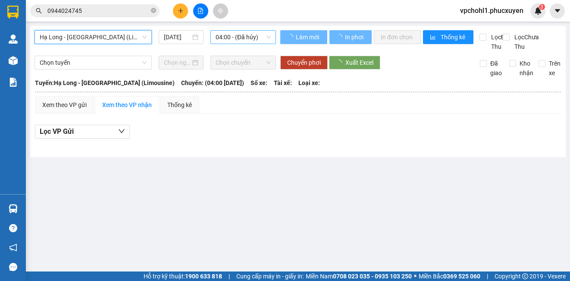
click at [241, 36] on span "04:00 - (Đã hủy)" at bounding box center [243, 37] width 55 height 13
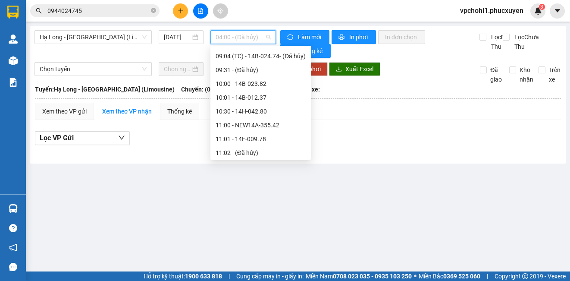
scroll to position [388, 0]
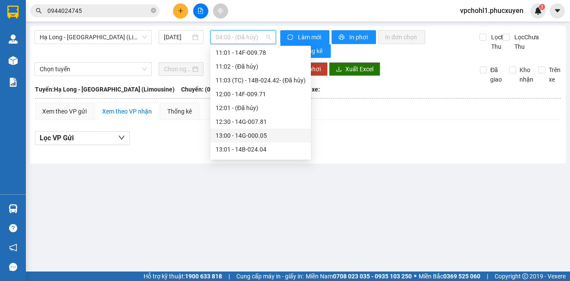
click at [254, 137] on div "13:00 - 14G-000.05" at bounding box center [261, 135] width 90 height 9
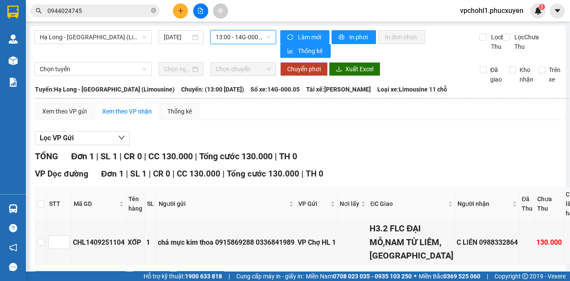
scroll to position [86, 0]
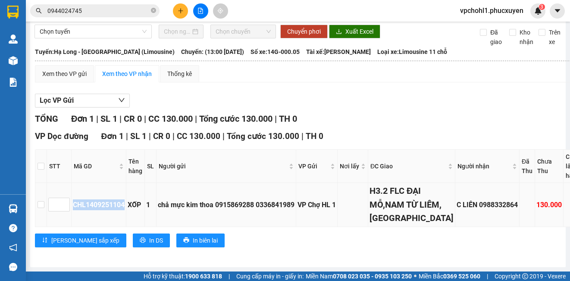
copy div "CHL1409251104"
drag, startPoint x: 73, startPoint y: 179, endPoint x: 124, endPoint y: 183, distance: 51.4
click at [124, 183] on td "CHL1409251104" at bounding box center [99, 205] width 55 height 44
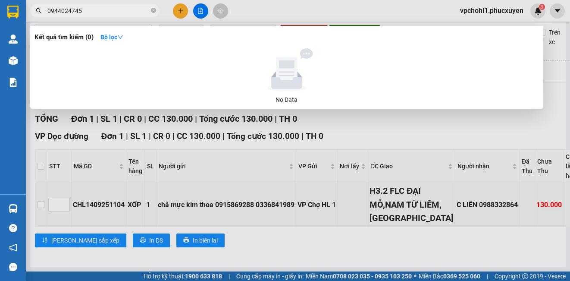
drag, startPoint x: 84, startPoint y: 10, endPoint x: 47, endPoint y: 9, distance: 36.6
click at [47, 9] on input "0944024745" at bounding box center [98, 10] width 102 height 9
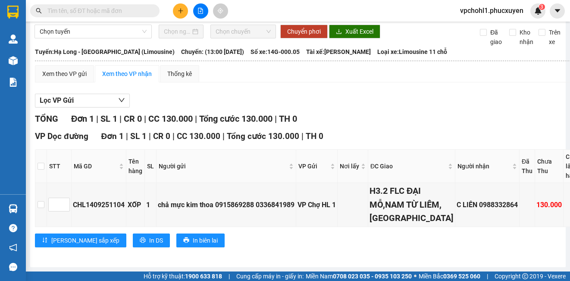
paste input "CHL1409251104"
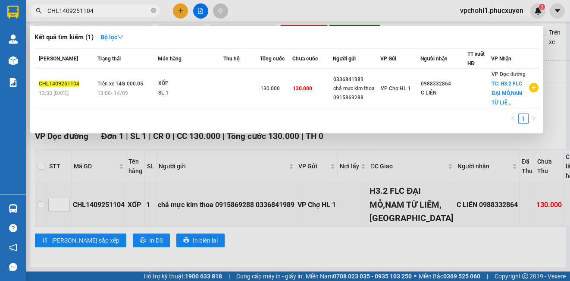
type input "CHL1409251104"
click at [311, 91] on td "130.000" at bounding box center [312, 88] width 41 height 39
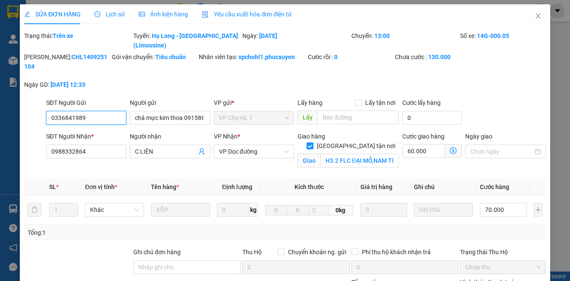
type input "0336841989"
type input "chả mực kim thoa 0915869288"
type input "0988332864"
type input "C LIÊN"
checkbox input "true"
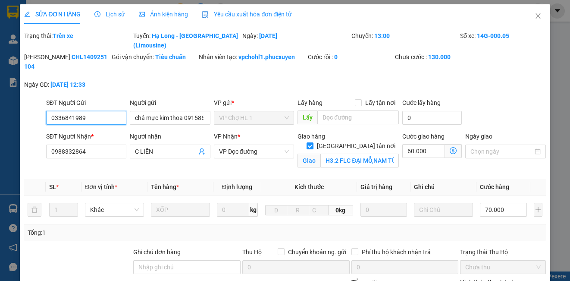
type input "H3.2 FLC ĐẠI MỖ,NAM TỪ LIÊM,[GEOGRAPHIC_DATA]"
type input "130.000"
click at [427, 144] on input "60.000" at bounding box center [423, 151] width 43 height 14
type input "70.000"
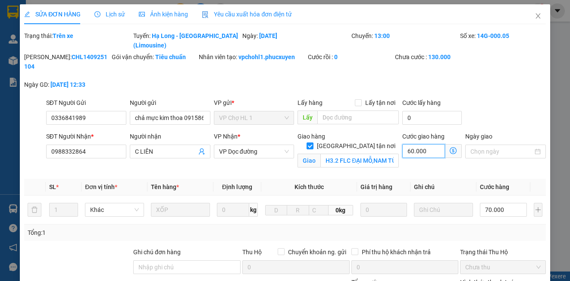
type input "70.000"
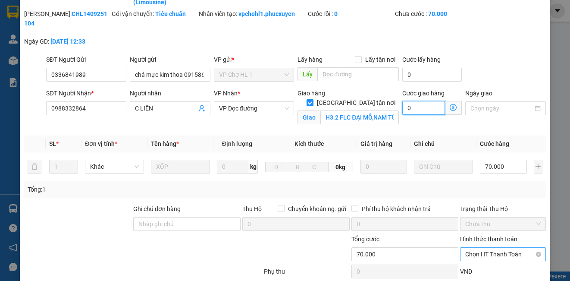
click at [510, 247] on span "Chọn HT Thanh Toán" at bounding box center [502, 253] width 75 height 13
type input "0"
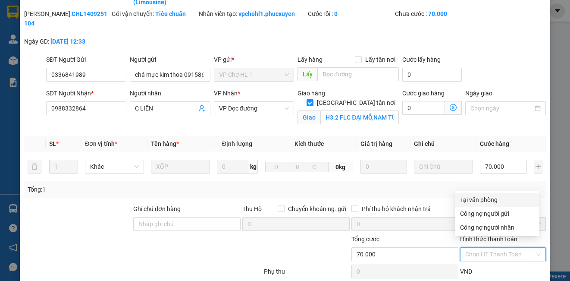
click at [488, 202] on div "Tại văn phòng" at bounding box center [497, 199] width 74 height 9
type input "0"
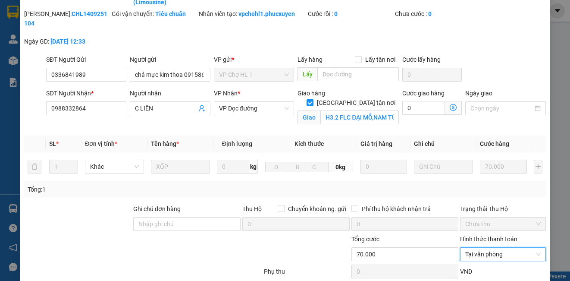
scroll to position [116, 0]
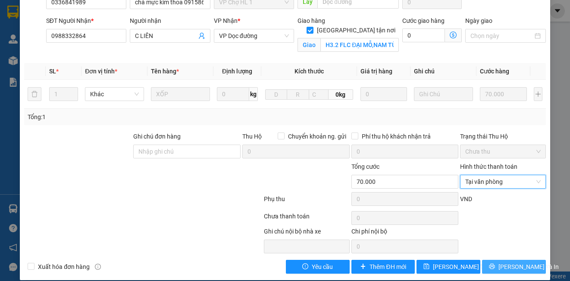
click at [506, 262] on span "[PERSON_NAME] và In" at bounding box center [528, 266] width 60 height 9
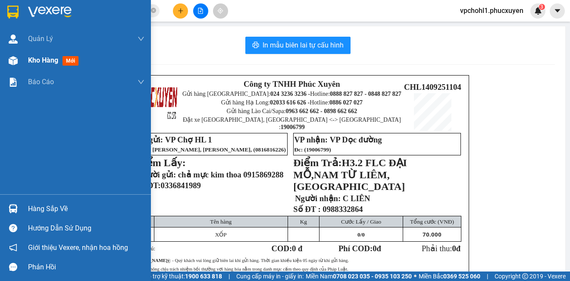
click at [30, 61] on span "Kho hàng" at bounding box center [43, 60] width 30 height 8
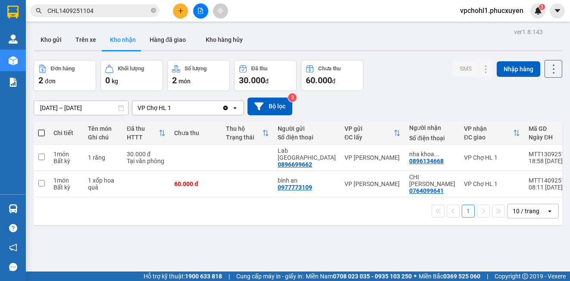
drag, startPoint x: 54, startPoint y: 41, endPoint x: 120, endPoint y: 96, distance: 86.0
click at [53, 41] on button "Kho gửi" at bounding box center [51, 39] width 35 height 21
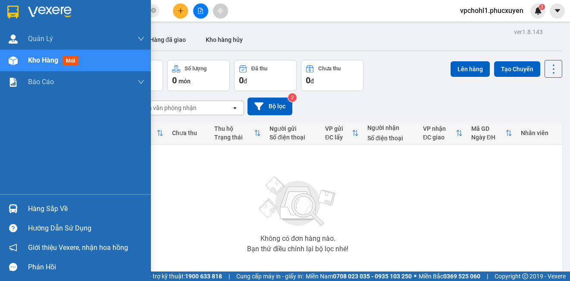
click at [30, 205] on div "Hàng sắp về" at bounding box center [86, 208] width 116 height 13
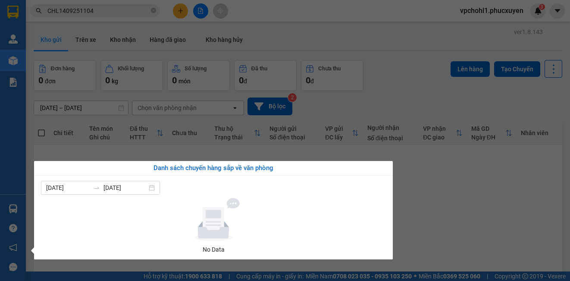
click at [521, 188] on section "Kết quả tìm kiếm ( 1 ) Bộ lọc Mã ĐH Trạng thái Món hàng Thu hộ Tổng cước Chưa c…" at bounding box center [285, 140] width 570 height 281
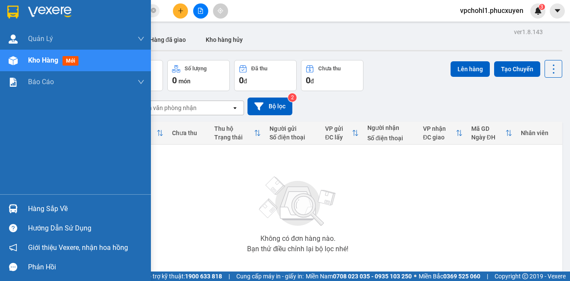
click at [31, 209] on div "Hàng sắp về" at bounding box center [86, 208] width 116 height 13
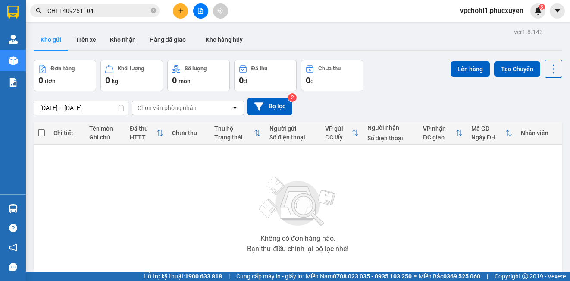
click at [478, 219] on section "Kết quả tìm kiếm ( 1 ) Bộ lọc Mã ĐH Trạng thái Món hàng Thu hộ Tổng cước Chưa c…" at bounding box center [285, 140] width 570 height 281
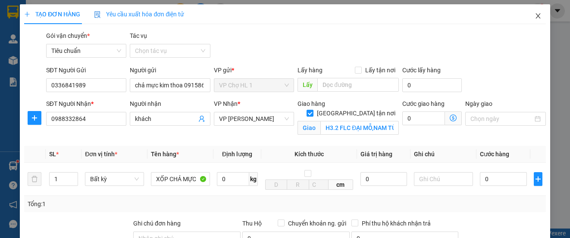
click at [534, 16] on icon "close" at bounding box center [537, 15] width 7 height 7
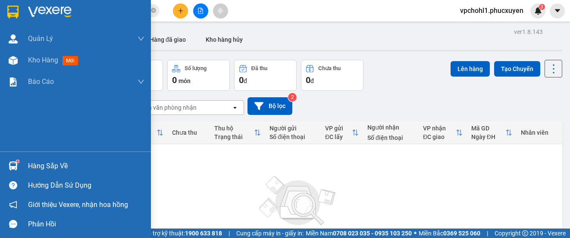
click at [27, 162] on div "Hàng sắp về" at bounding box center [75, 165] width 151 height 19
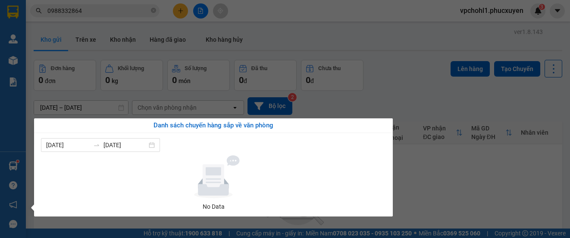
click at [471, 194] on section "Kết quả tìm kiếm ( 0 ) Bộ lọc No Data 0988332864 vpchohl1.phucxuyen 3 Quản Lý Q…" at bounding box center [285, 119] width 570 height 238
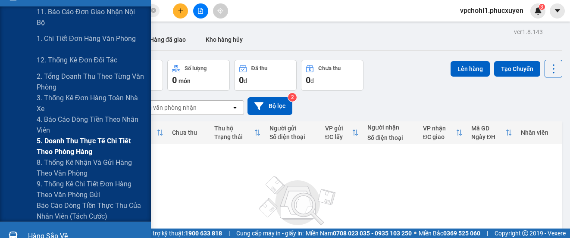
scroll to position [129, 0]
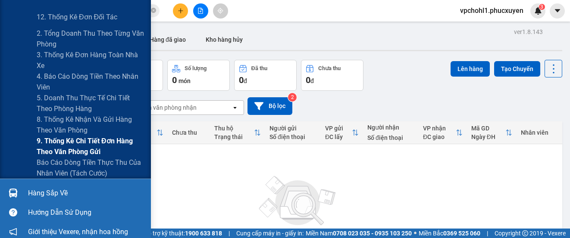
click at [74, 146] on span "9. Thống kê chi tiết đơn hàng theo văn phòng gửi" at bounding box center [91, 147] width 108 height 22
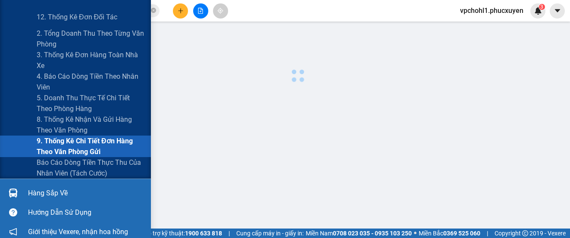
click at [74, 146] on span "9. Thống kê chi tiết đơn hàng theo văn phòng gửi" at bounding box center [91, 147] width 108 height 22
